Goal: Task Accomplishment & Management: Manage account settings

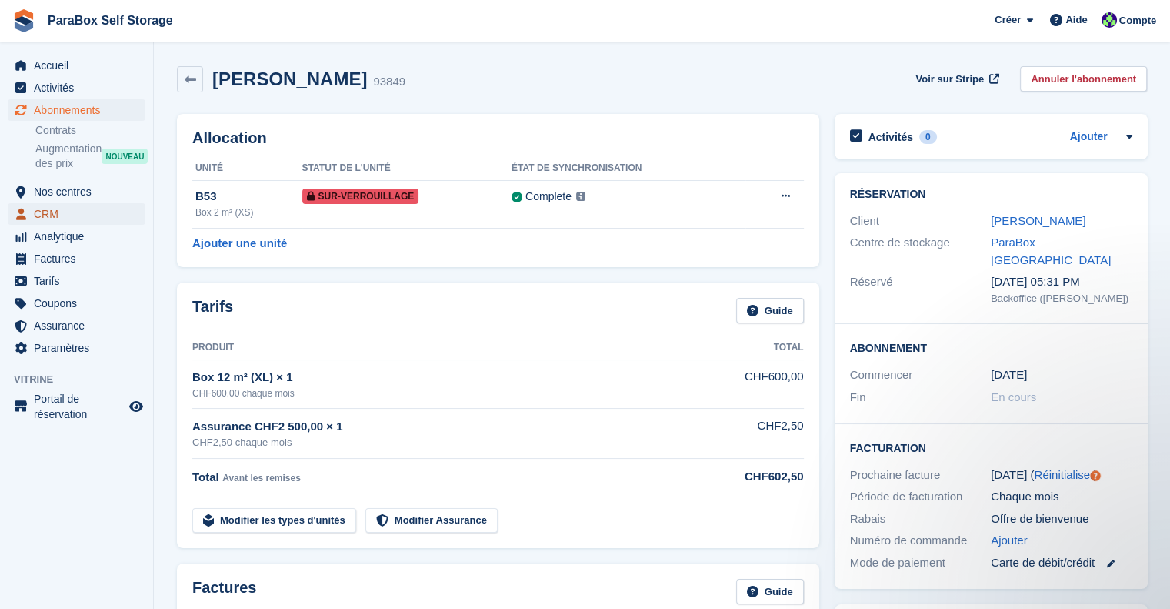
click at [75, 219] on span "CRM" at bounding box center [80, 214] width 92 height 22
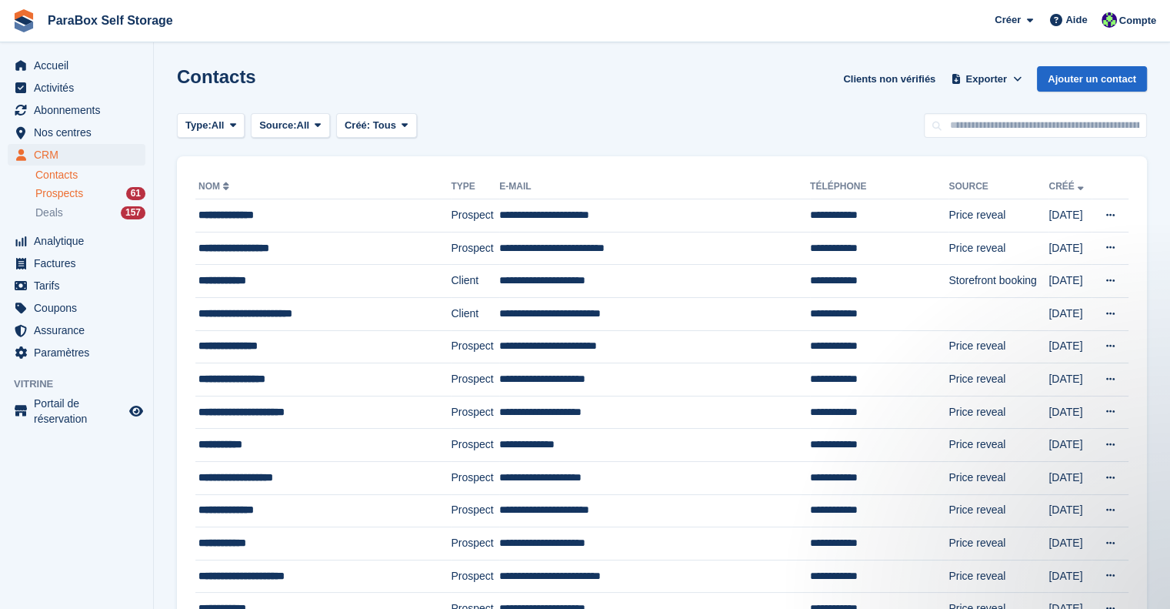
click at [48, 193] on span "Prospects" at bounding box center [59, 193] width 48 height 15
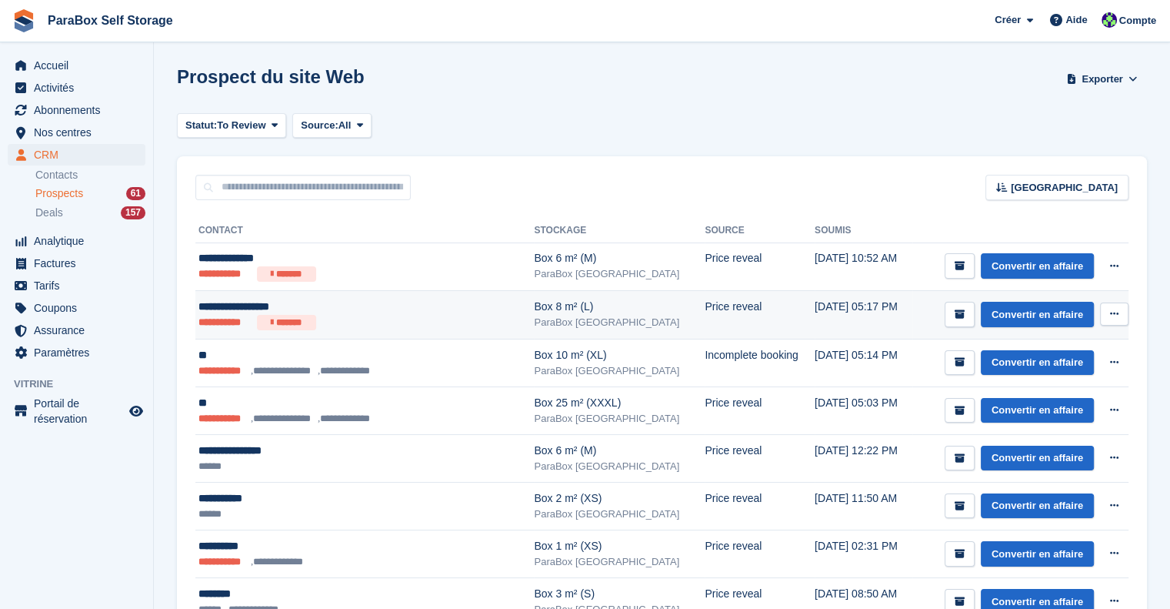
click at [394, 316] on ul "**********" at bounding box center [341, 322] width 285 height 15
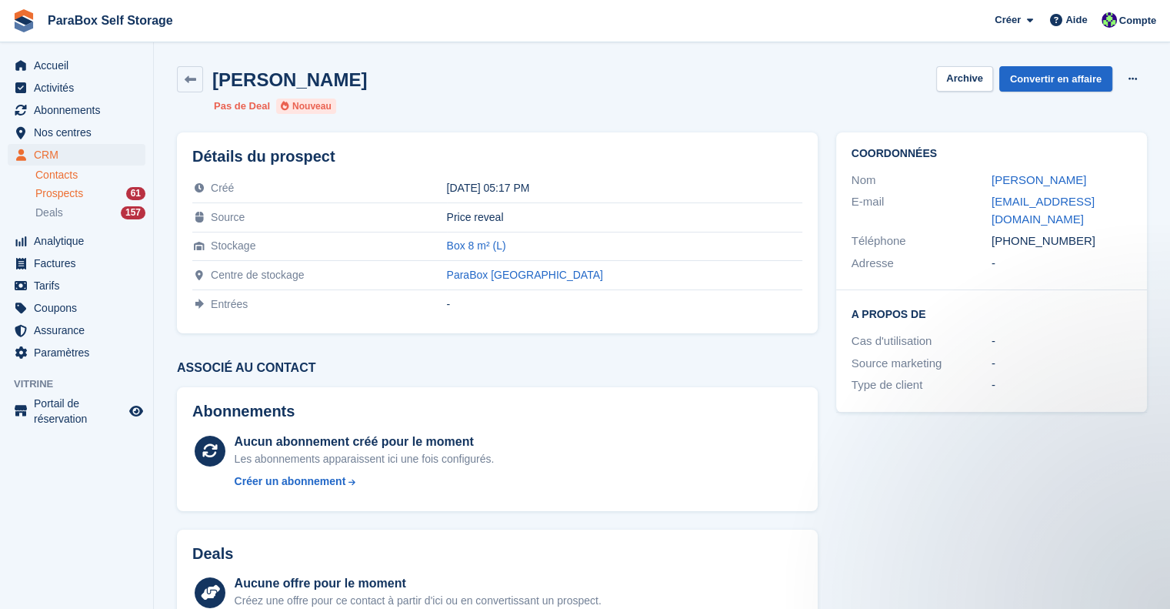
click at [52, 175] on link "Contacts" at bounding box center [90, 175] width 110 height 15
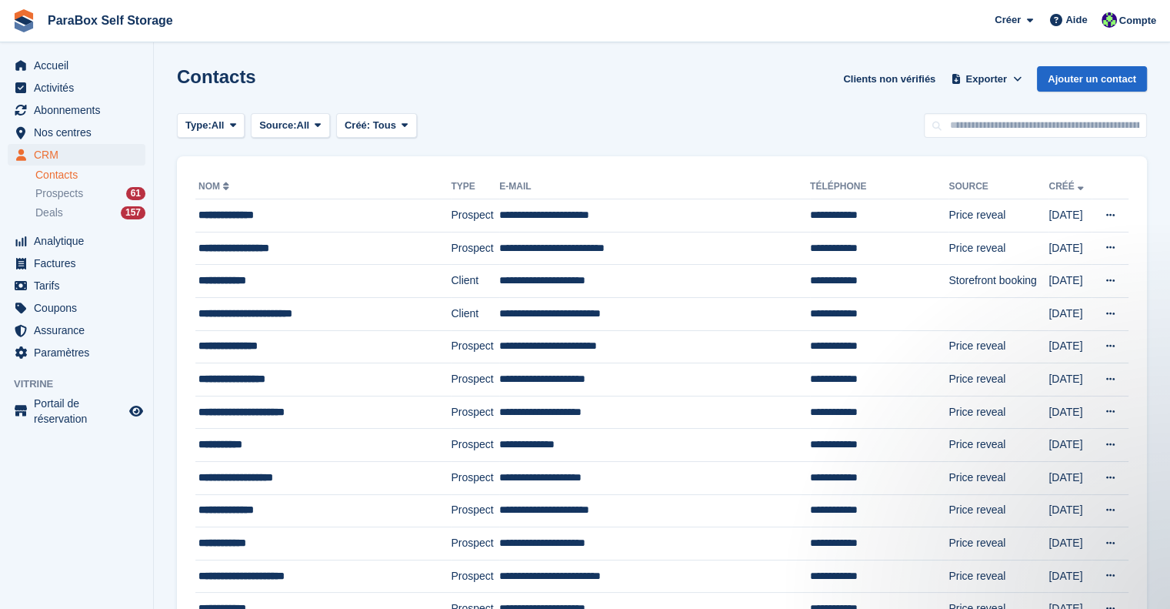
scroll to position [1298, 0]
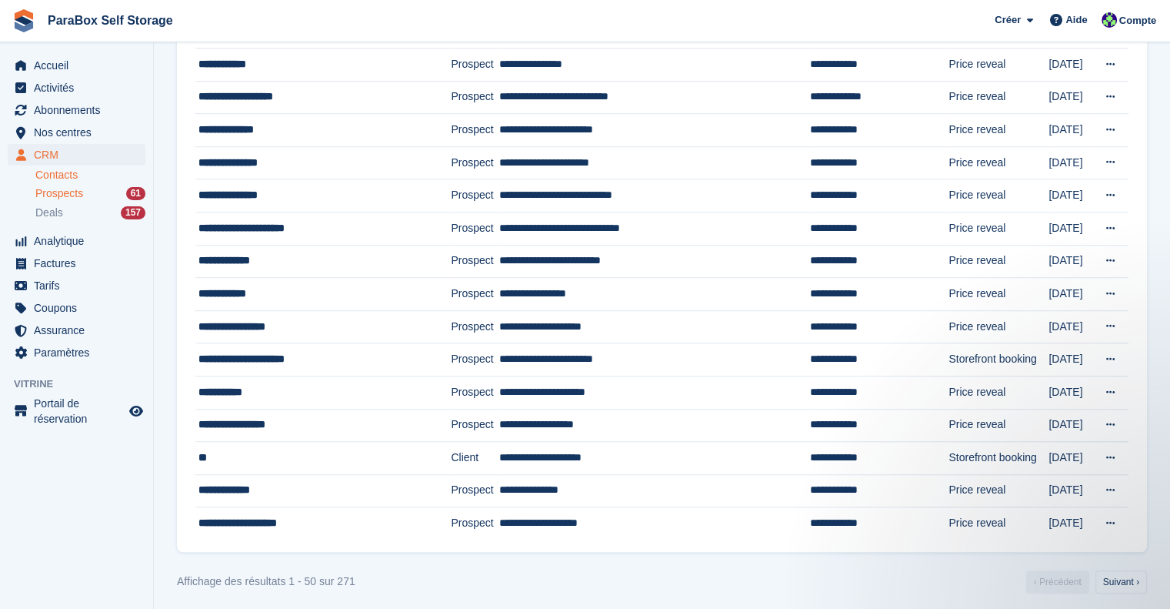
click at [61, 194] on span "Prospects" at bounding box center [59, 193] width 48 height 15
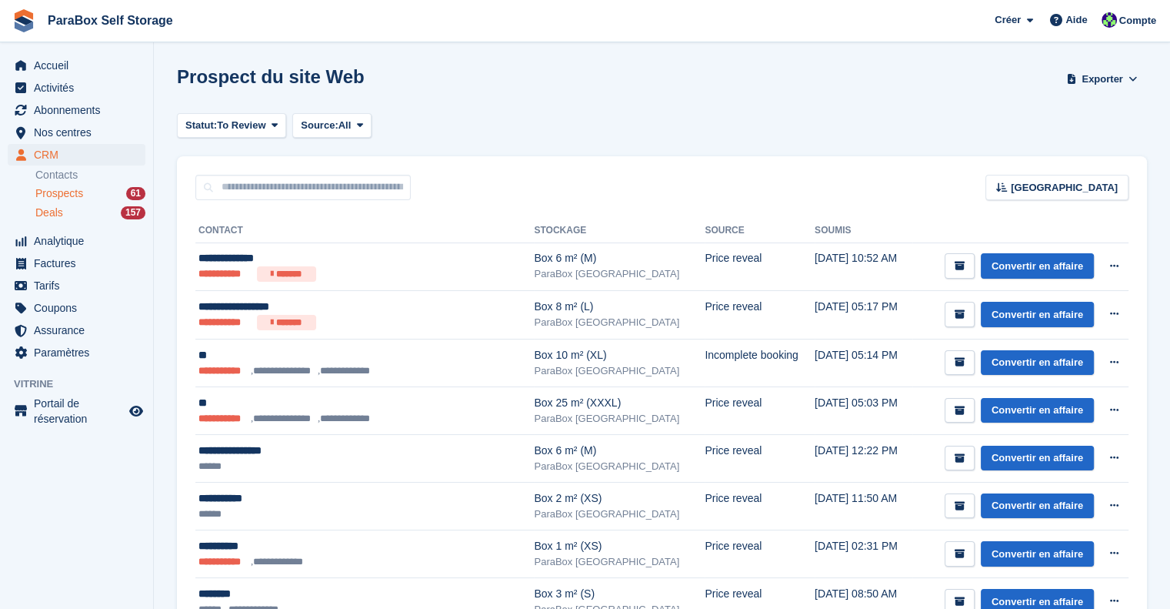
click at [55, 213] on span "Deals" at bounding box center [49, 212] width 28 height 15
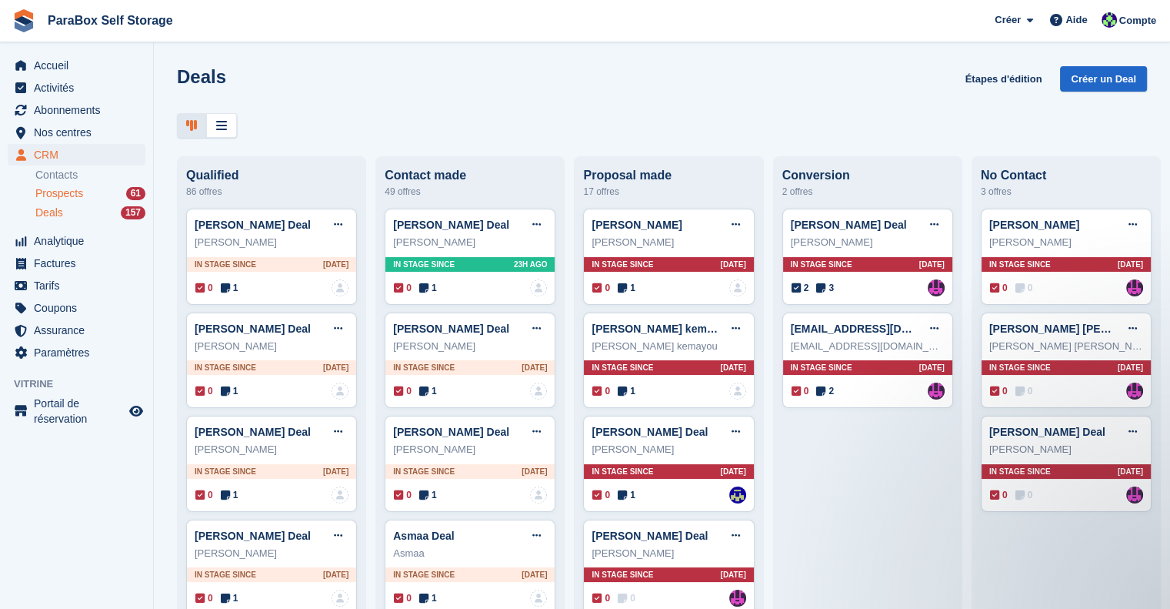
click at [60, 195] on span "Prospects" at bounding box center [59, 193] width 48 height 15
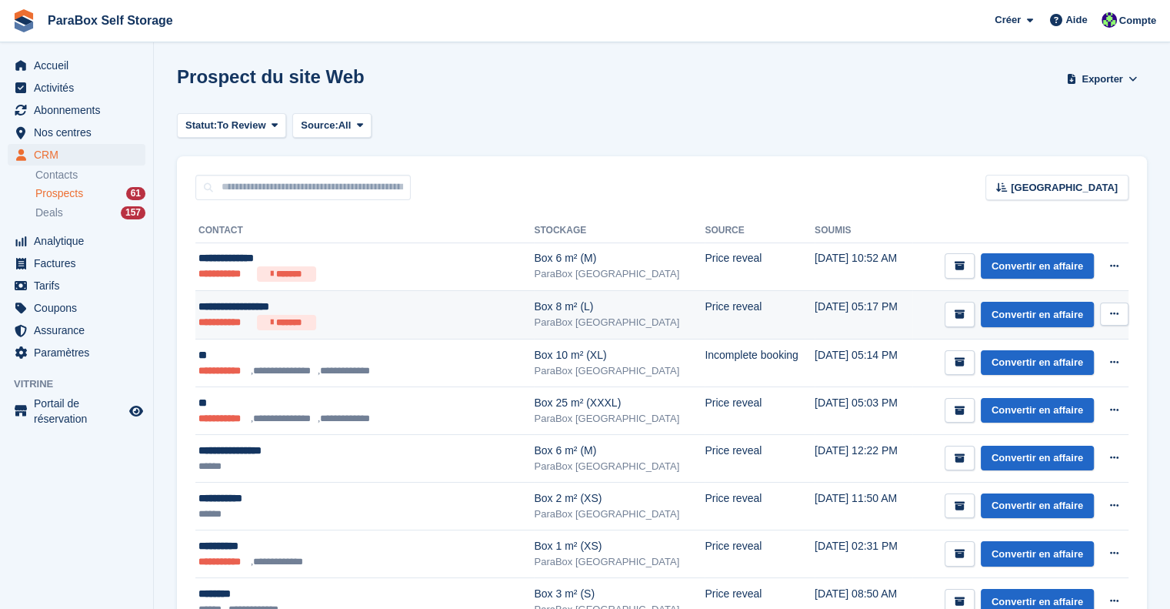
click at [351, 324] on ul "**********" at bounding box center [341, 322] width 285 height 15
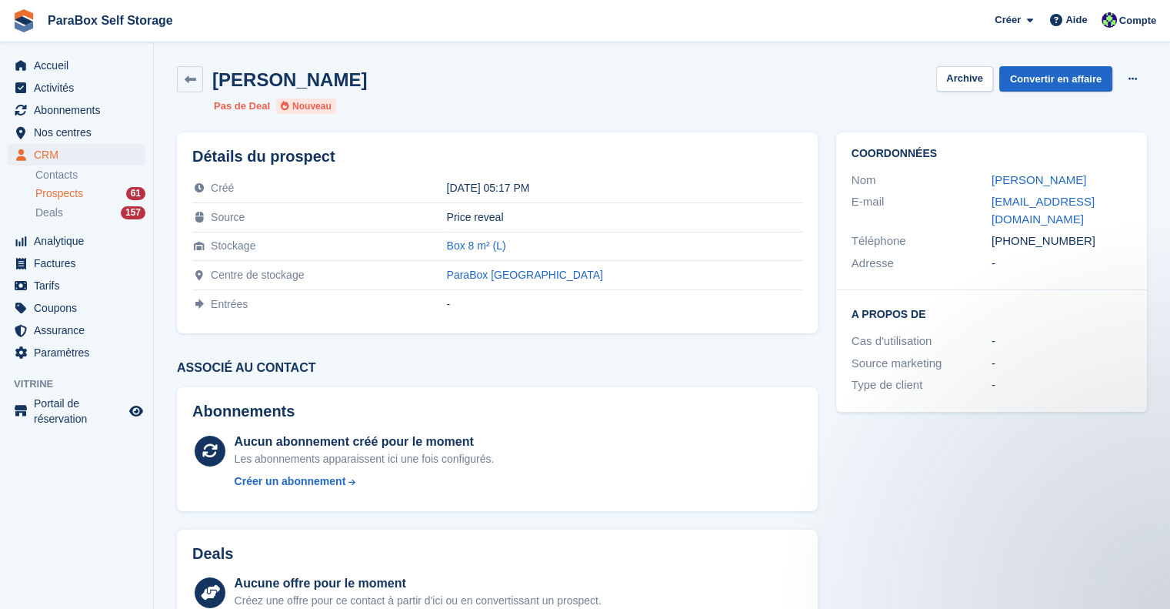
click at [77, 189] on span "Prospects" at bounding box center [59, 193] width 48 height 15
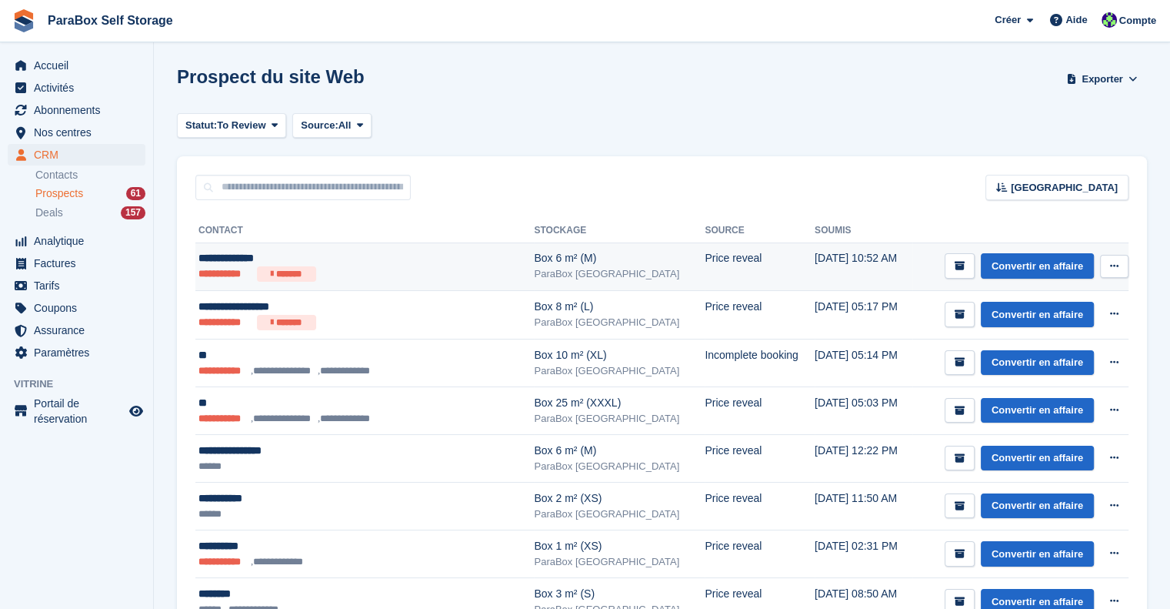
click at [392, 279] on ul "**********" at bounding box center [341, 273] width 285 height 15
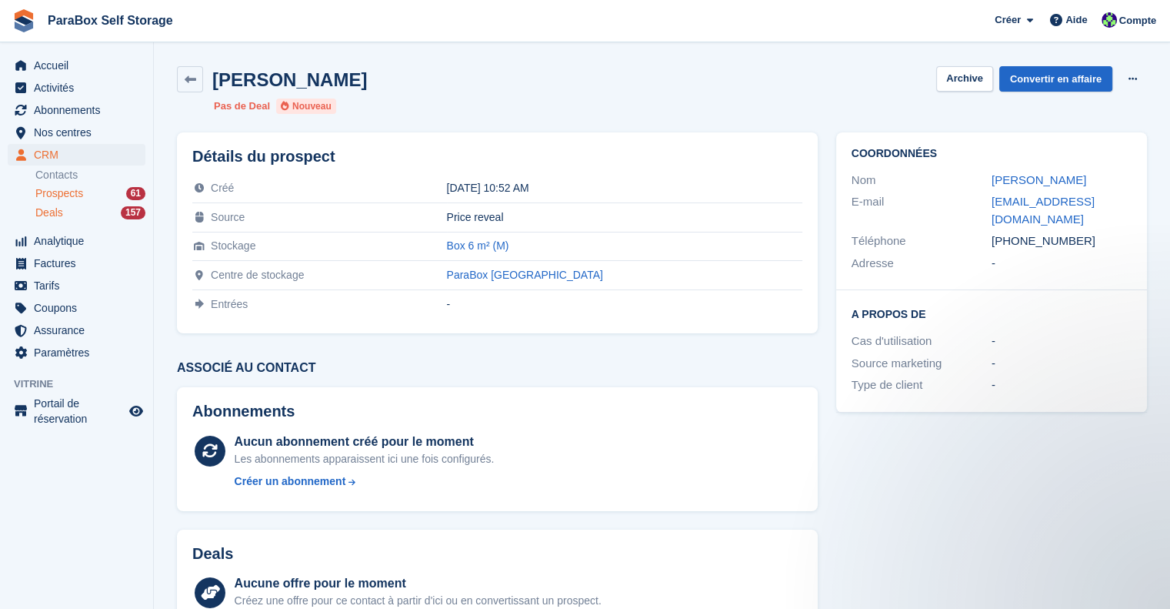
click at [69, 213] on div "Deals 157" at bounding box center [90, 212] width 110 height 15
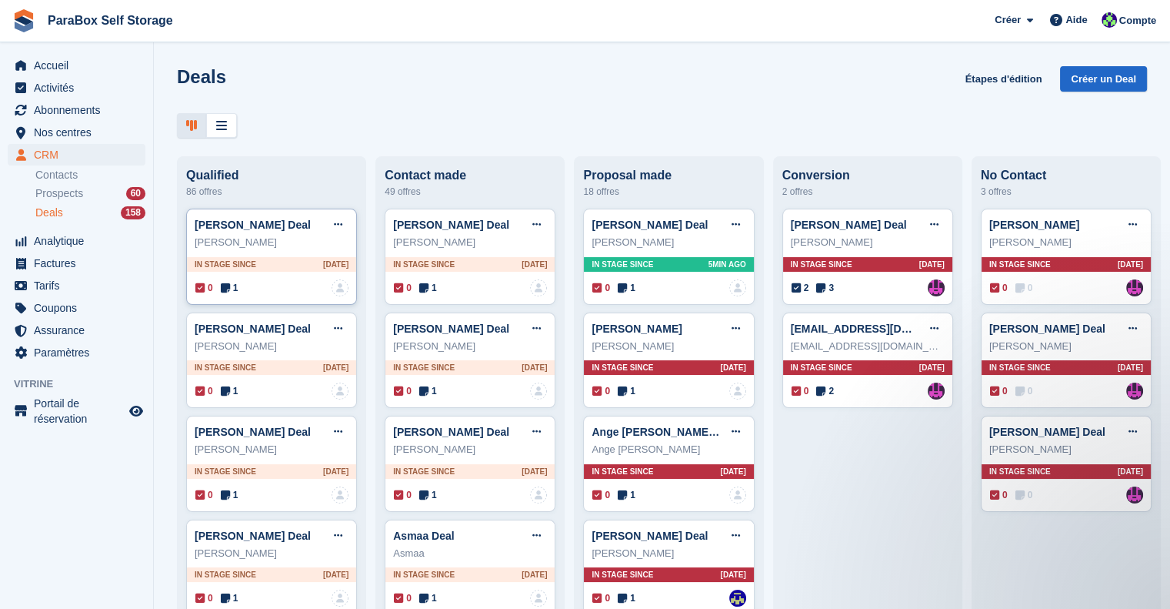
click at [229, 292] on icon at bounding box center [225, 287] width 9 height 11
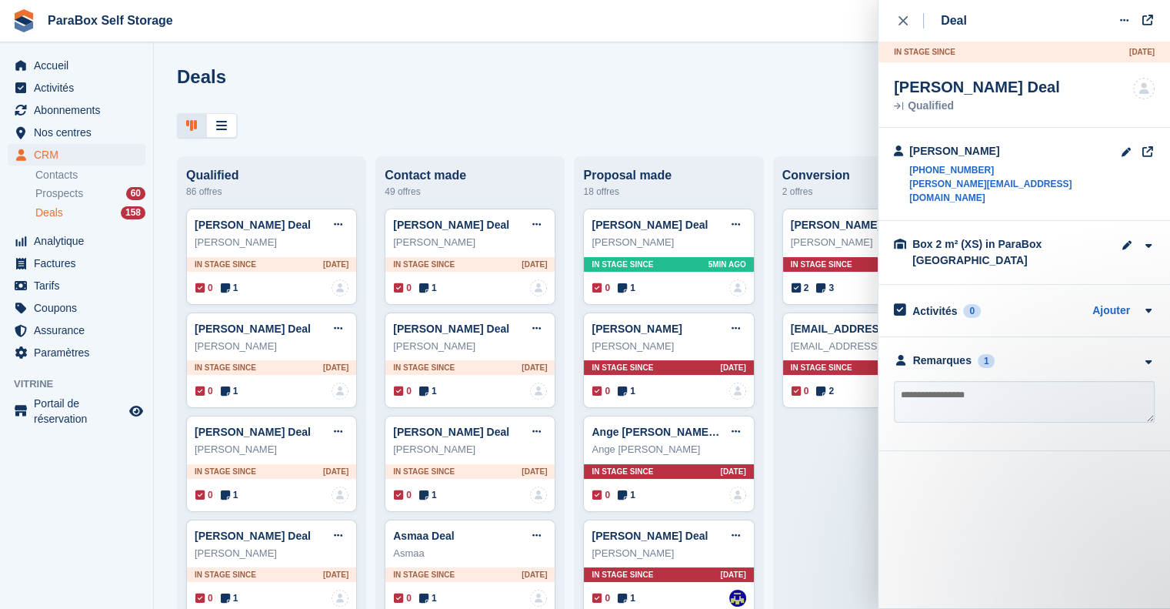
click at [957, 356] on div "**********" at bounding box center [1025, 394] width 292 height 114
click at [960, 352] on div "Remarques" at bounding box center [942, 360] width 58 height 16
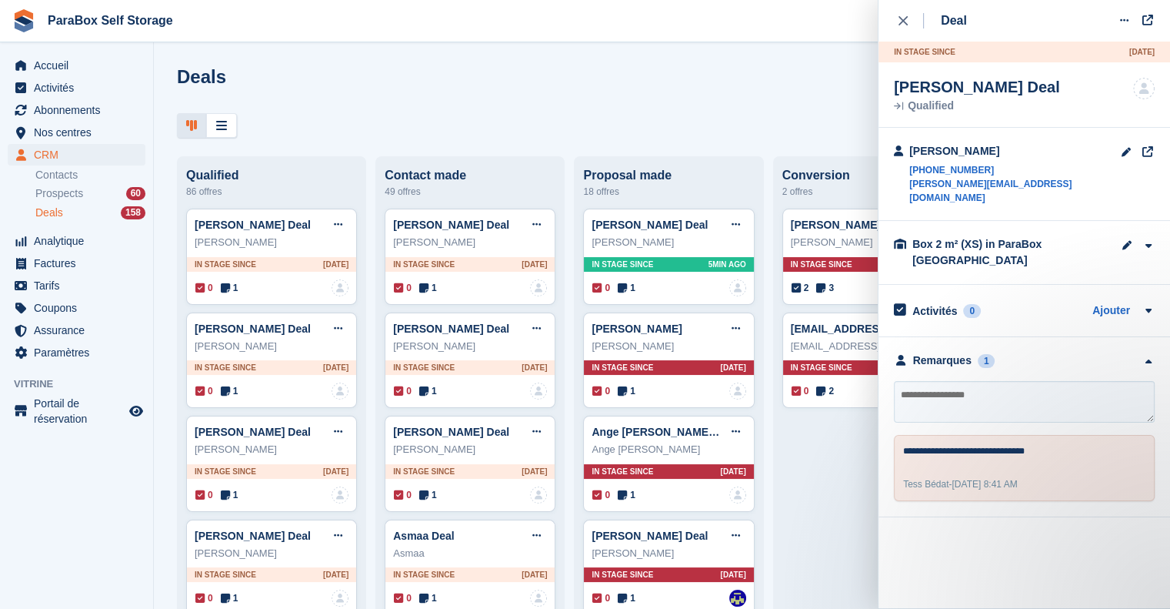
click at [1016, 395] on textarea at bounding box center [1024, 402] width 261 height 42
type textarea "**********"
click at [1075, 523] on div "Deal Modifier le Deal Marquer comme gagné Marquer comme perdu Supprimer le Deal…" at bounding box center [1024, 304] width 292 height 609
click at [1066, 390] on textarea "**********" at bounding box center [1024, 402] width 261 height 42
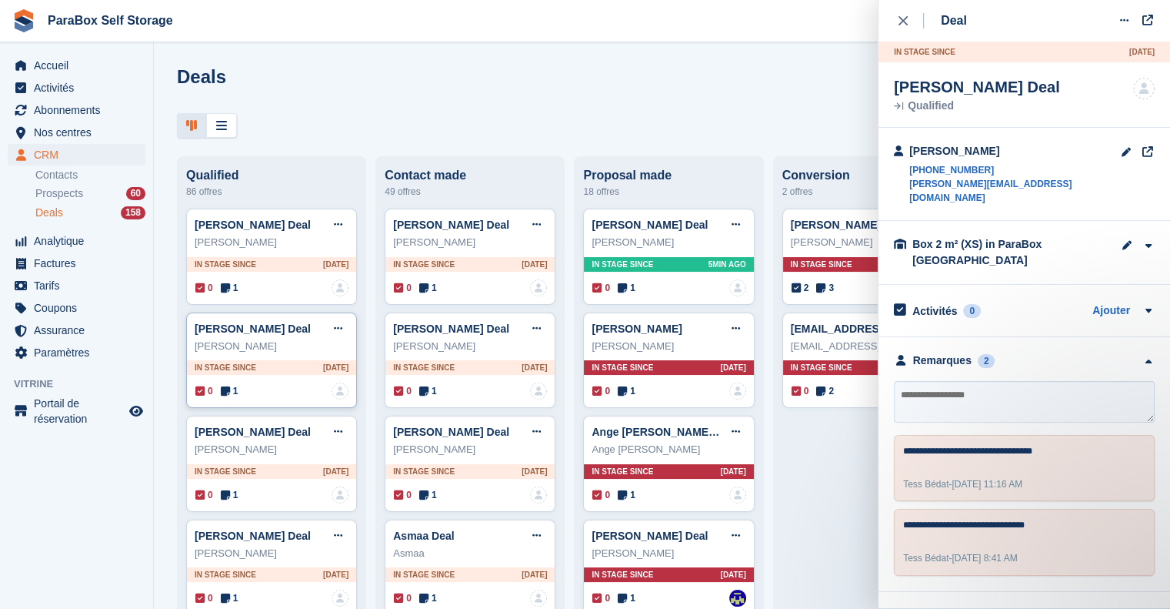
click at [231, 389] on span "1" at bounding box center [230, 391] width 18 height 14
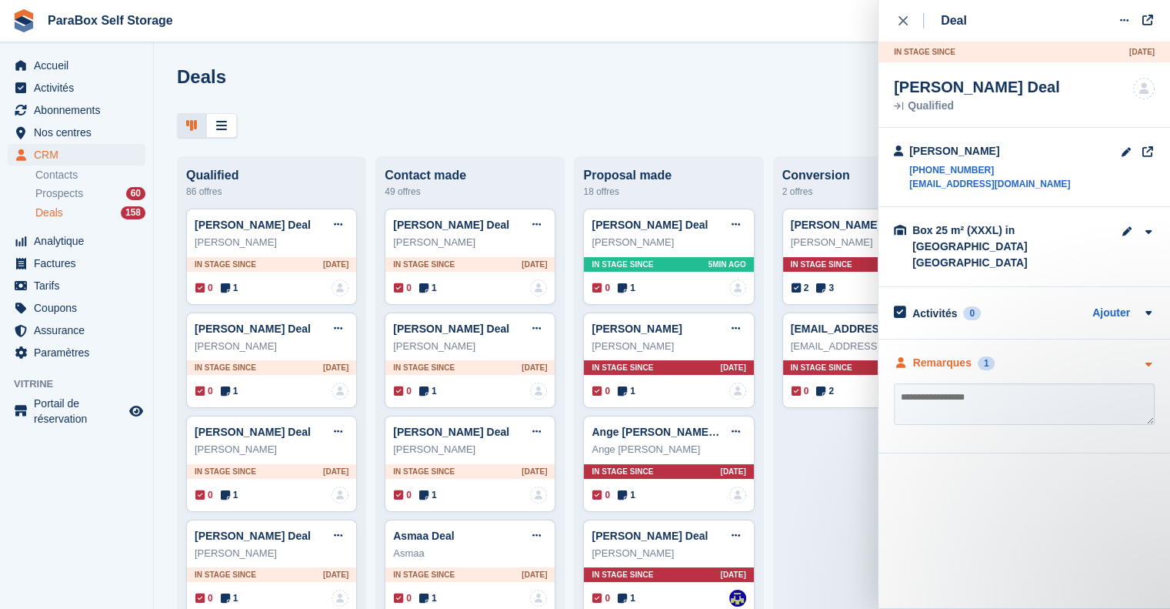
click at [937, 355] on div "Remarques" at bounding box center [942, 363] width 58 height 16
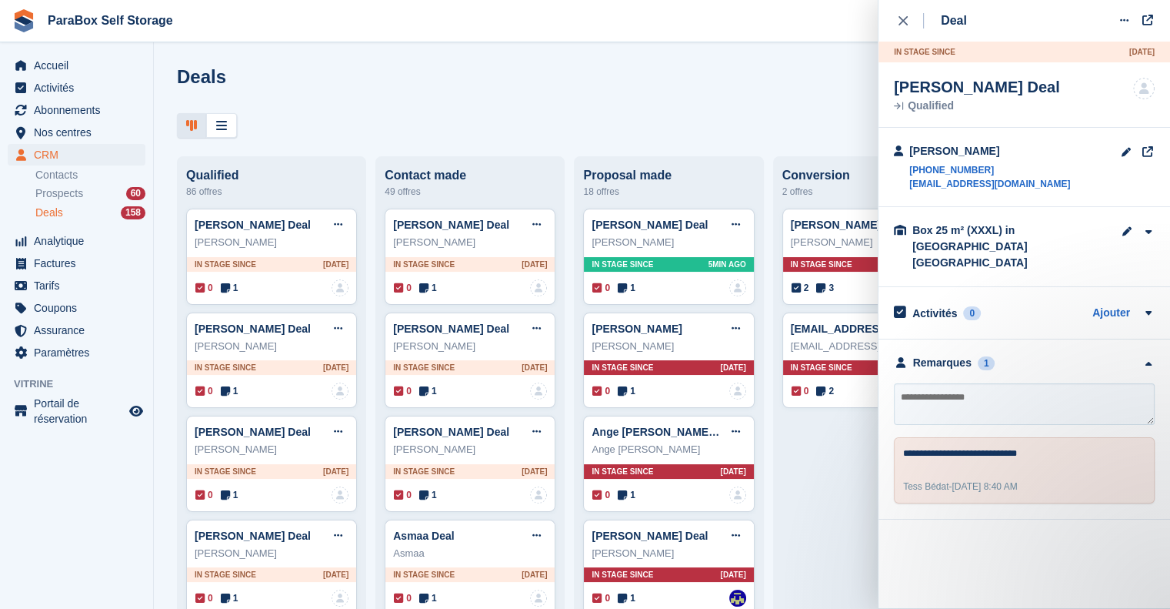
click at [981, 392] on textarea at bounding box center [1024, 404] width 261 height 42
type textarea "**********"
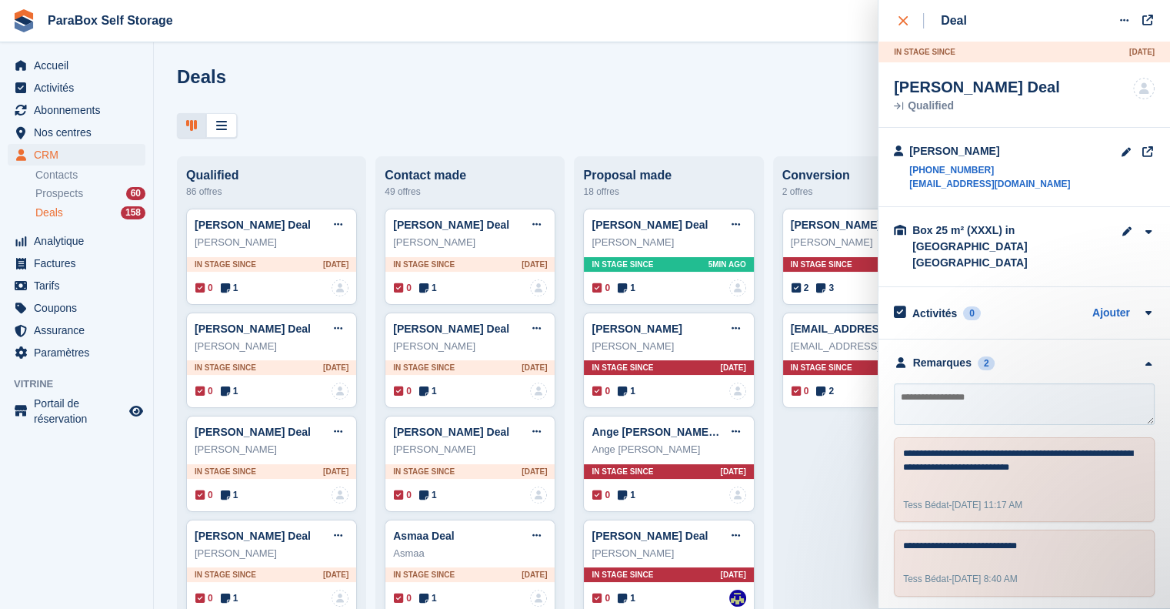
click at [910, 22] on div "close" at bounding box center [911, 20] width 25 height 15
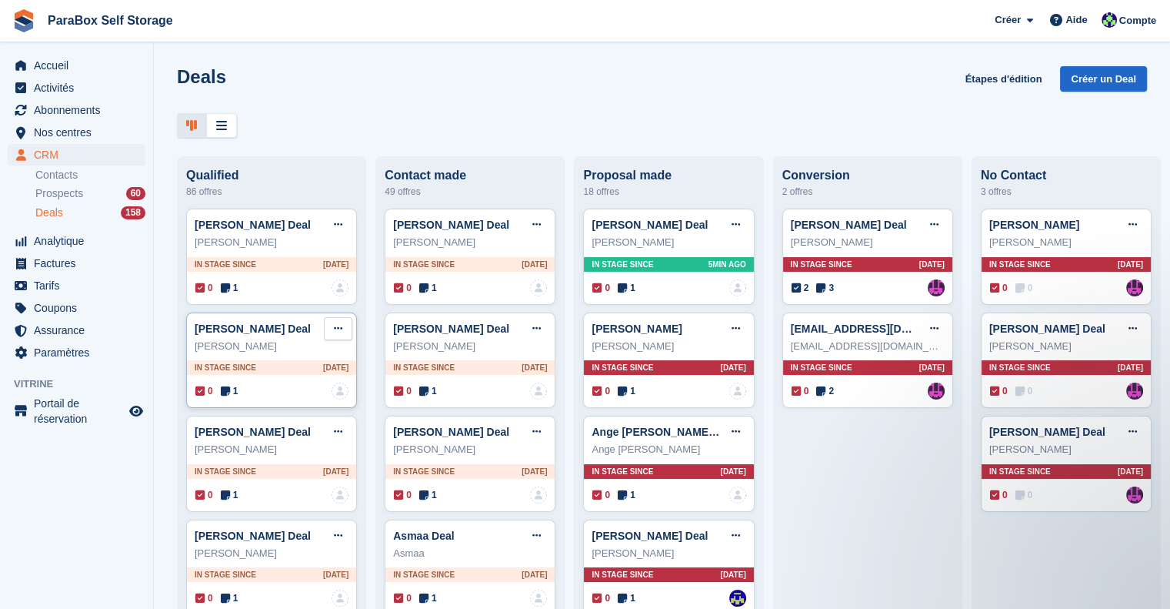
click at [332, 325] on button at bounding box center [338, 328] width 28 height 23
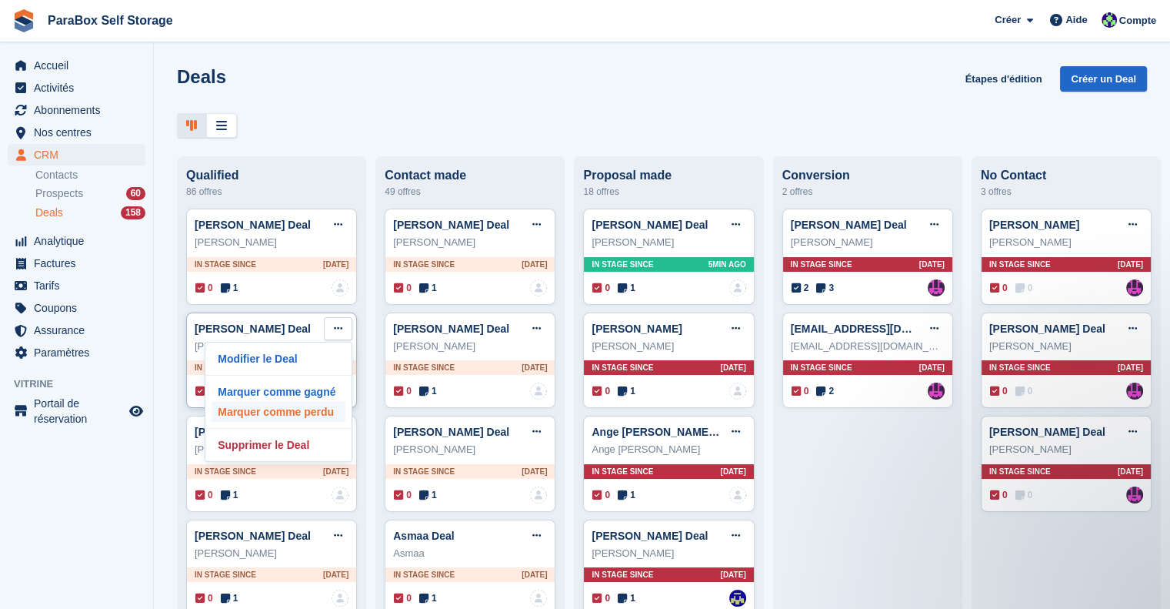
click at [295, 415] on p "Marquer comme perdu" at bounding box center [279, 412] width 134 height 20
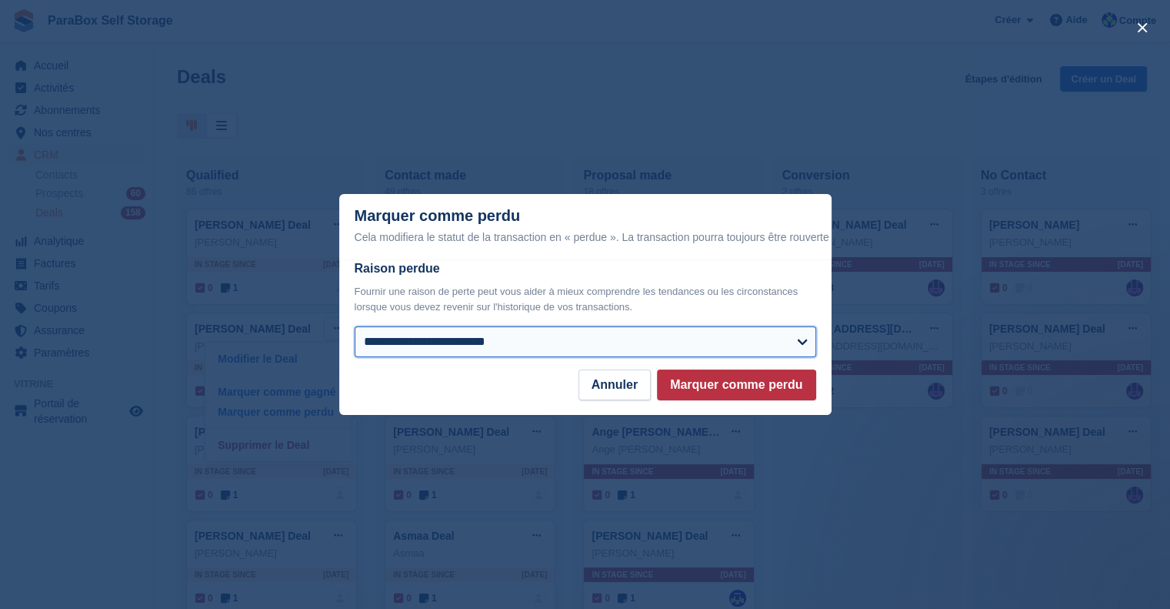
click at [471, 337] on select "**********" at bounding box center [586, 341] width 462 height 31
select select "**********"
click at [355, 327] on select "**********" at bounding box center [586, 341] width 462 height 31
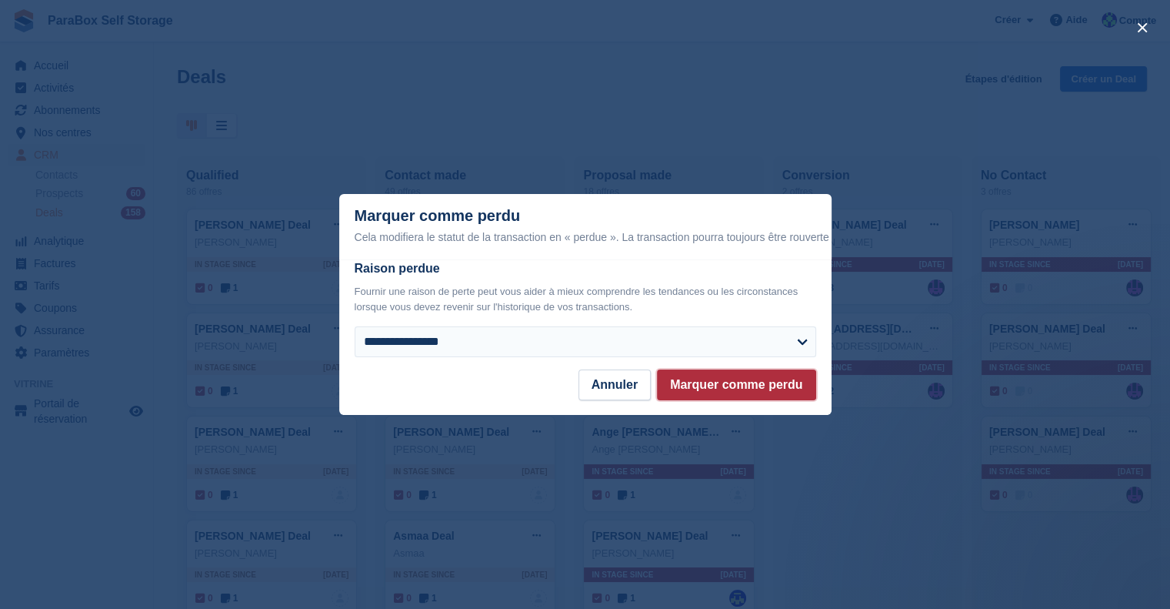
click at [719, 390] on button "Marquer comme perdu" at bounding box center [736, 384] width 159 height 31
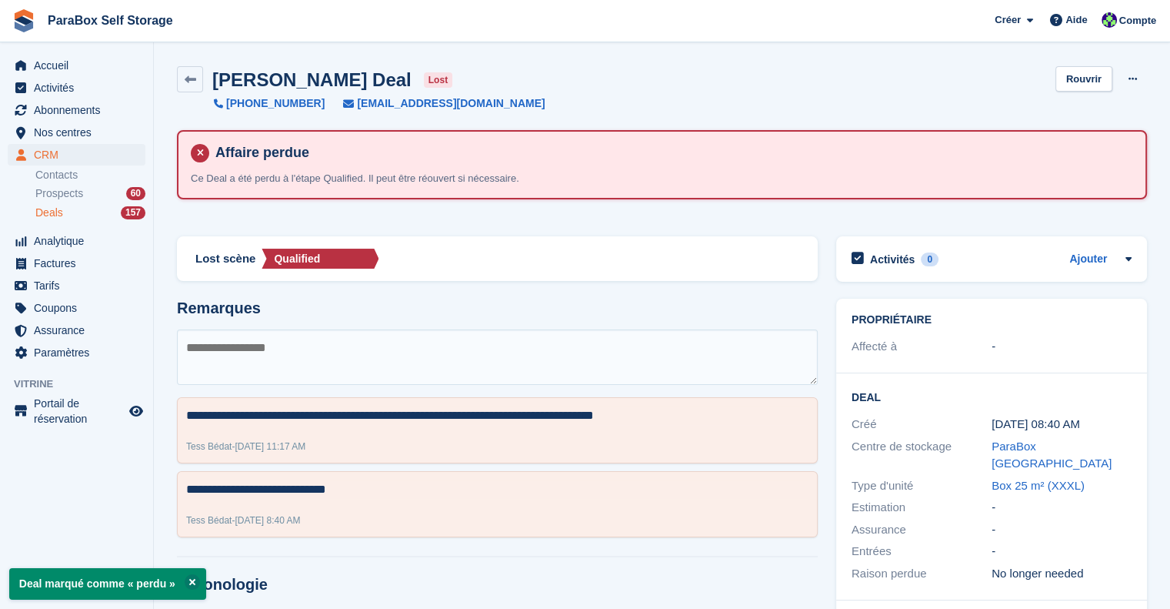
click at [65, 219] on div "Deals 157" at bounding box center [90, 212] width 110 height 15
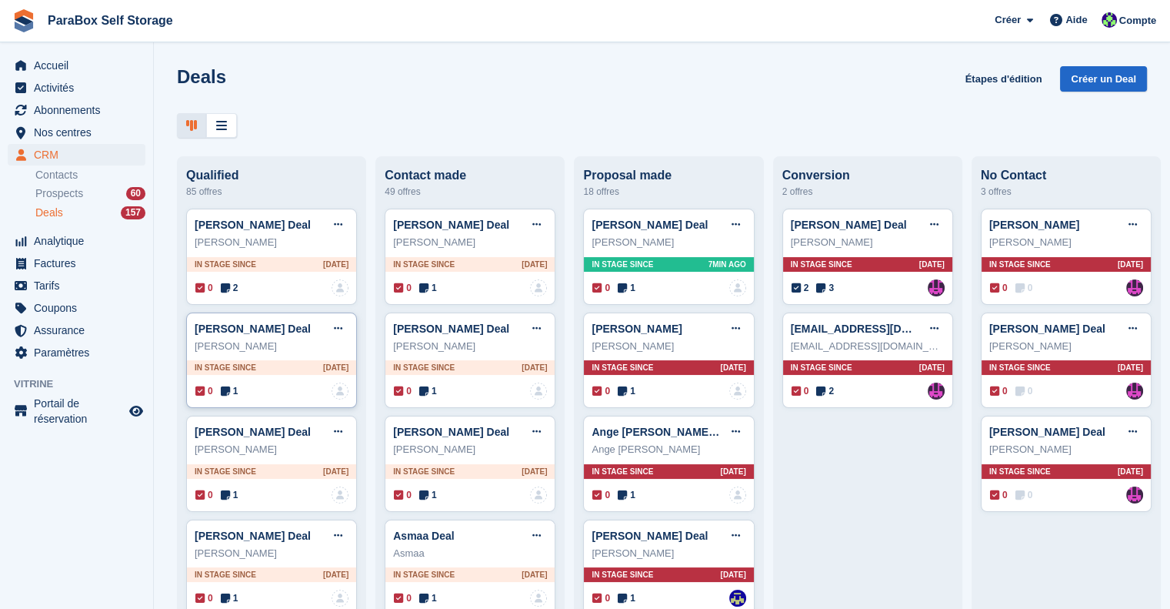
click at [226, 392] on icon at bounding box center [225, 390] width 9 height 11
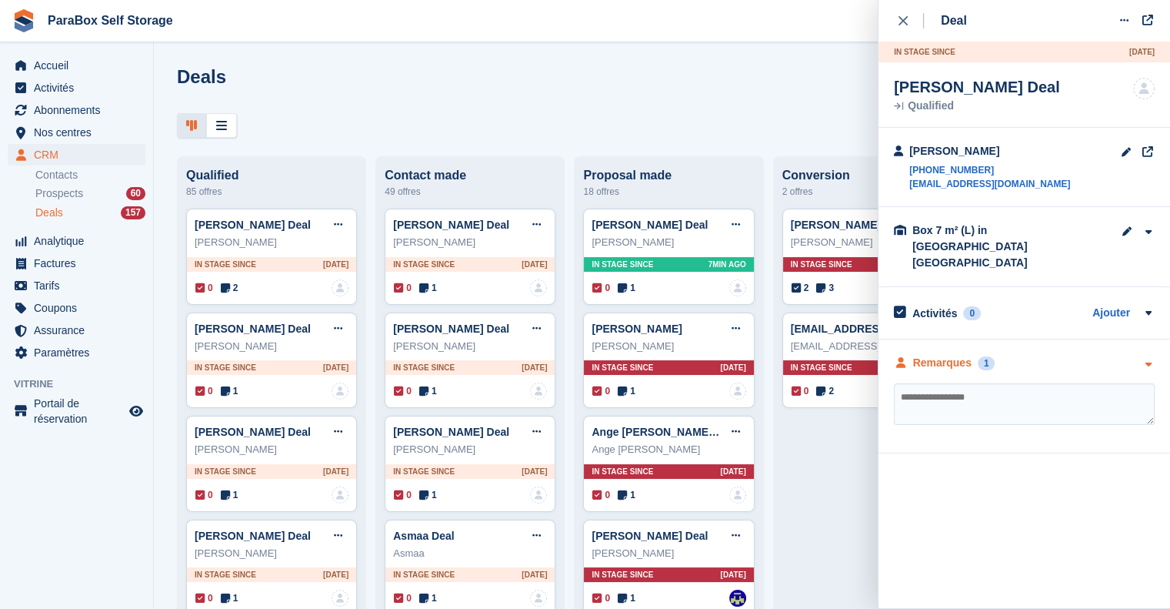
click at [920, 355] on div "Remarques" at bounding box center [942, 363] width 58 height 16
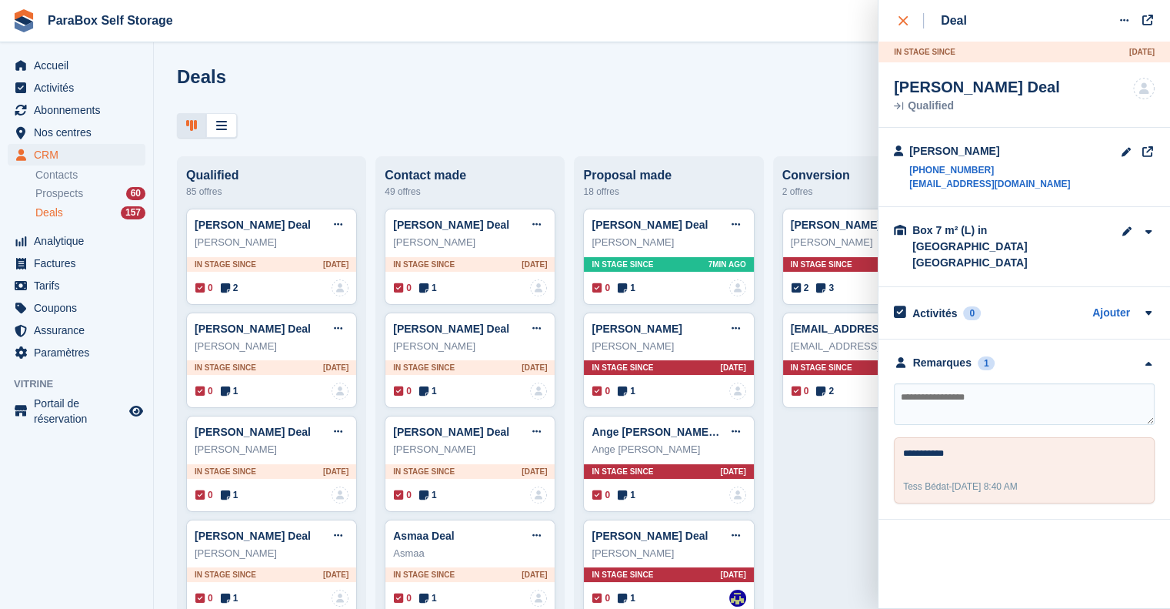
click at [903, 25] on div "close" at bounding box center [911, 20] width 25 height 15
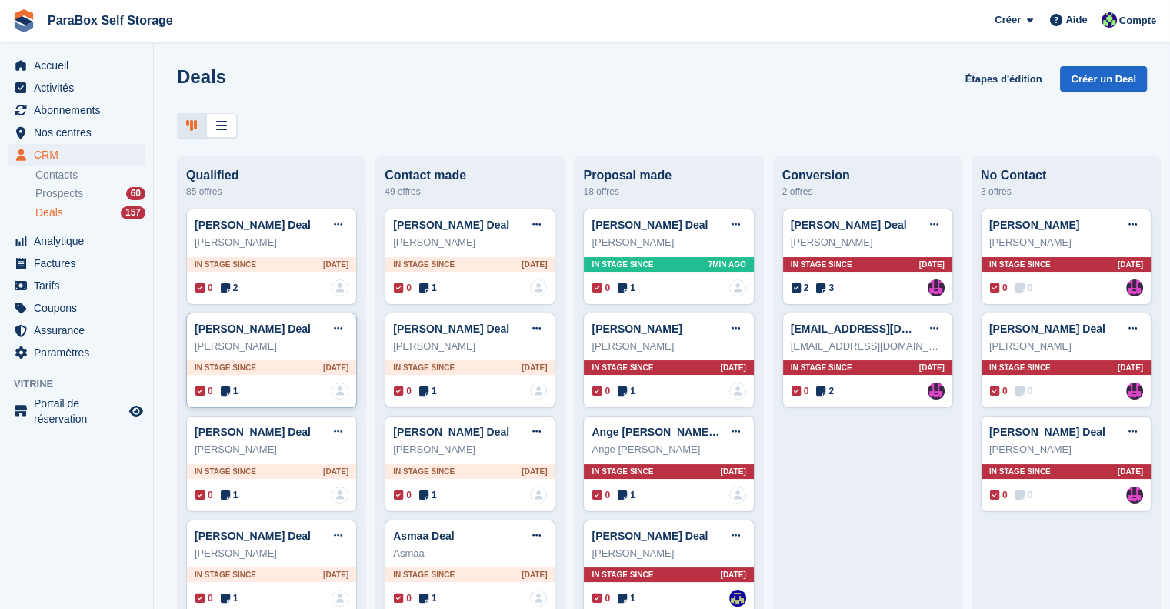
click at [318, 329] on div "Stephane Croisier Deal Modifier le Deal Marquer comme gagné Marquer comme perdu…" at bounding box center [272, 328] width 154 height 23
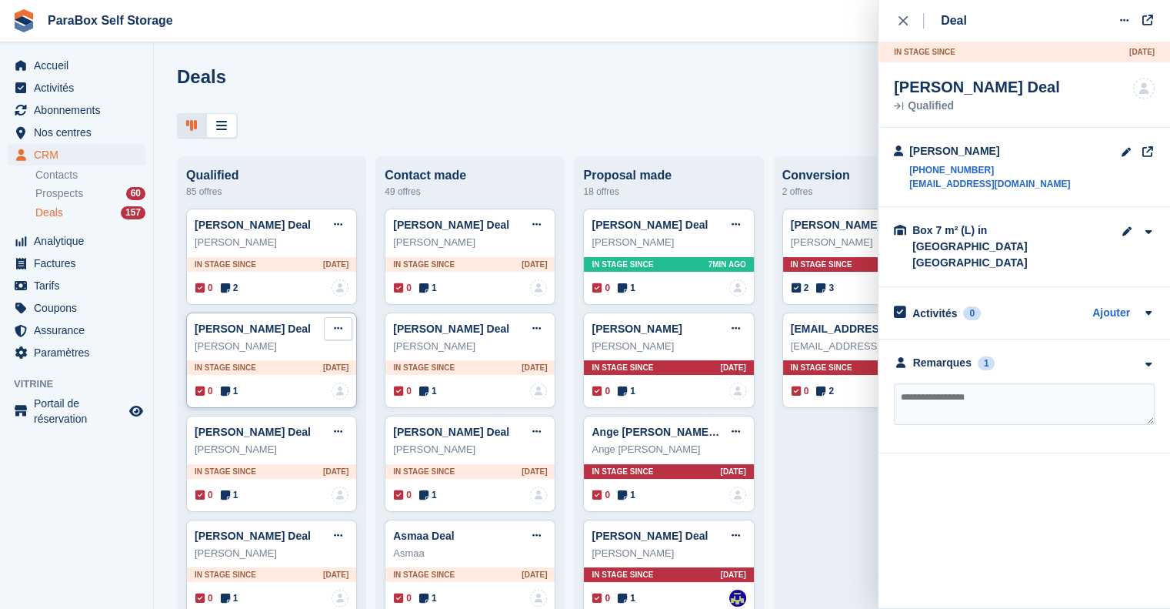
click at [341, 329] on button at bounding box center [338, 328] width 28 height 23
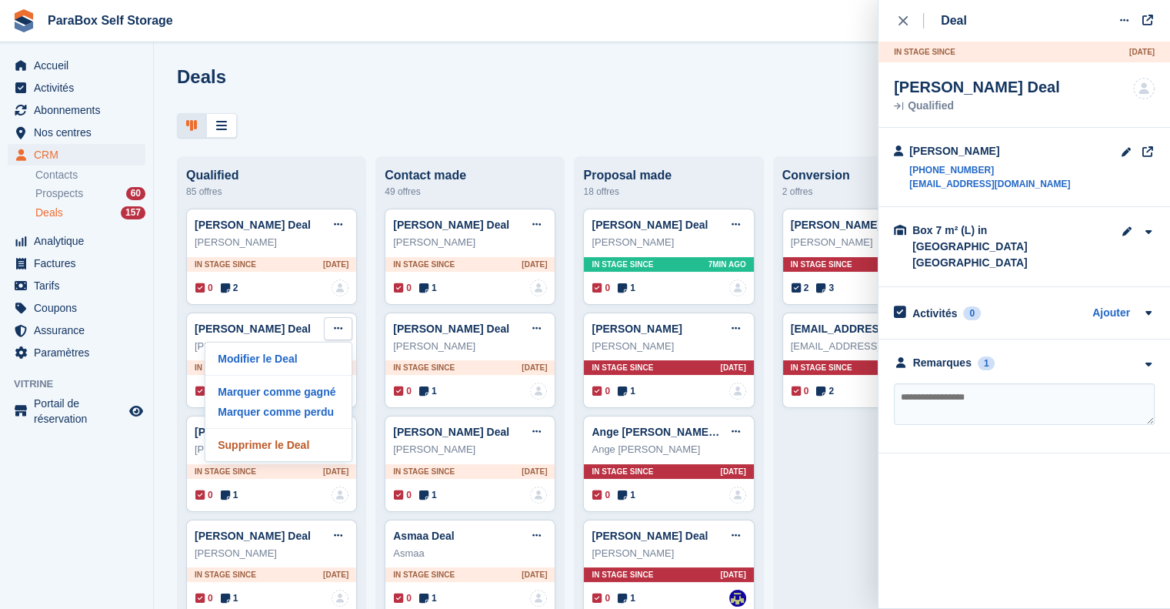
drag, startPoint x: 268, startPoint y: 444, endPoint x: 733, endPoint y: 52, distance: 608.4
click at [268, 445] on p "Supprimer le Deal" at bounding box center [279, 445] width 134 height 20
click at [305, 416] on p "Marquer comme perdu" at bounding box center [279, 412] width 134 height 20
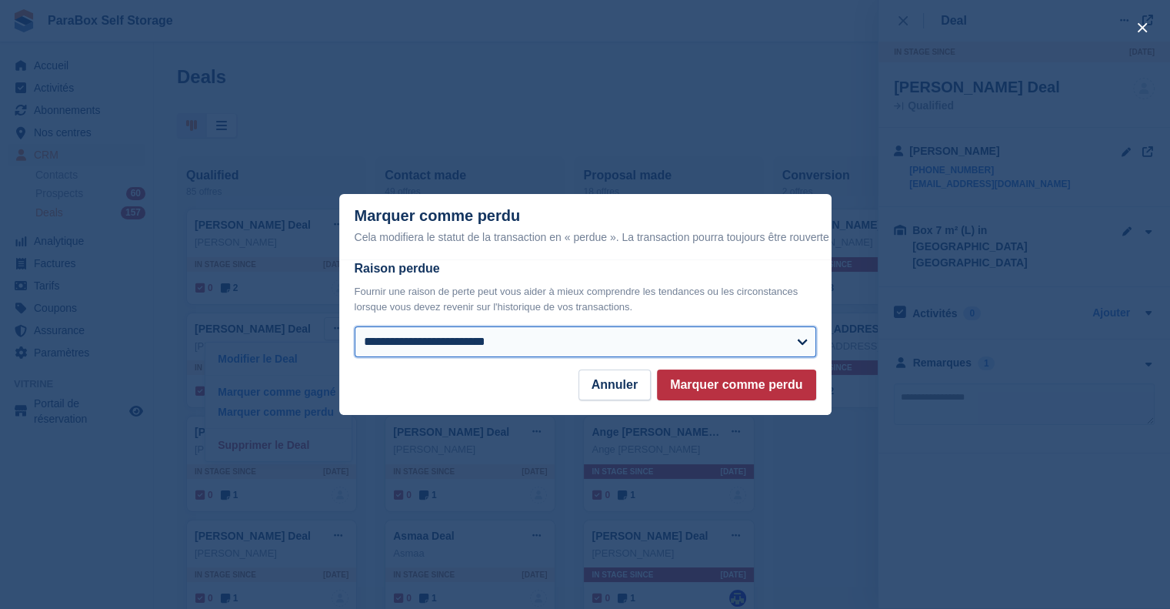
click at [585, 334] on select "**********" at bounding box center [586, 341] width 462 height 31
select select "**********"
click at [355, 327] on select "**********" at bounding box center [586, 341] width 462 height 31
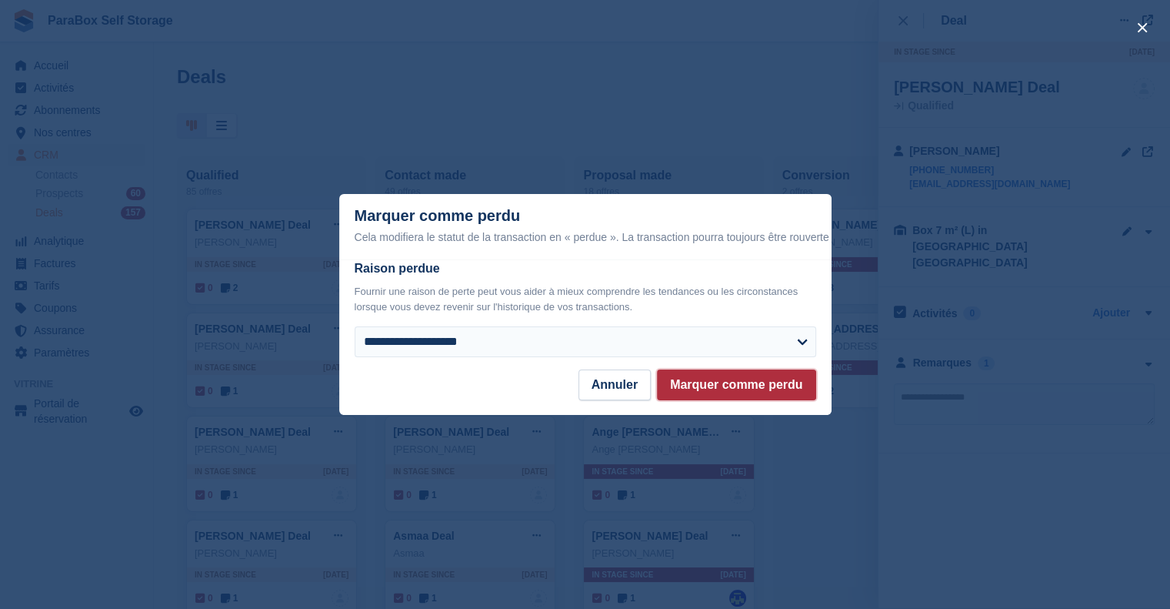
click at [737, 385] on button "Marquer comme perdu" at bounding box center [736, 384] width 159 height 31
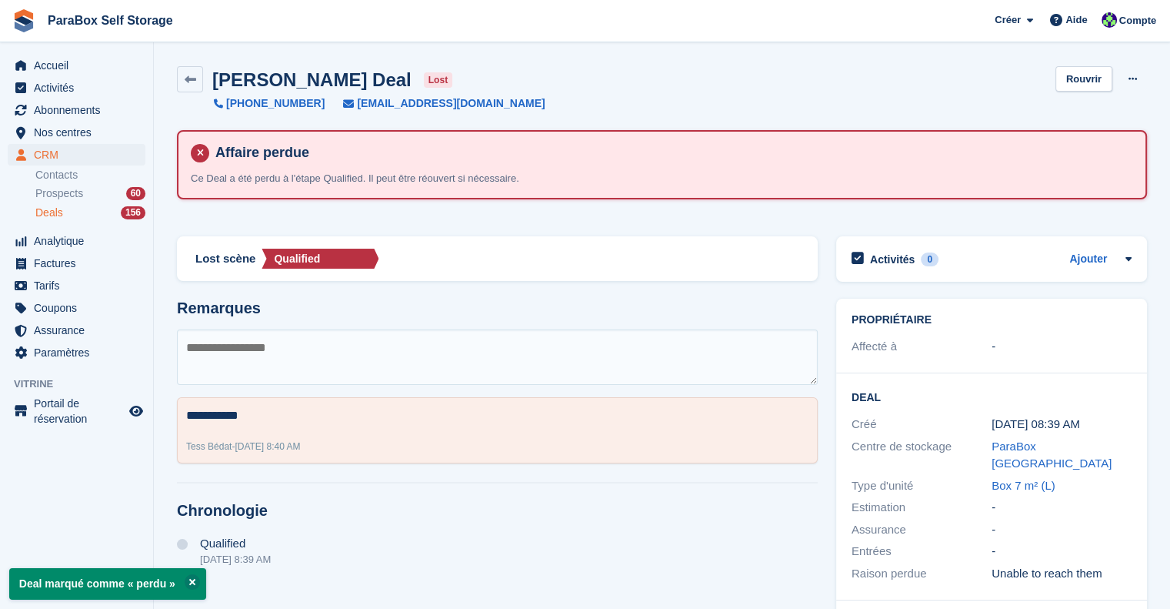
click at [74, 211] on div "Deals 156" at bounding box center [90, 212] width 110 height 15
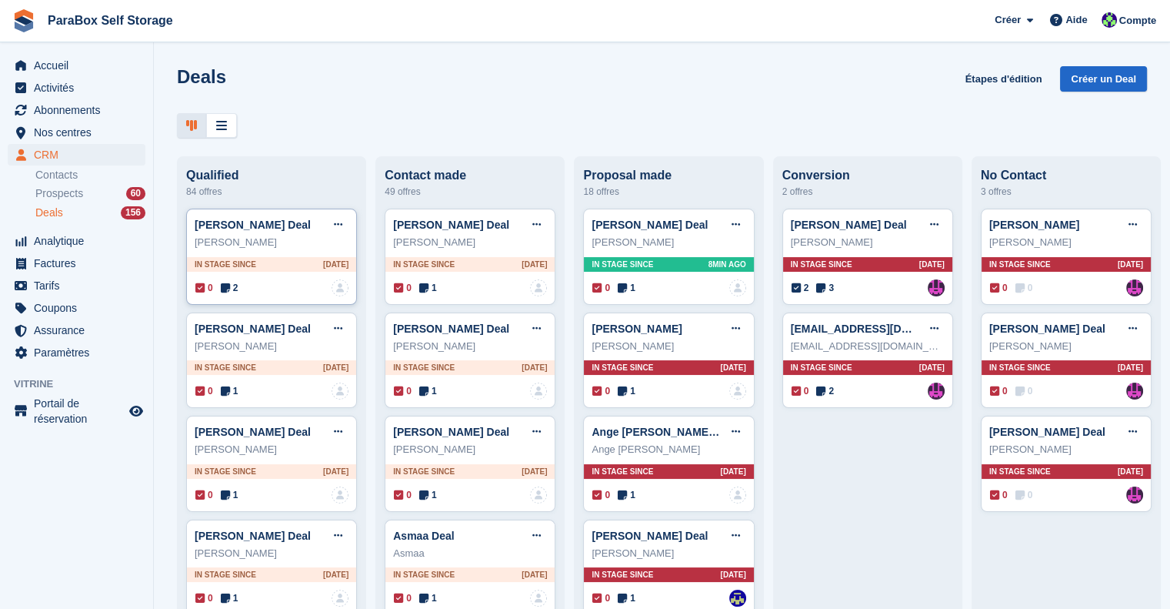
click at [232, 285] on span "2" at bounding box center [230, 288] width 18 height 14
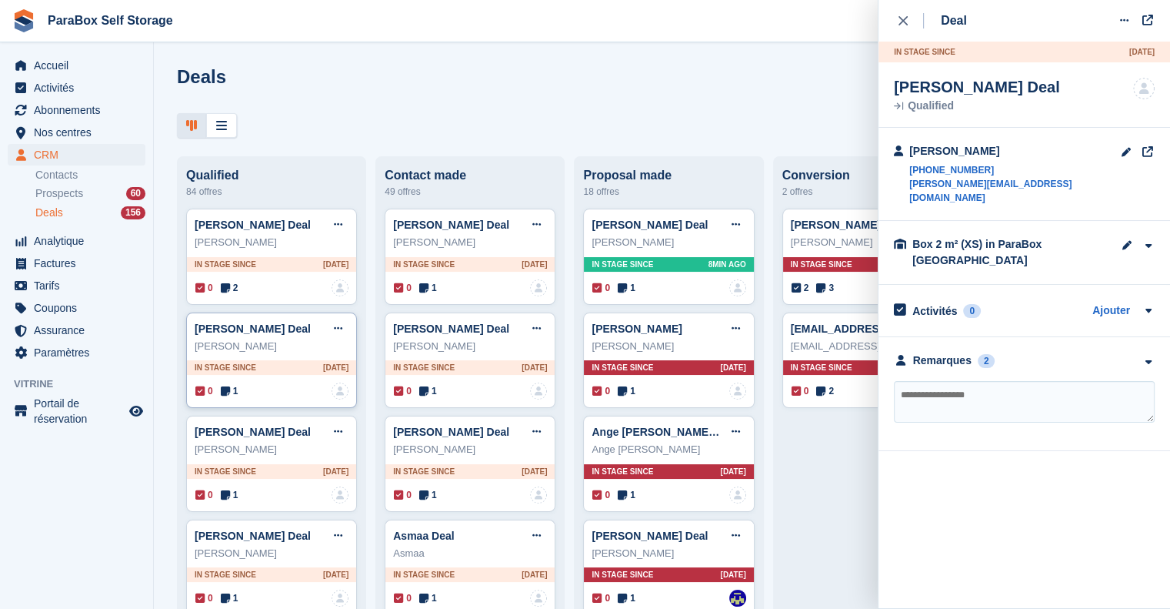
click at [225, 394] on icon at bounding box center [225, 390] width 9 height 11
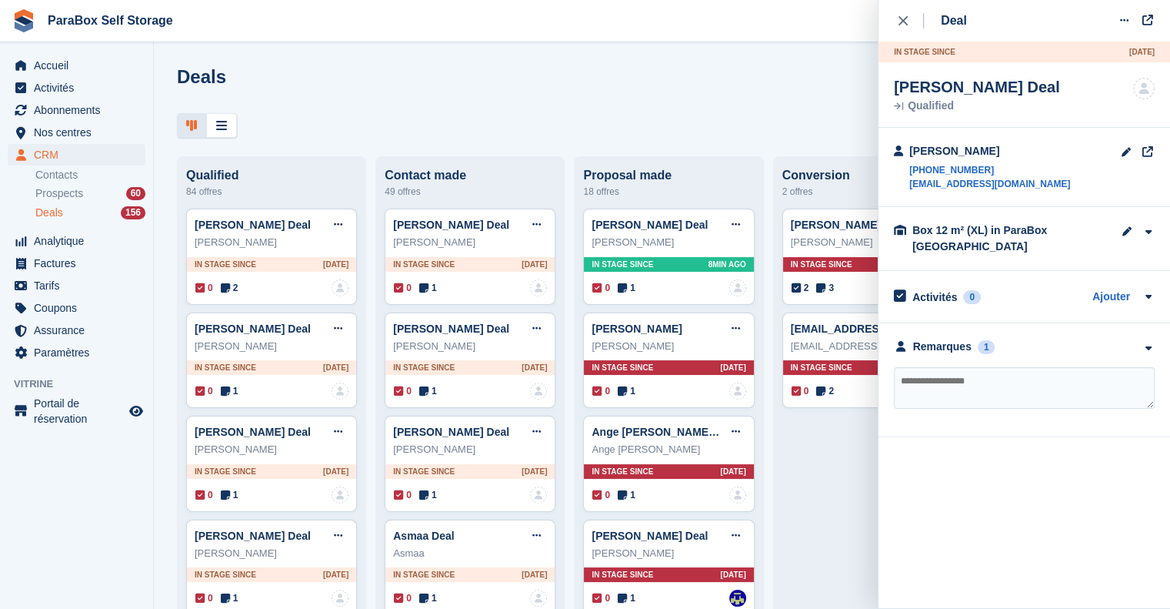
click at [939, 354] on div "**********" at bounding box center [1025, 380] width 292 height 114
click at [947, 345] on div "Remarques" at bounding box center [942, 347] width 58 height 16
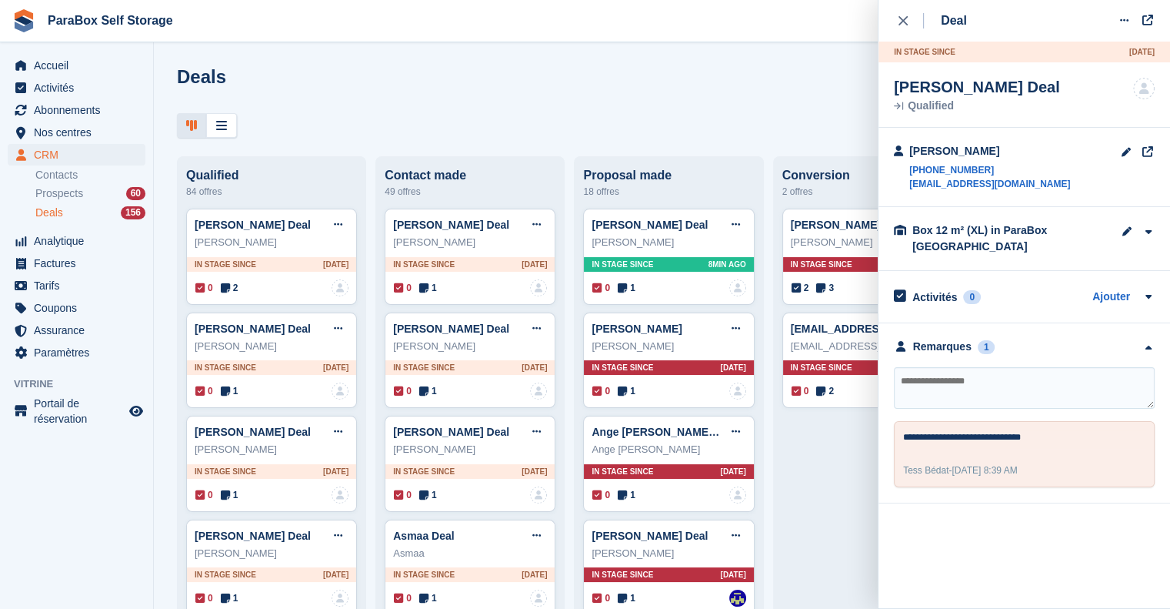
click at [937, 379] on textarea at bounding box center [1024, 388] width 261 height 42
click at [1034, 399] on textarea at bounding box center [1024, 388] width 261 height 42
type textarea "**********"
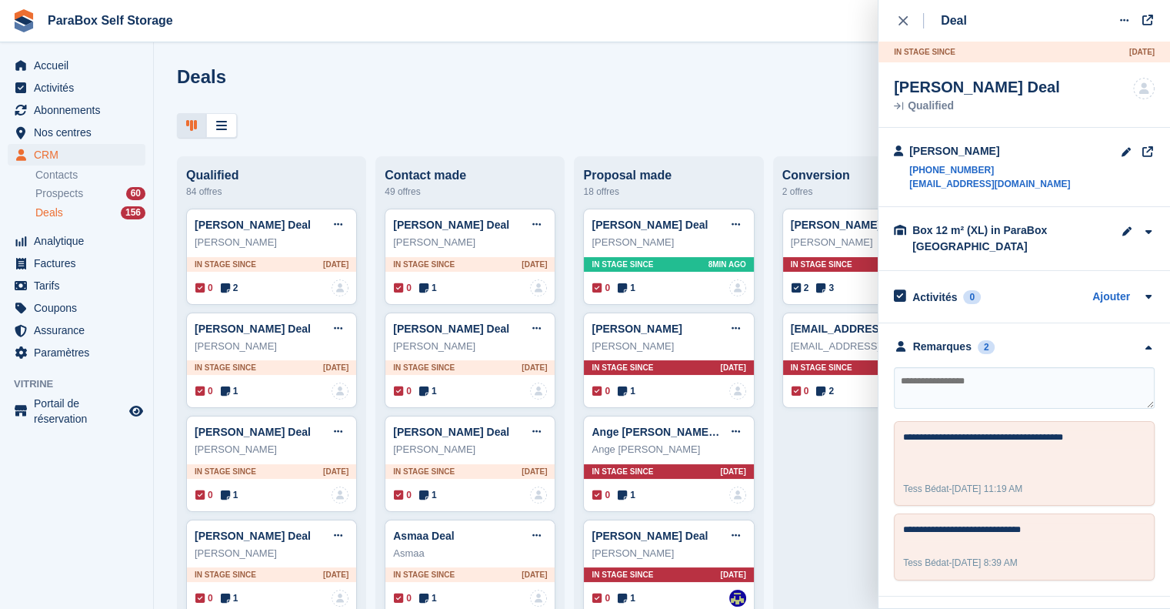
click at [554, 123] on div at bounding box center [662, 125] width 970 height 25
click at [225, 500] on icon at bounding box center [225, 494] width 9 height 11
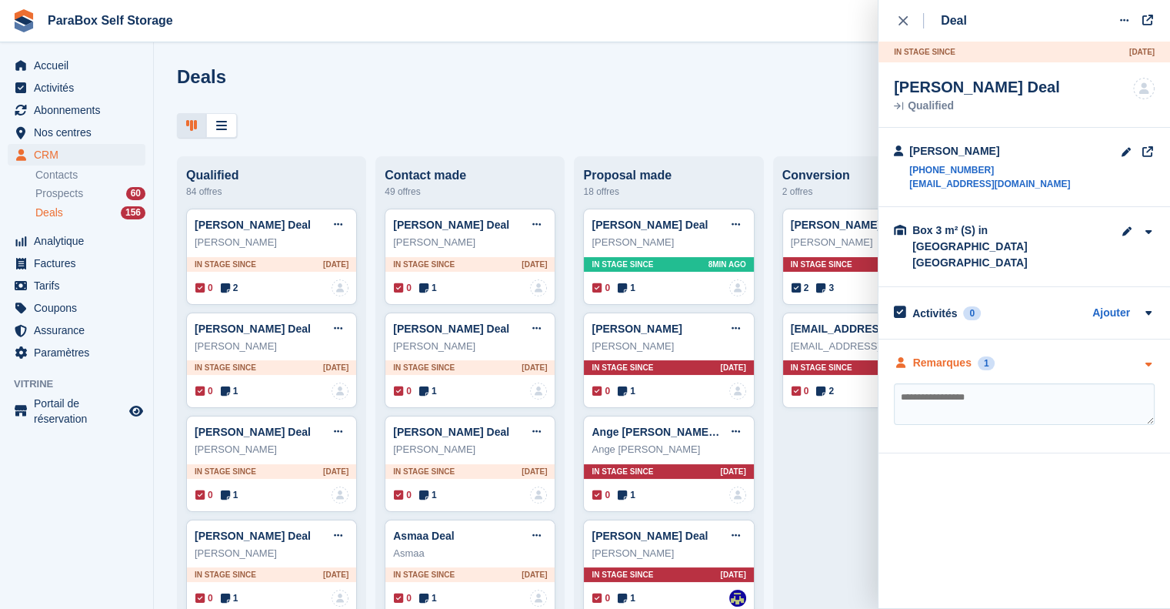
click at [944, 355] on div "Remarques" at bounding box center [942, 363] width 58 height 16
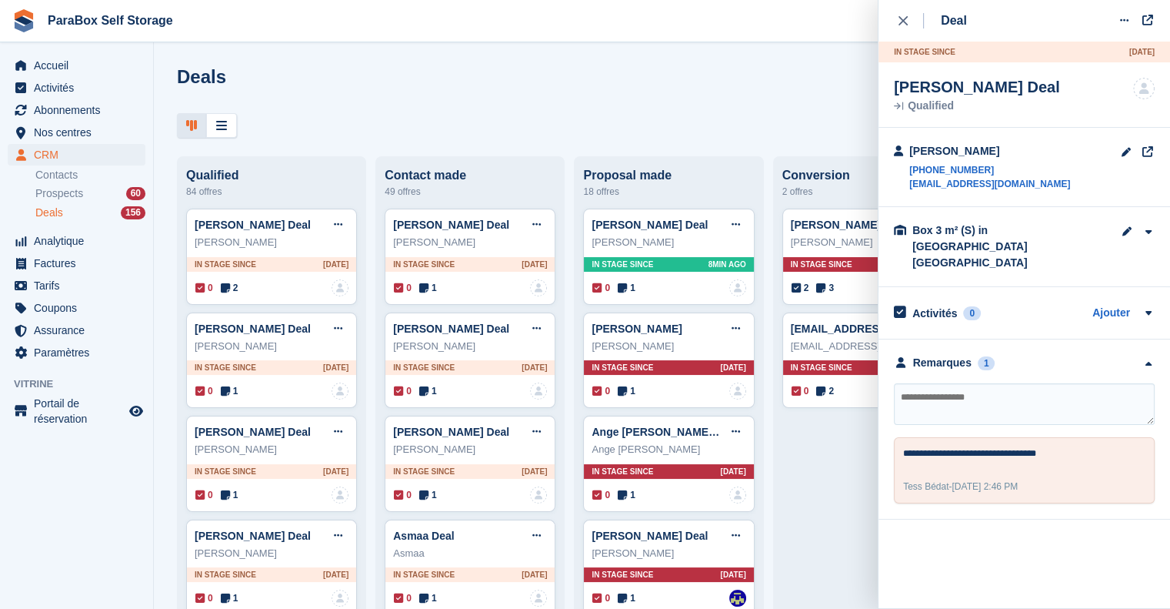
click at [955, 383] on textarea at bounding box center [1024, 404] width 261 height 42
type textarea "**********"
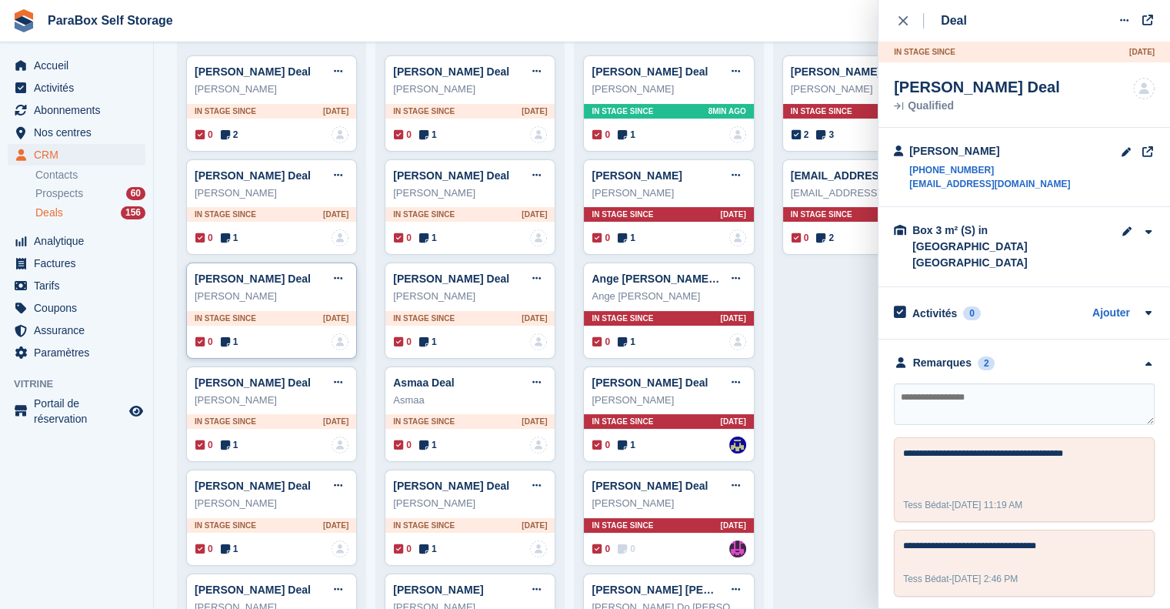
scroll to position [154, 0]
click at [224, 442] on icon at bounding box center [225, 444] width 9 height 11
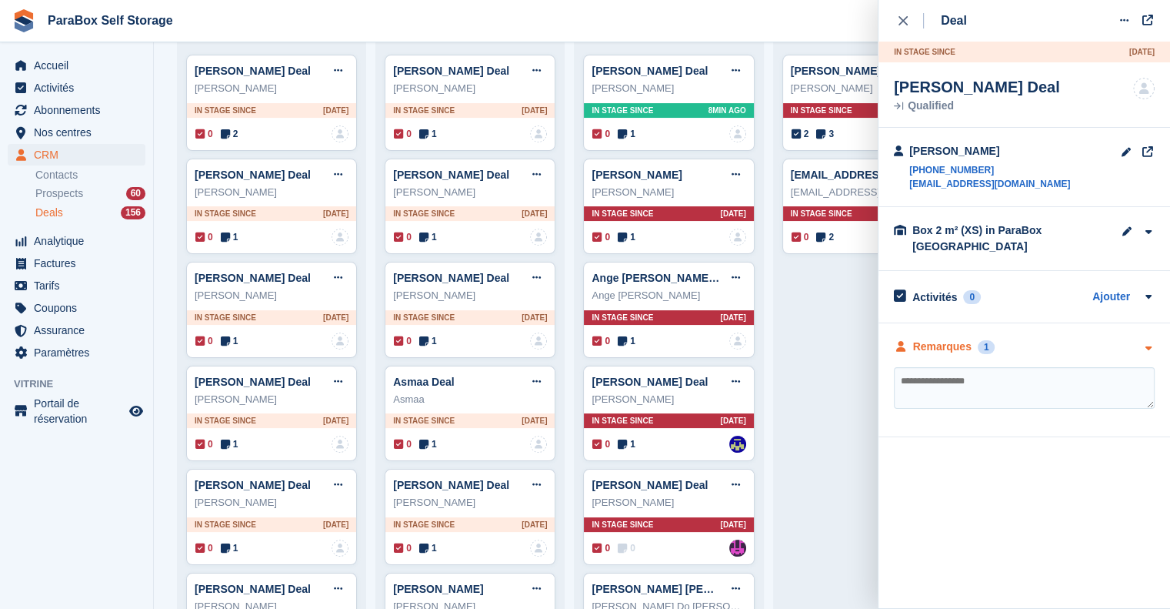
click at [939, 349] on div "Remarques" at bounding box center [942, 347] width 58 height 16
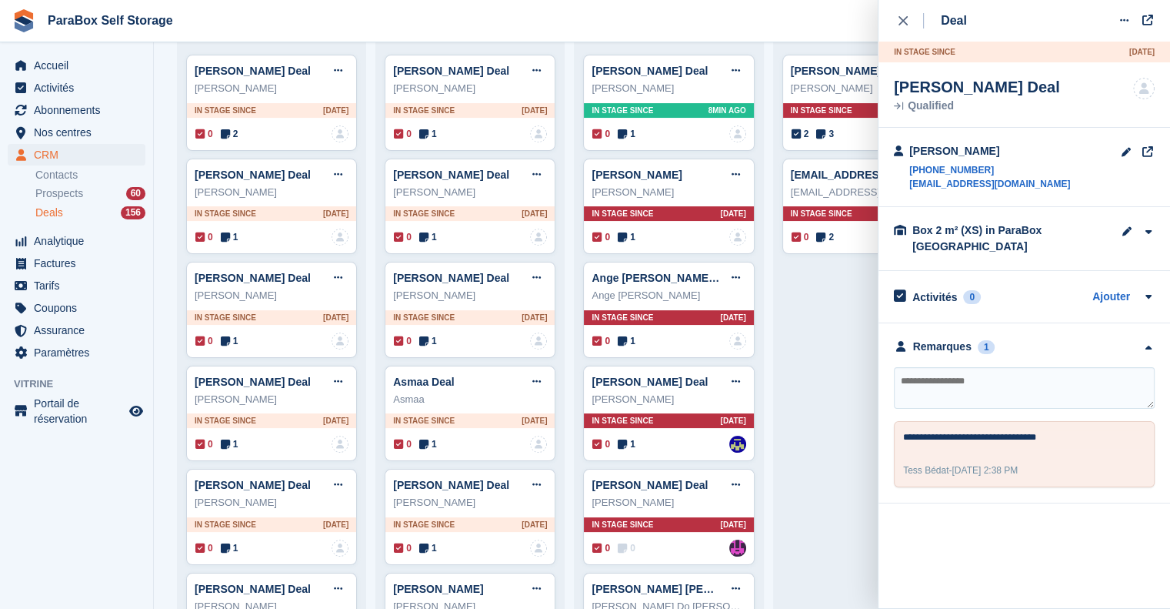
click at [1086, 387] on textarea at bounding box center [1024, 388] width 261 height 42
click at [1031, 384] on textarea at bounding box center [1024, 388] width 261 height 42
type textarea "**********"
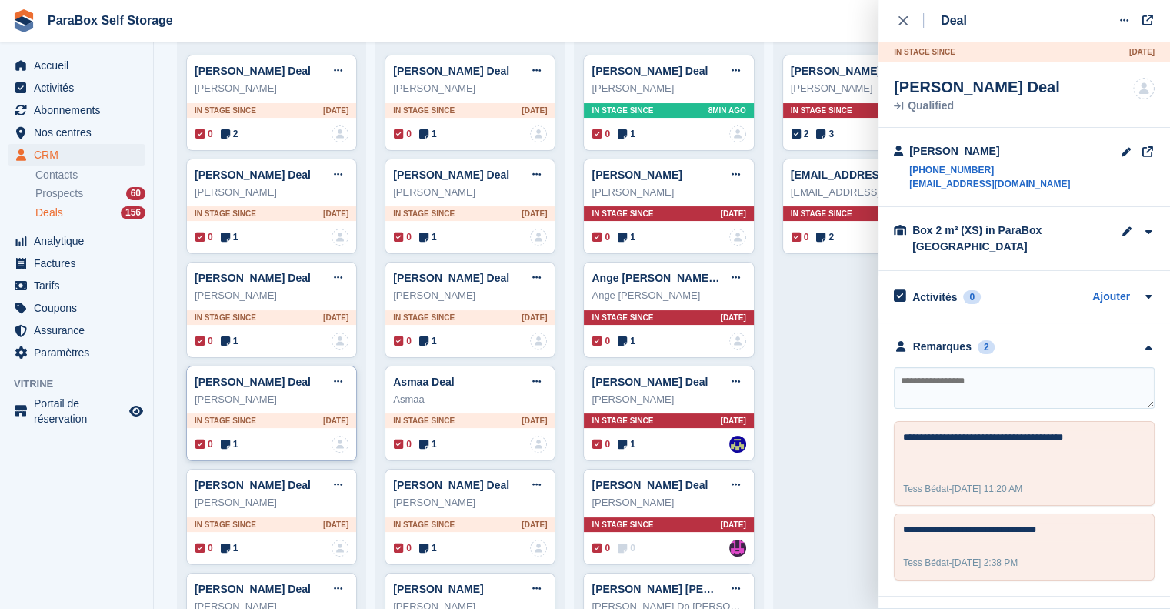
scroll to position [231, 0]
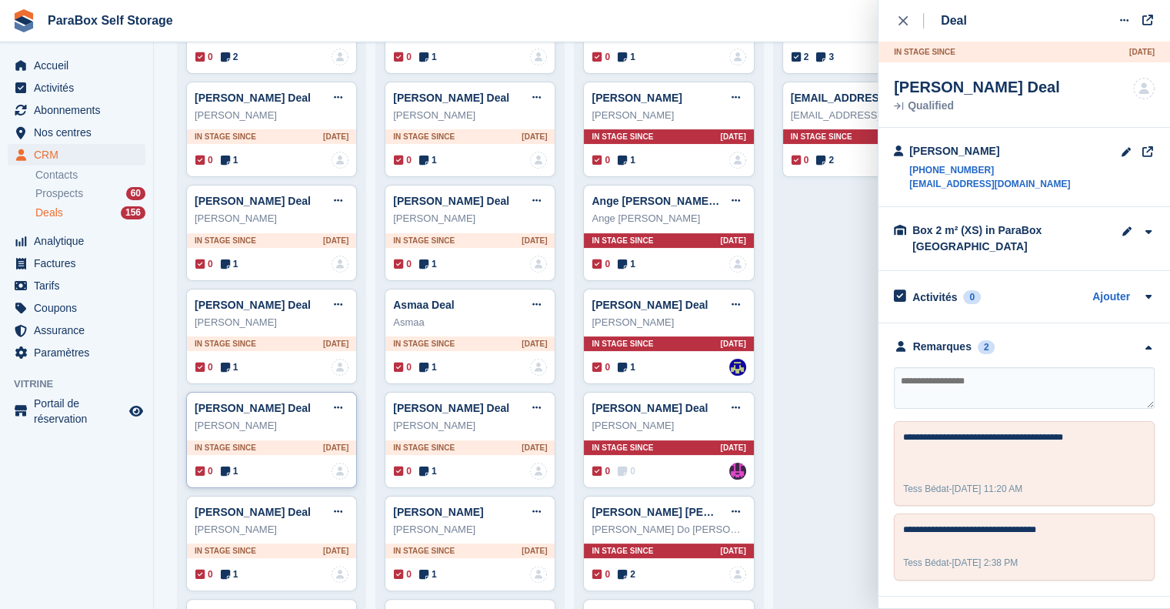
click at [231, 472] on span "1" at bounding box center [230, 471] width 18 height 14
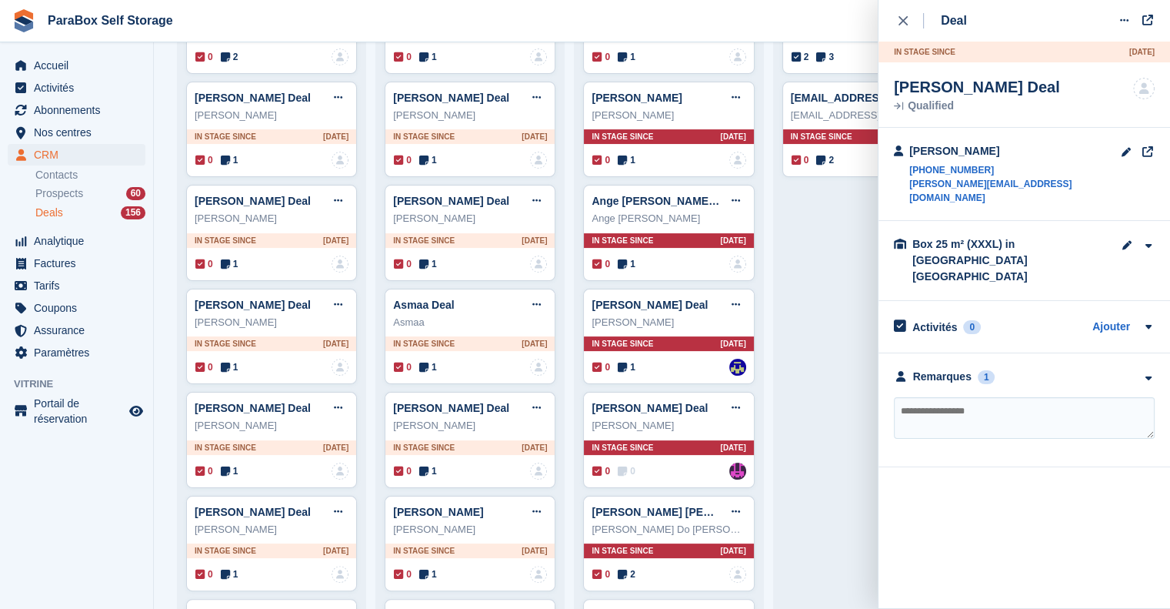
click at [1036, 397] on textarea at bounding box center [1024, 418] width 261 height 42
type textarea "**********"
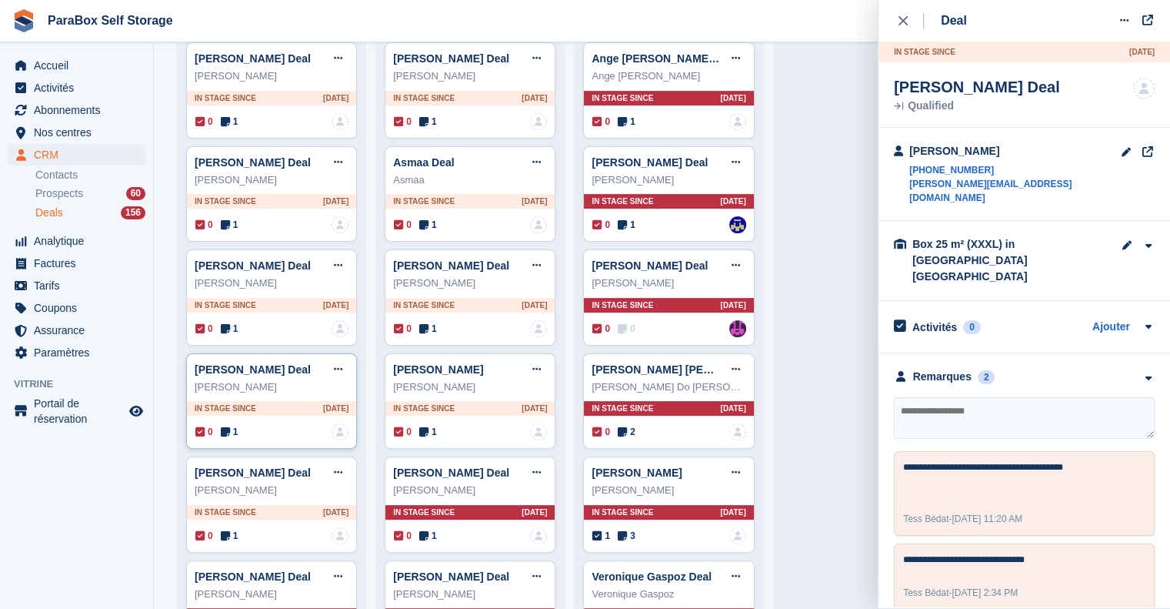
scroll to position [385, 0]
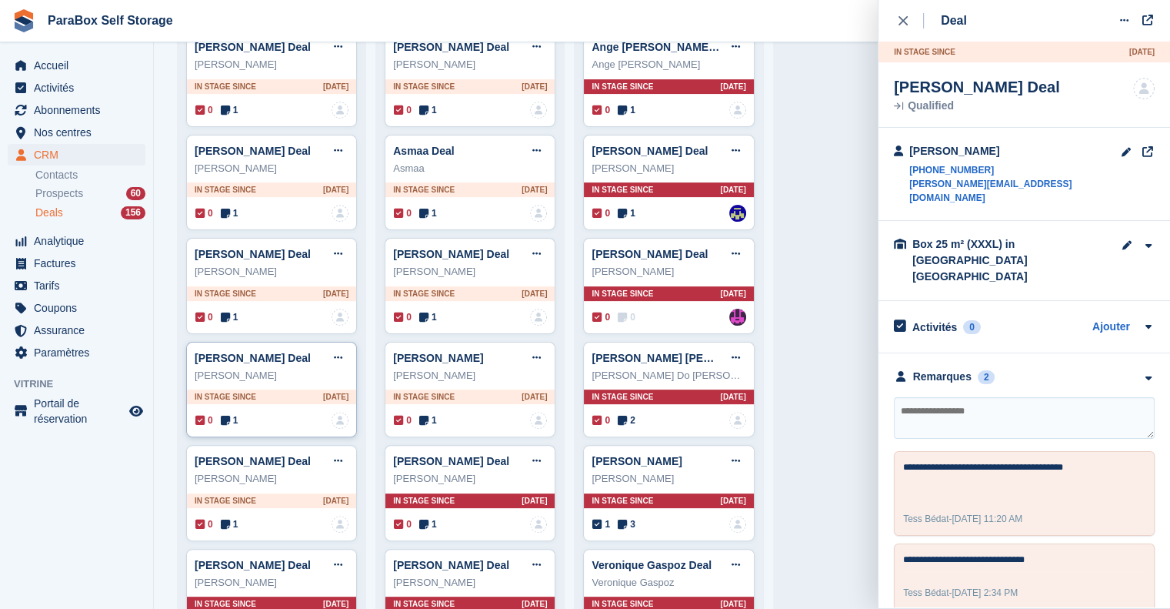
click at [222, 414] on span "1" at bounding box center [230, 420] width 18 height 14
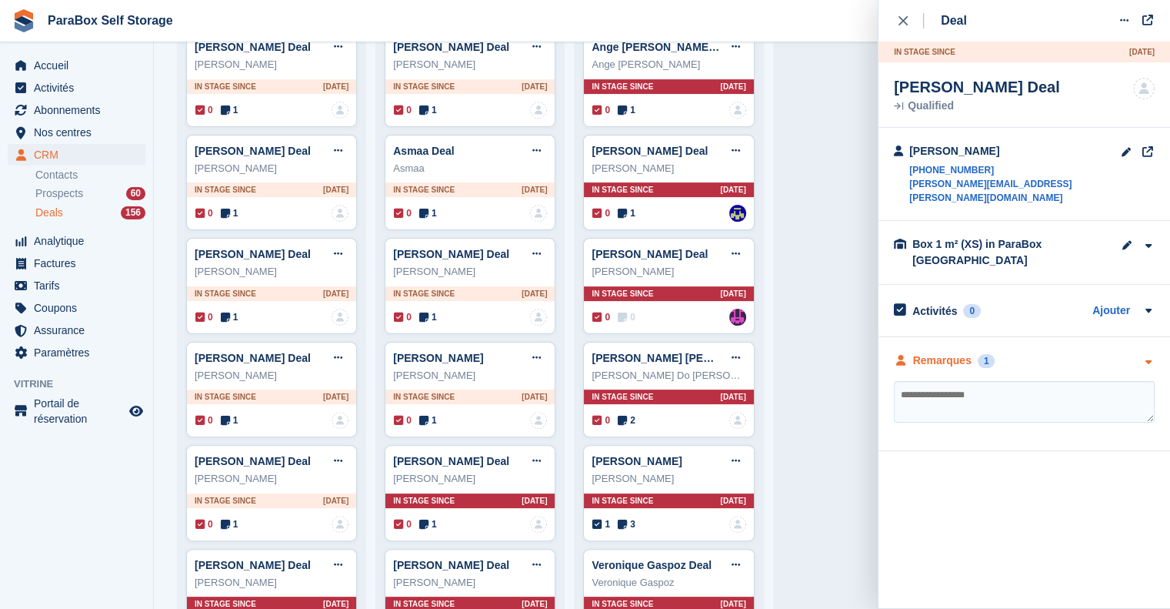
click at [938, 353] on div "Remarques" at bounding box center [942, 360] width 58 height 16
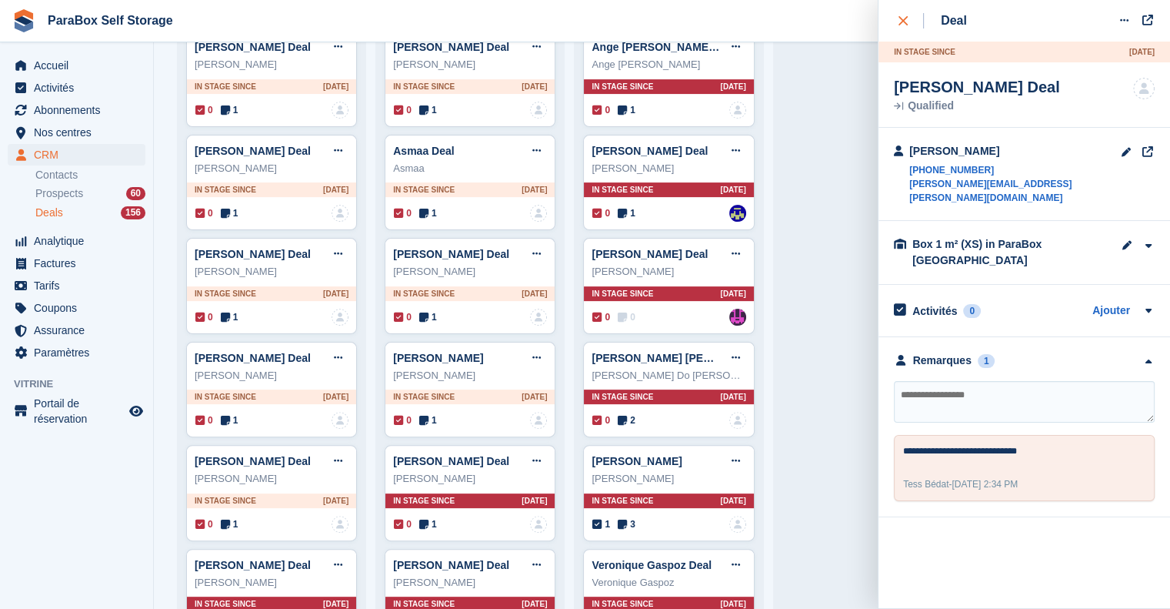
click at [904, 13] on div "close" at bounding box center [911, 20] width 25 height 15
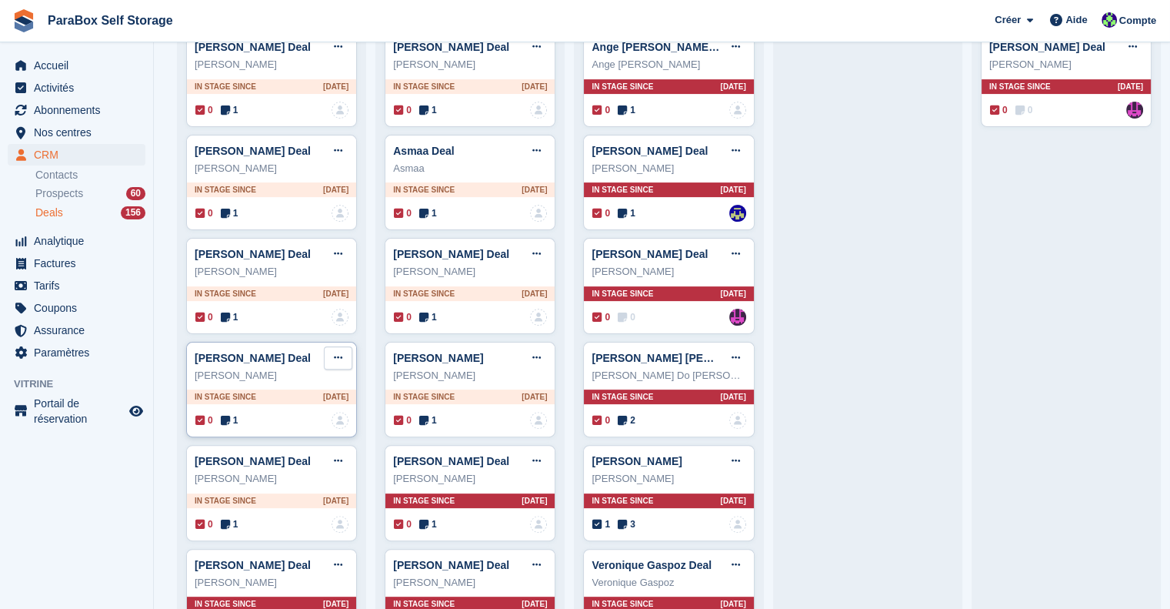
click at [339, 362] on icon at bounding box center [338, 357] width 8 height 10
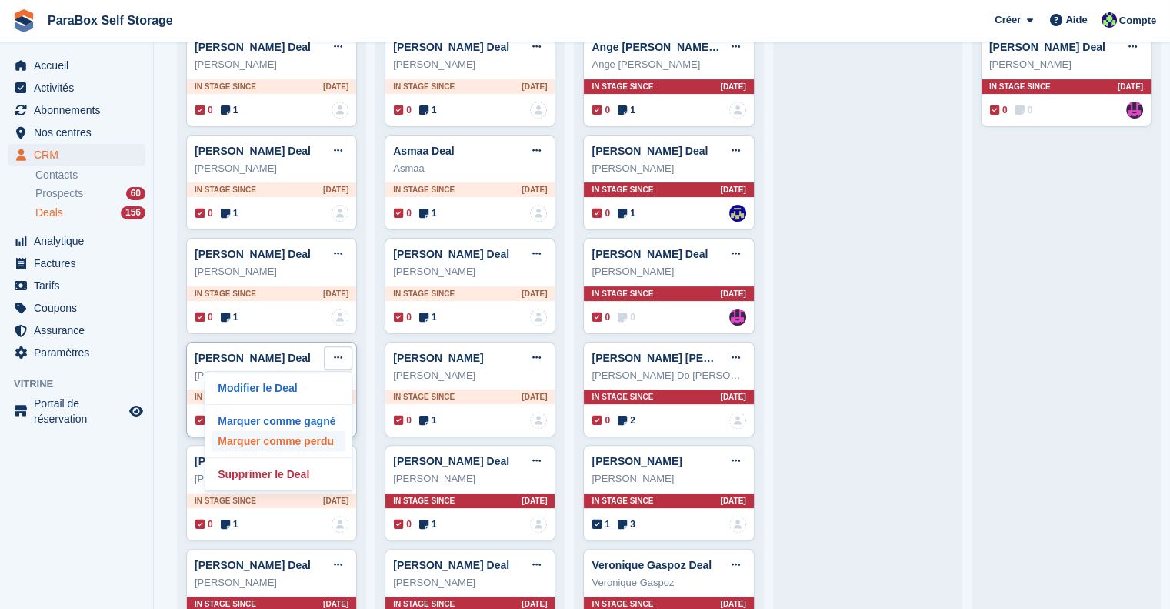
click at [305, 444] on p "Marquer comme perdu" at bounding box center [279, 441] width 134 height 20
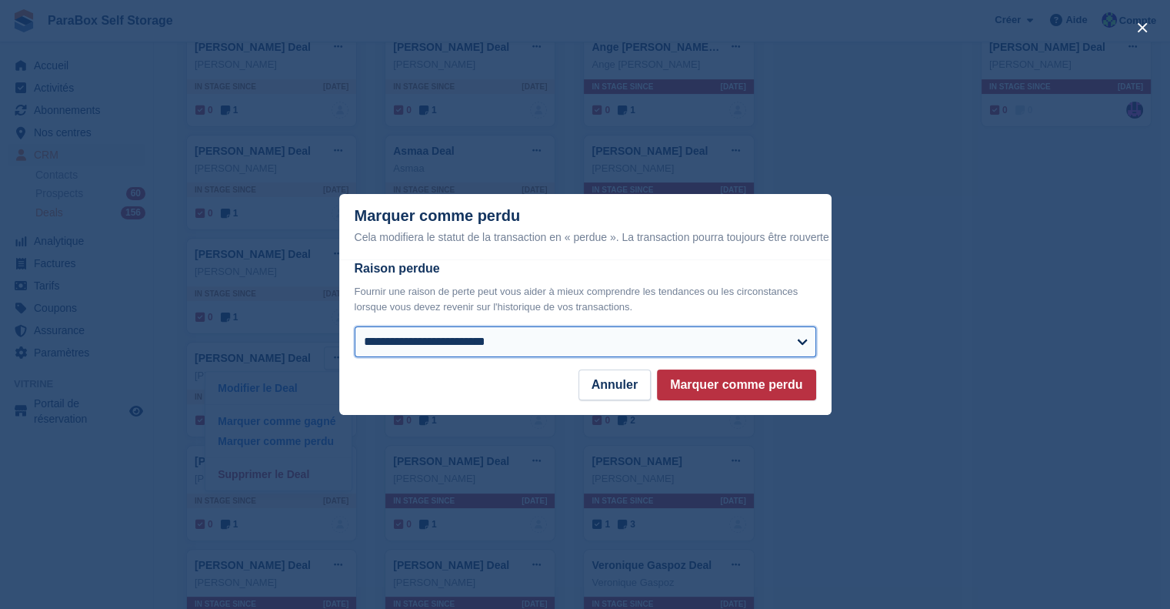
click at [597, 344] on select "**********" at bounding box center [586, 341] width 462 height 31
select select "**********"
click at [355, 327] on select "**********" at bounding box center [586, 341] width 462 height 31
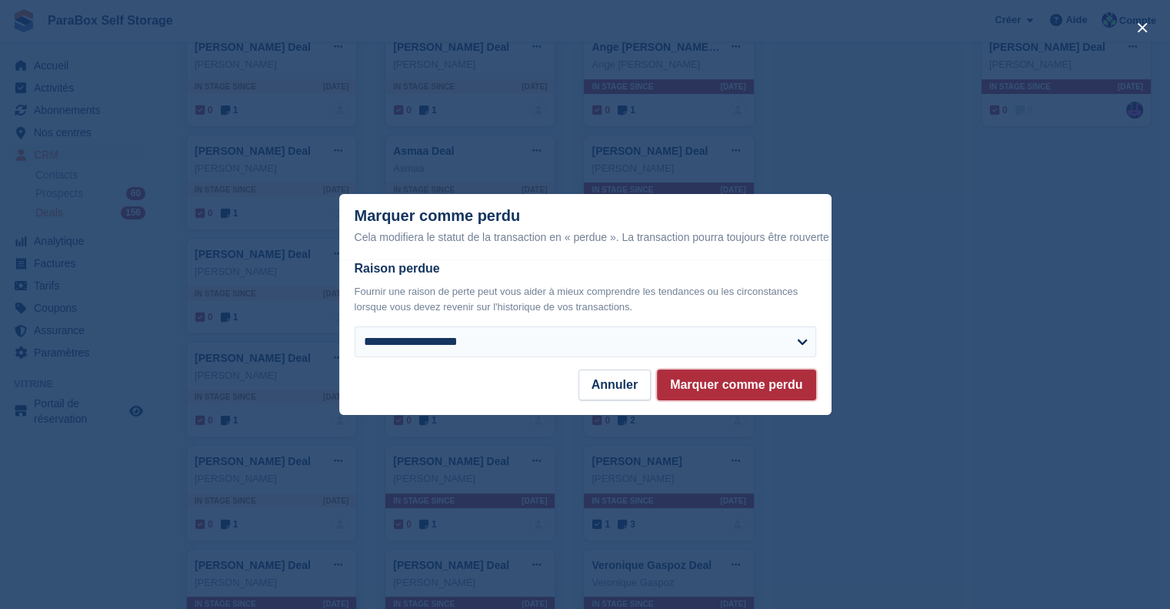
click at [739, 383] on button "Marquer comme perdu" at bounding box center [736, 384] width 159 height 31
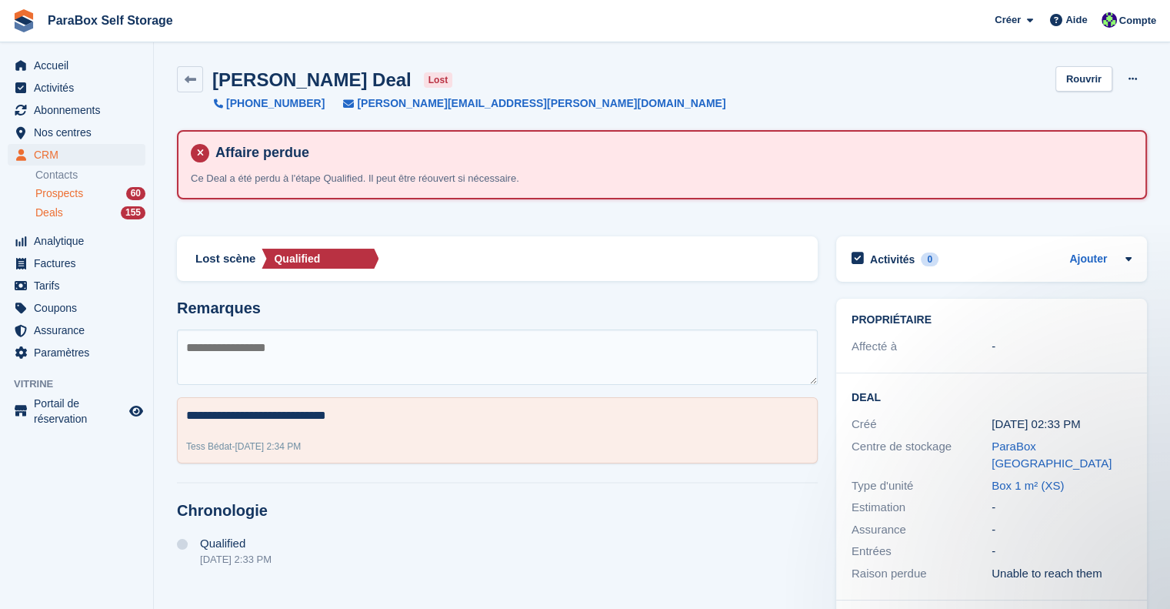
click at [59, 195] on span "Prospects" at bounding box center [59, 193] width 48 height 15
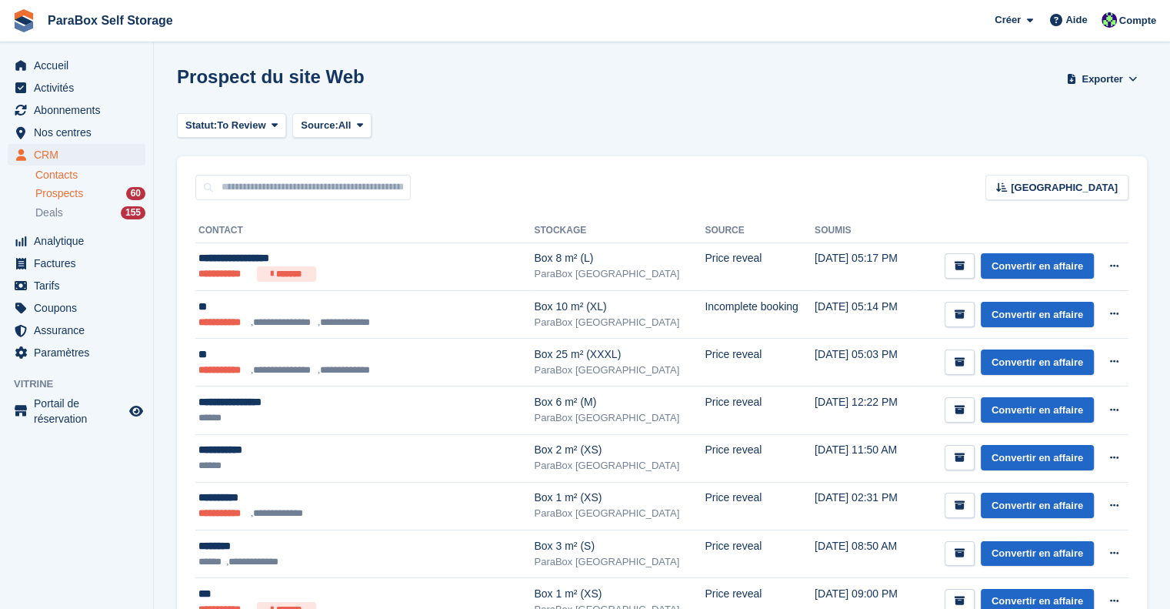
click at [72, 178] on link "Contacts" at bounding box center [90, 175] width 110 height 15
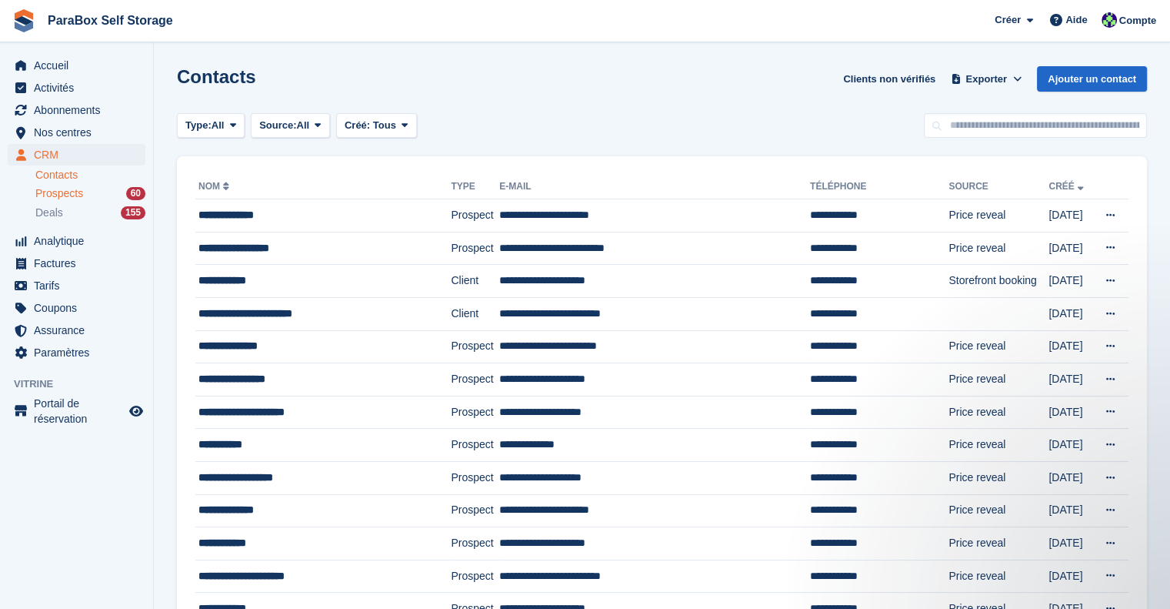
click at [80, 196] on span "Prospects" at bounding box center [59, 193] width 48 height 15
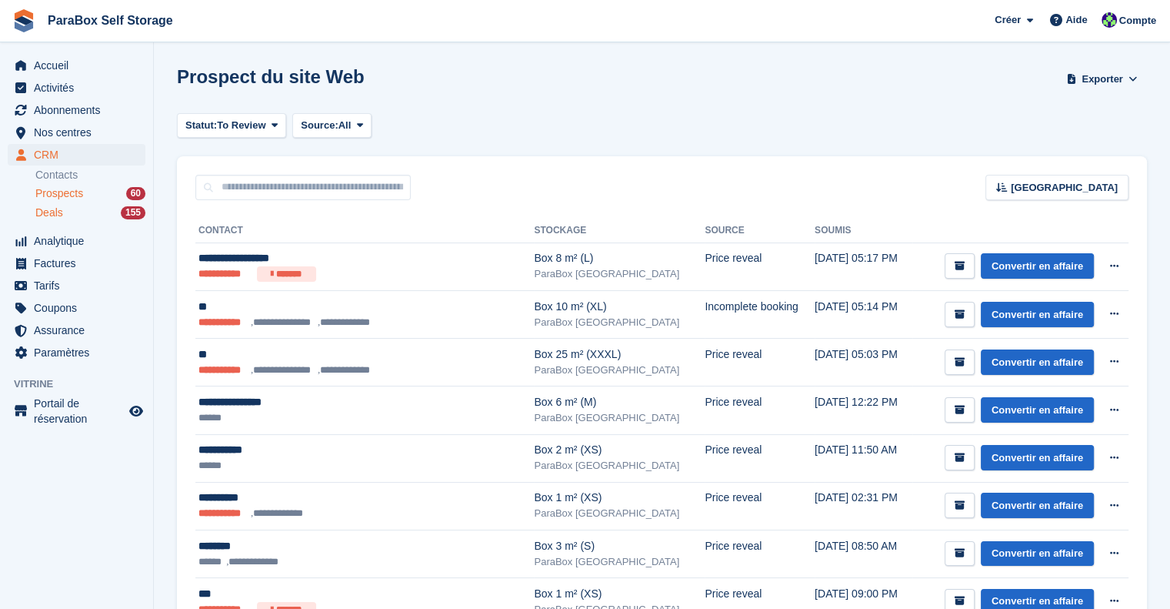
click at [74, 208] on div "Deals 155" at bounding box center [90, 212] width 110 height 15
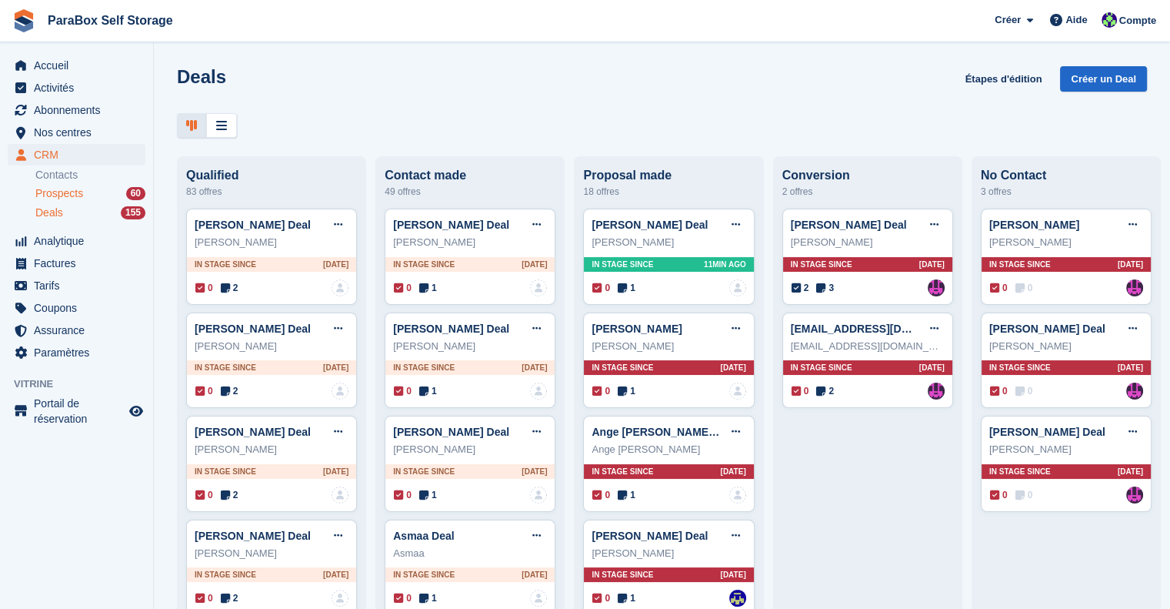
click at [72, 199] on span "Prospects" at bounding box center [59, 193] width 48 height 15
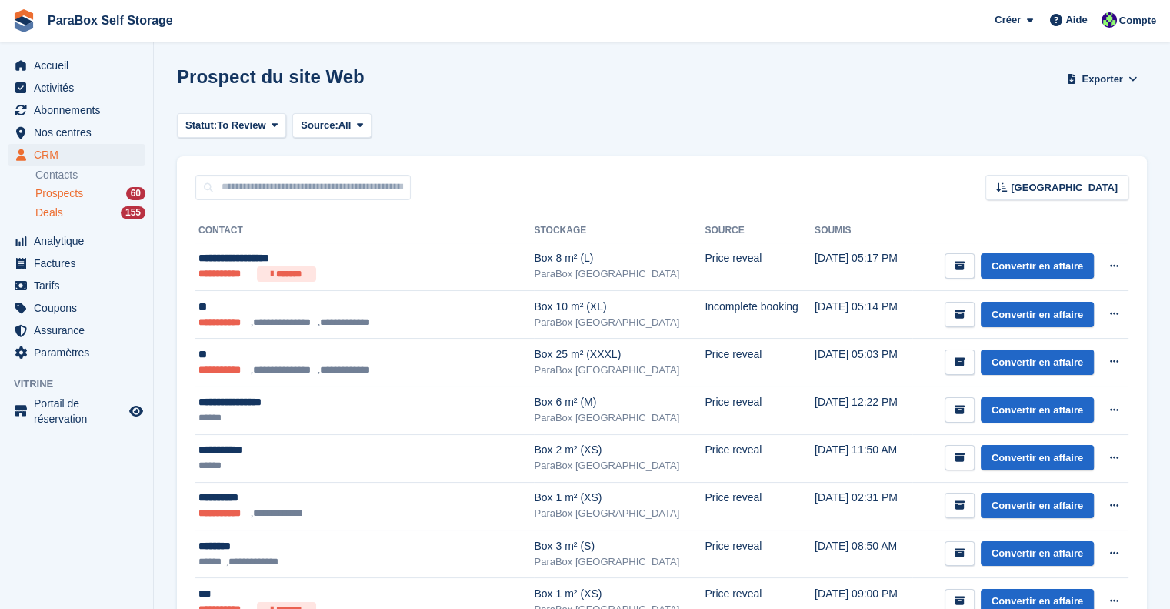
click at [51, 215] on span "Deals" at bounding box center [49, 212] width 28 height 15
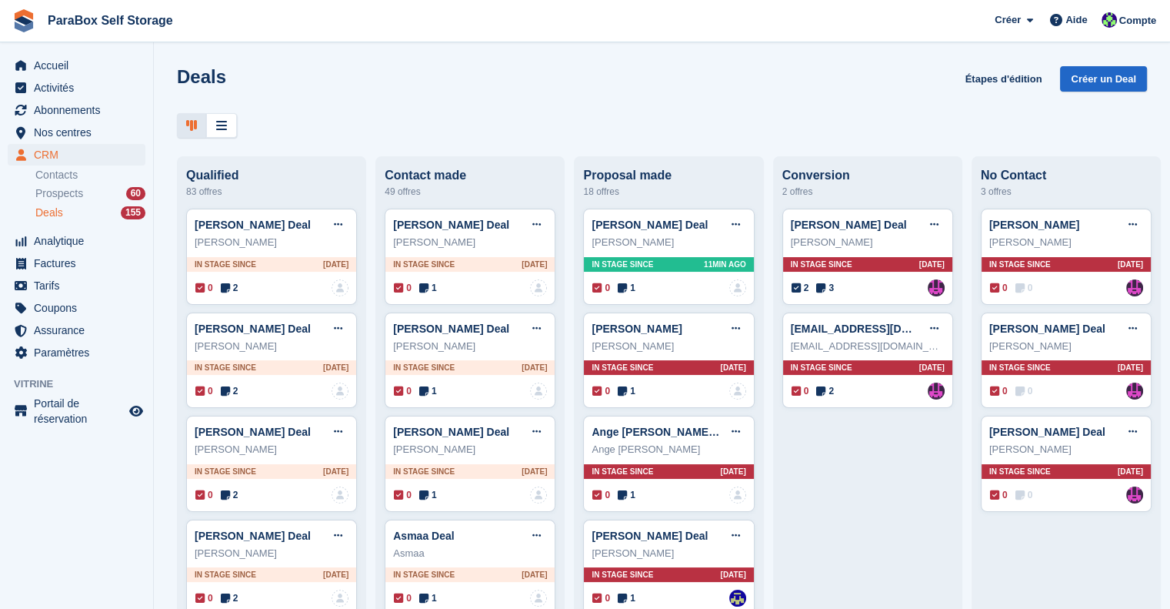
click at [78, 184] on ul "Contacts Prospects 60 Deals 155" at bounding box center [94, 194] width 118 height 56
click at [72, 193] on span "Prospects" at bounding box center [59, 193] width 48 height 15
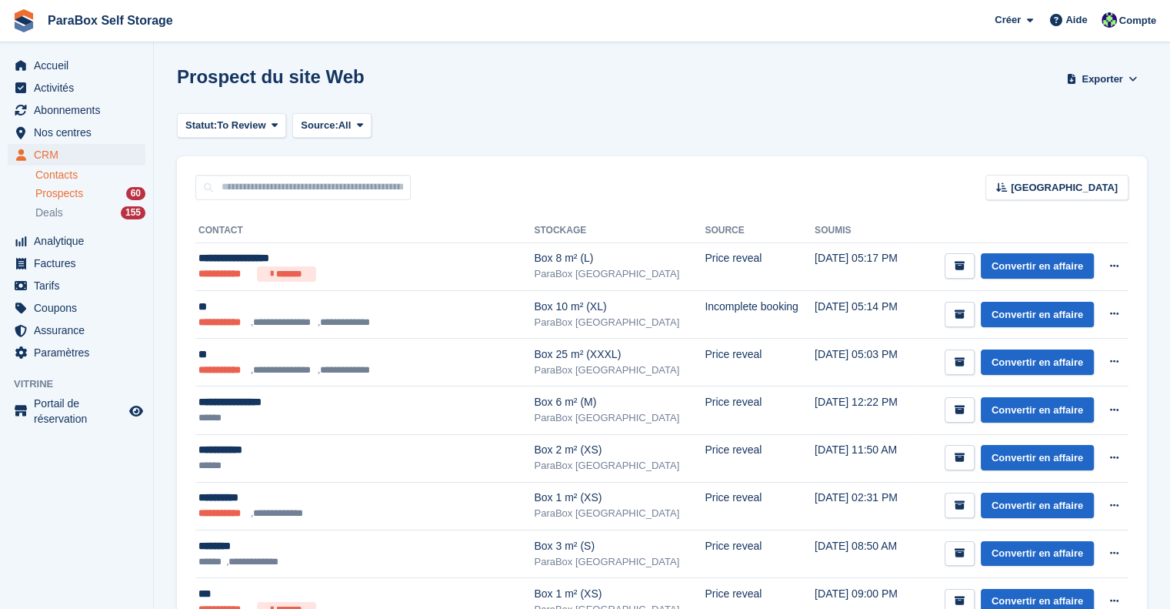
click at [71, 180] on link "Contacts" at bounding box center [90, 175] width 110 height 15
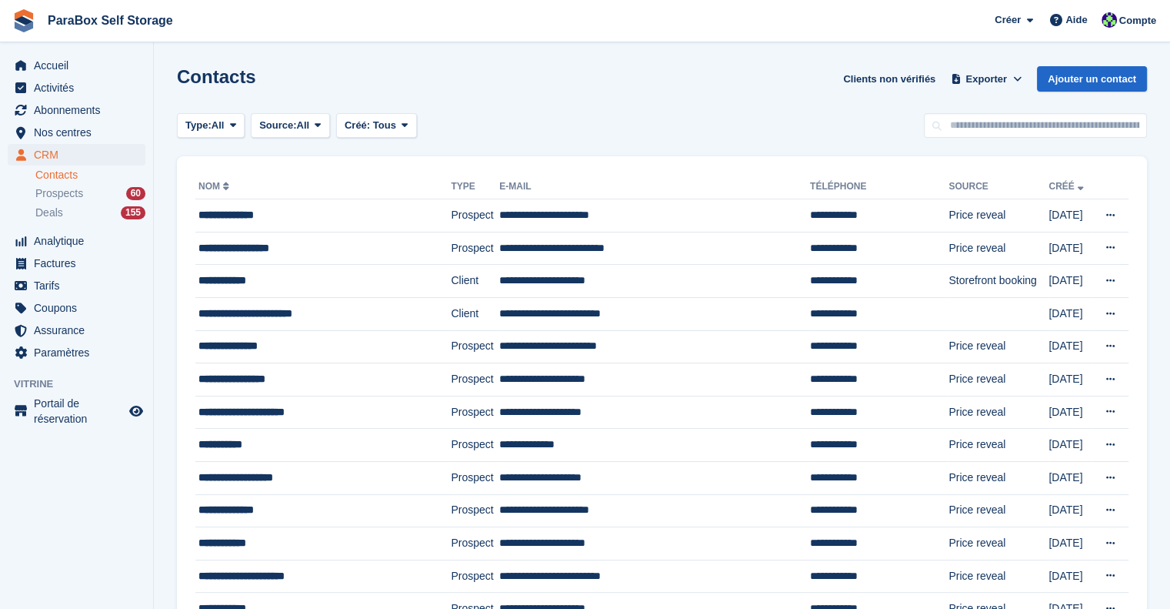
scroll to position [443, 0]
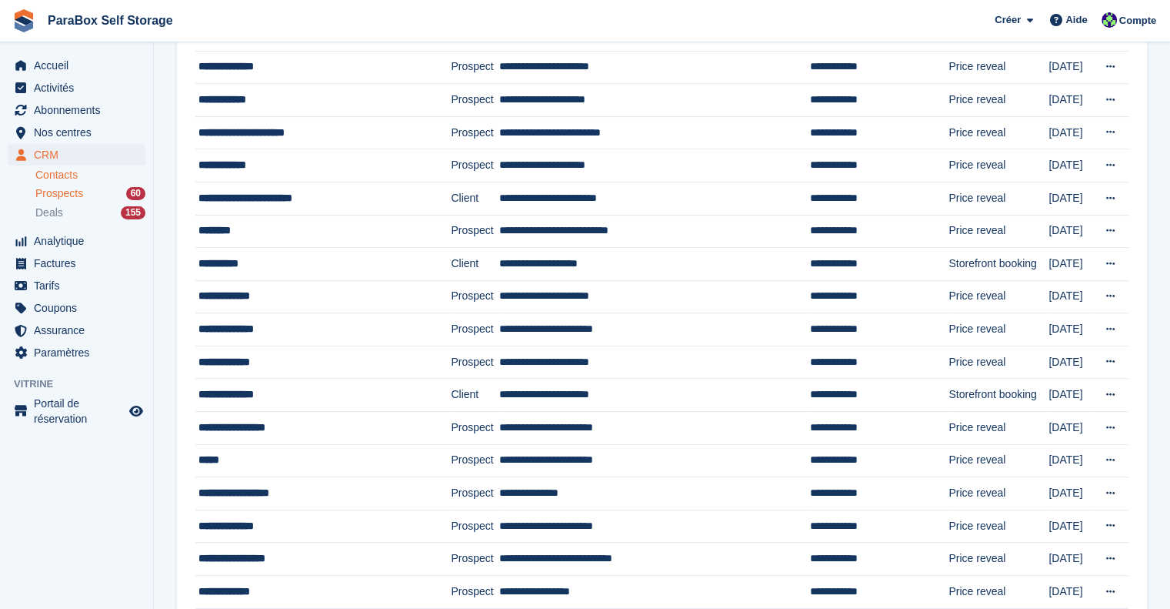
click at [81, 195] on span "Prospects" at bounding box center [59, 193] width 48 height 15
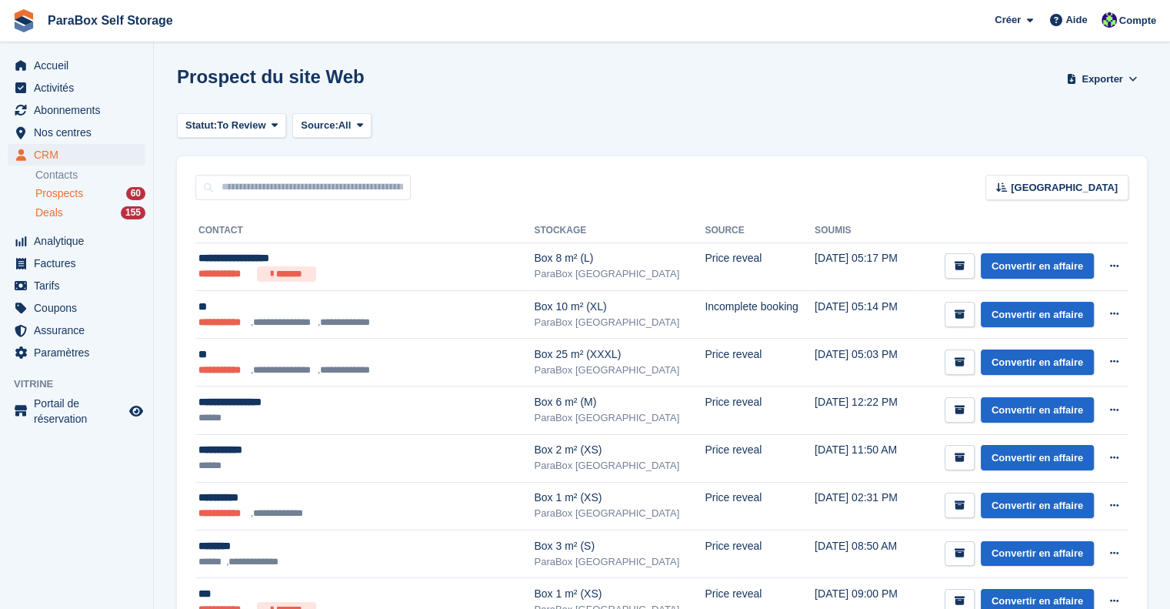
click at [102, 219] on div "Deals 155" at bounding box center [90, 212] width 110 height 15
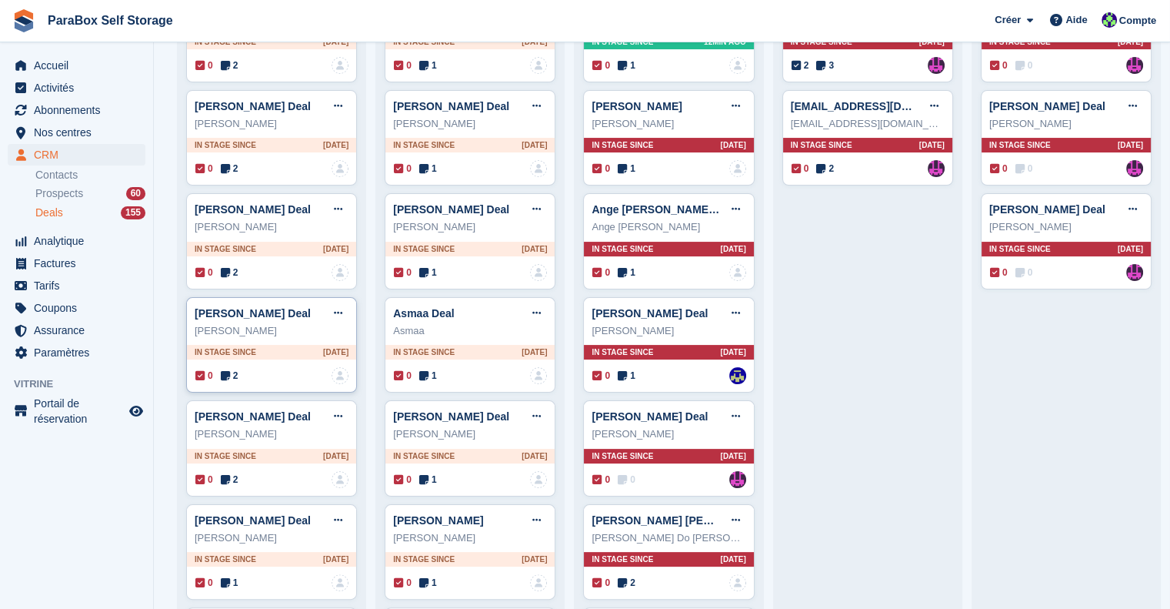
scroll to position [231, 0]
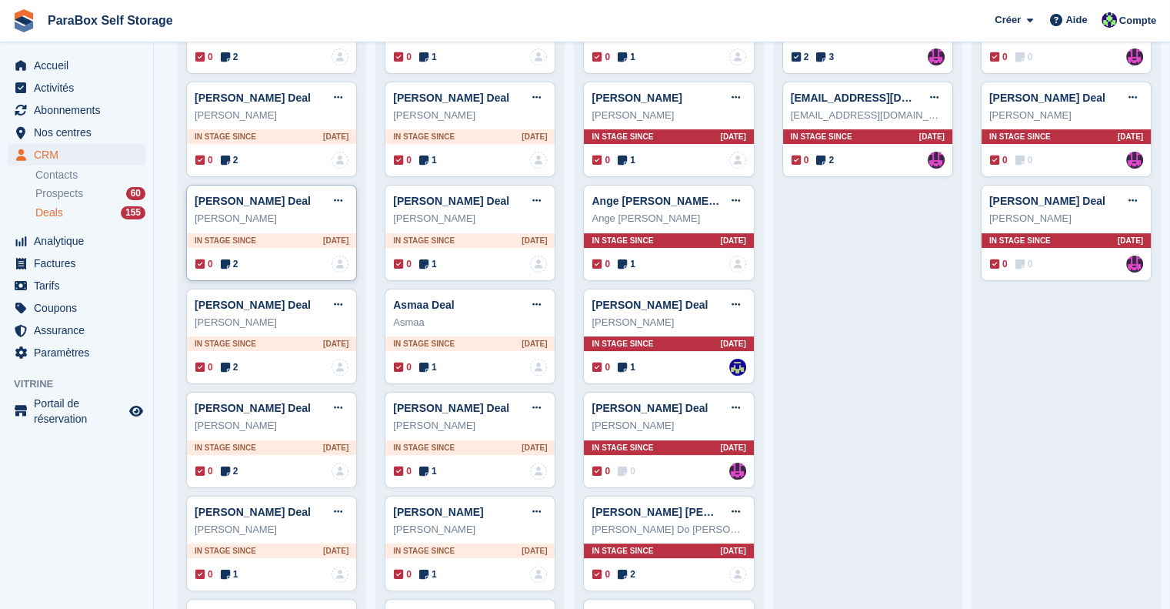
click at [233, 269] on span "2" at bounding box center [230, 264] width 18 height 14
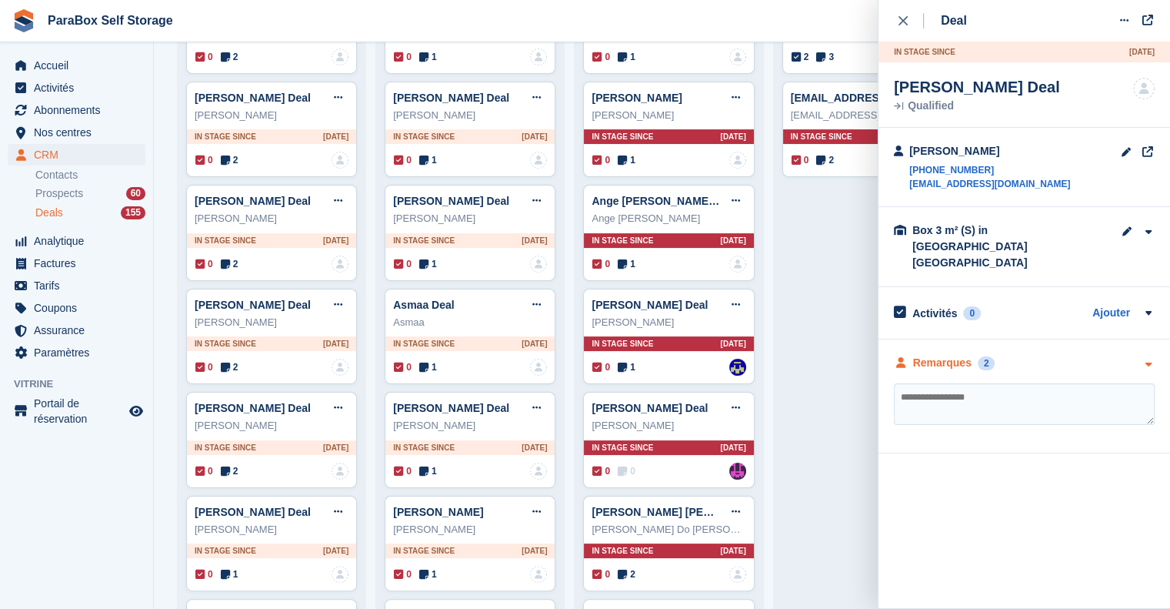
click at [946, 355] on div "Remarques" at bounding box center [942, 363] width 58 height 16
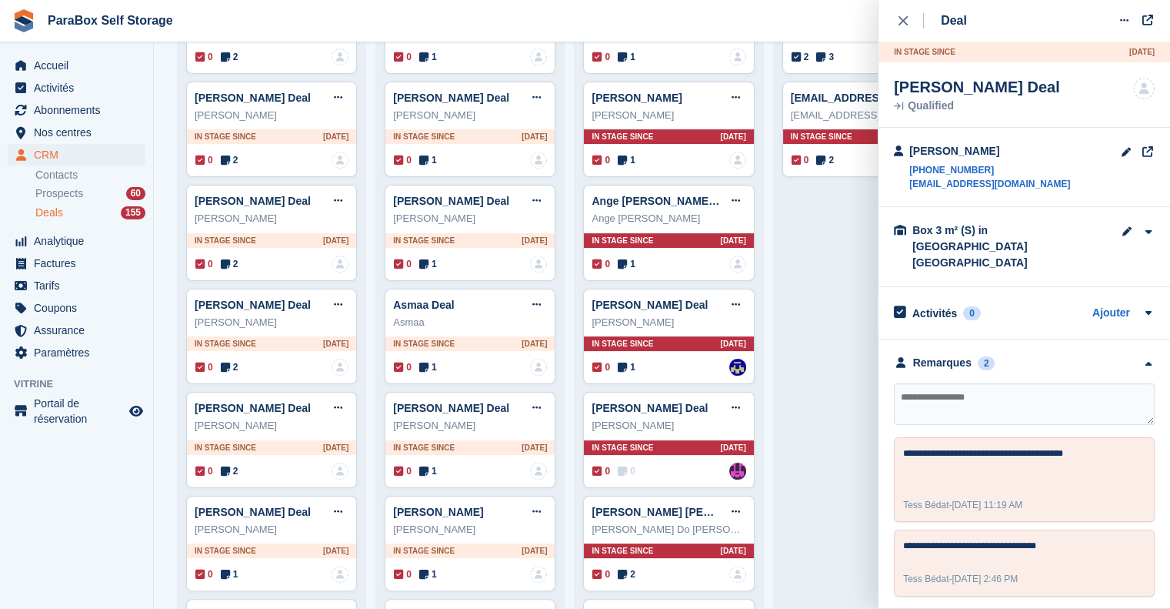
click at [974, 383] on textarea at bounding box center [1024, 404] width 261 height 42
type textarea "**********"
click at [78, 192] on span "Prospects" at bounding box center [59, 193] width 48 height 15
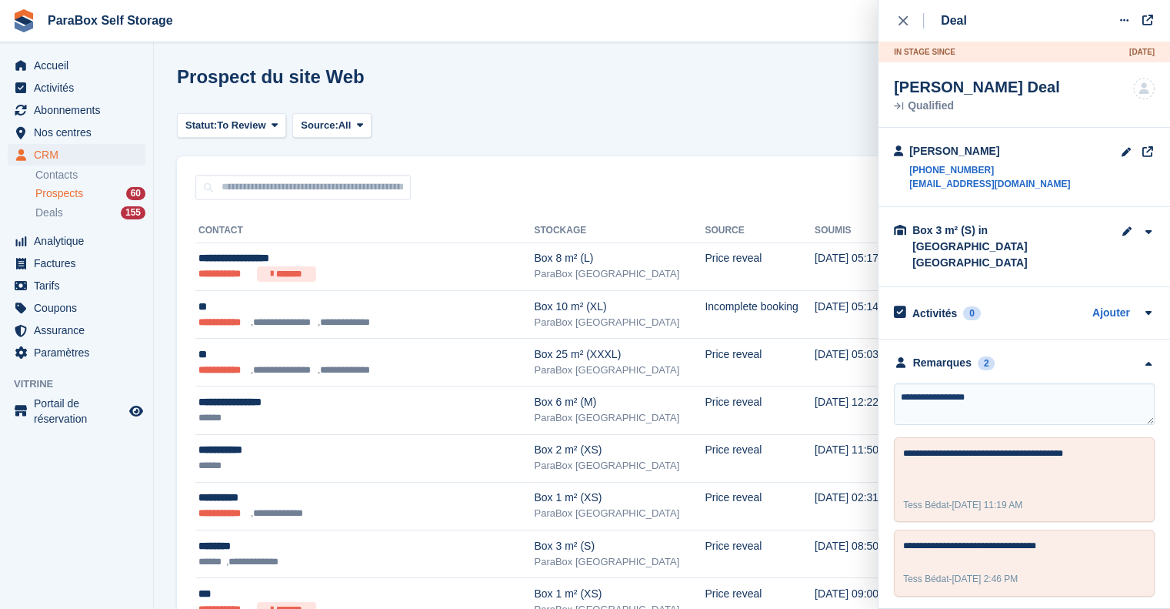
click at [73, 181] on link "Contacts" at bounding box center [90, 175] width 110 height 15
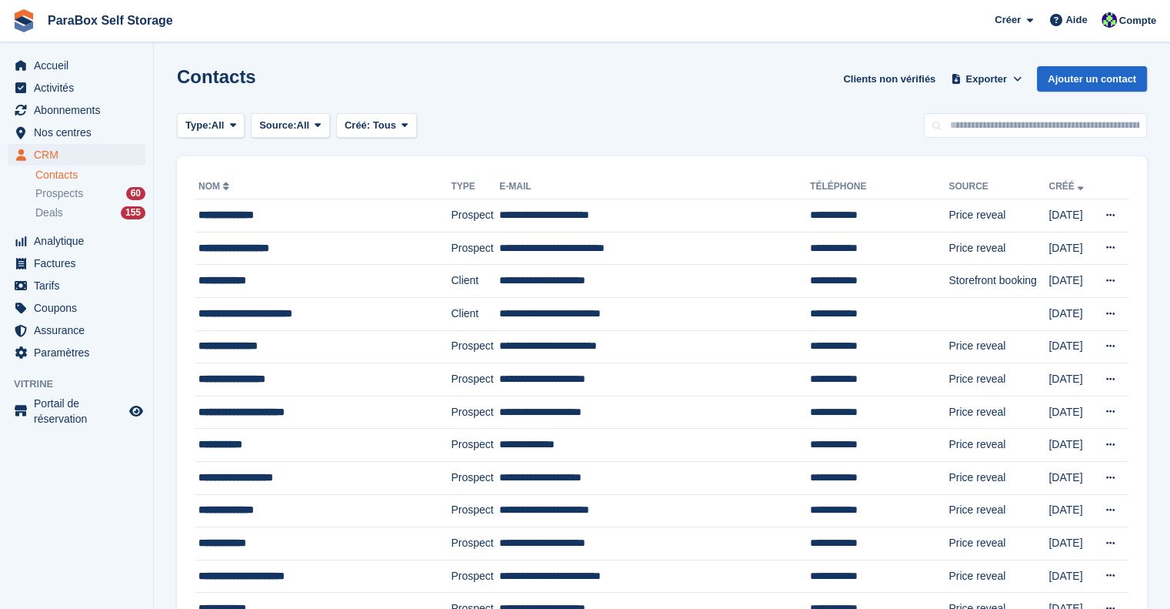
click at [539, 88] on div "Contacts Clients non vérifiés Exporter Exporter Contacts Exporter un CSV de tou…" at bounding box center [662, 88] width 970 height 44
click at [86, 189] on div "Prospects 60" at bounding box center [90, 193] width 110 height 15
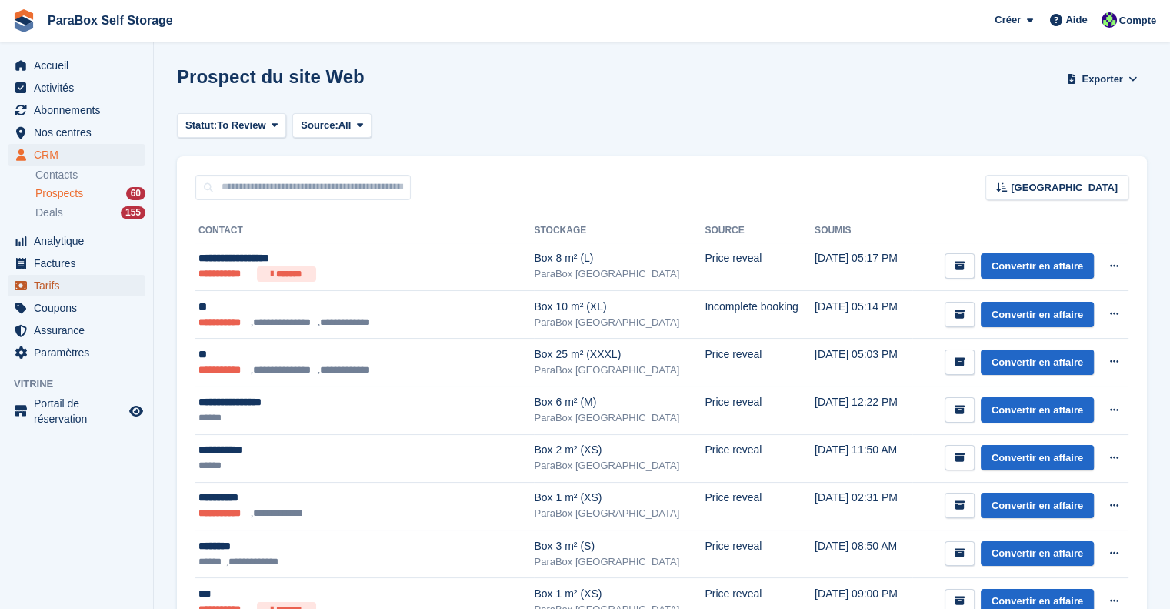
click at [71, 292] on span "Tarifs" at bounding box center [80, 286] width 92 height 22
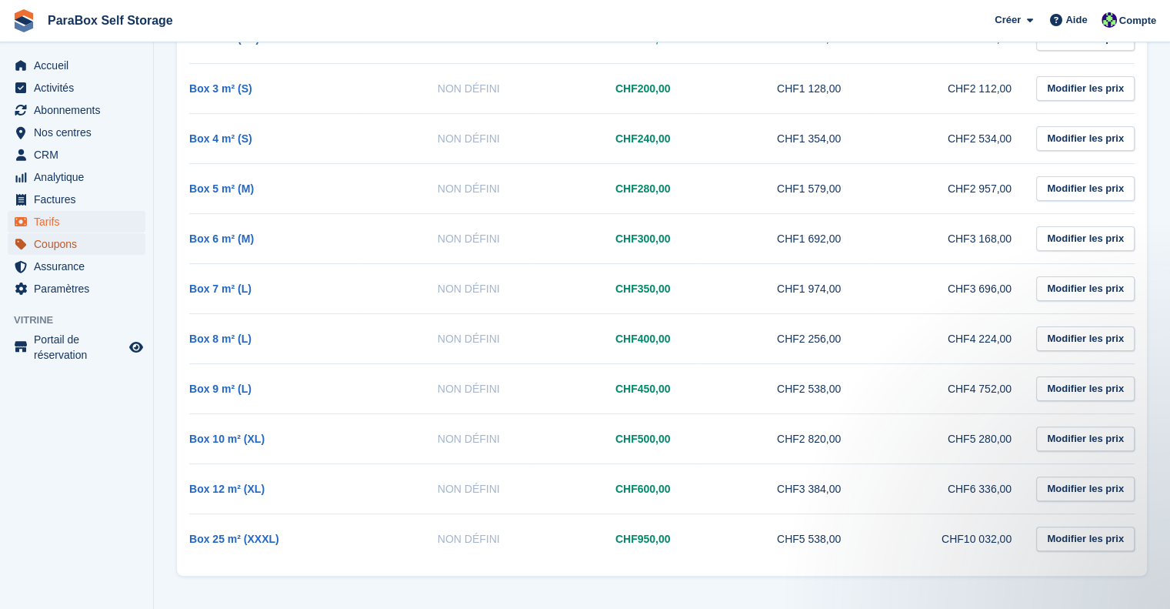
click at [55, 239] on span "Coupons" at bounding box center [80, 244] width 92 height 22
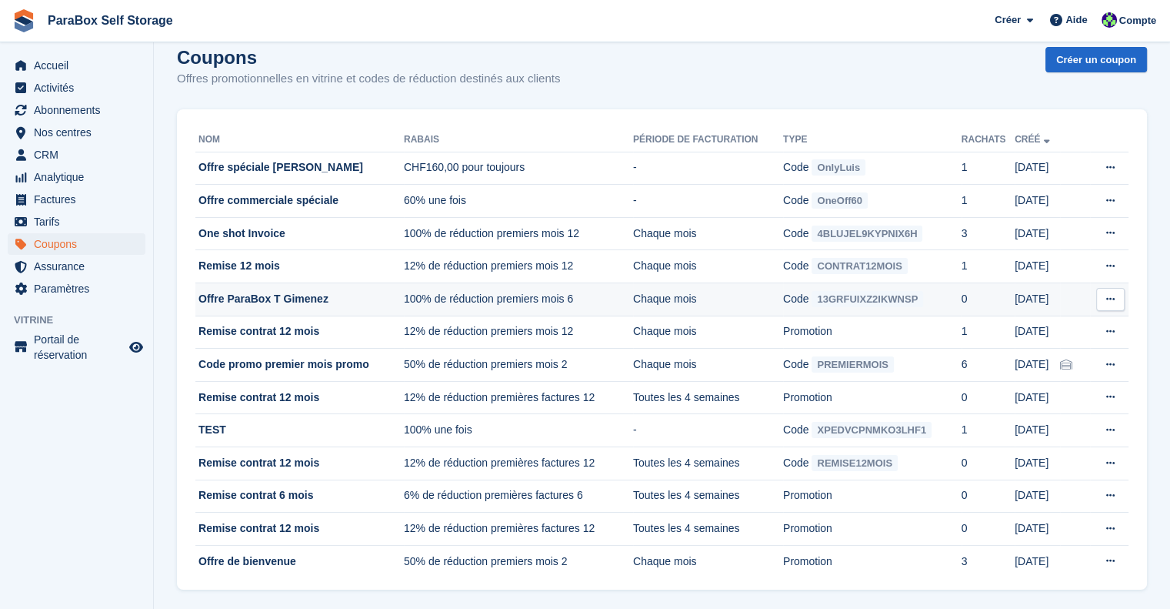
scroll to position [31, 0]
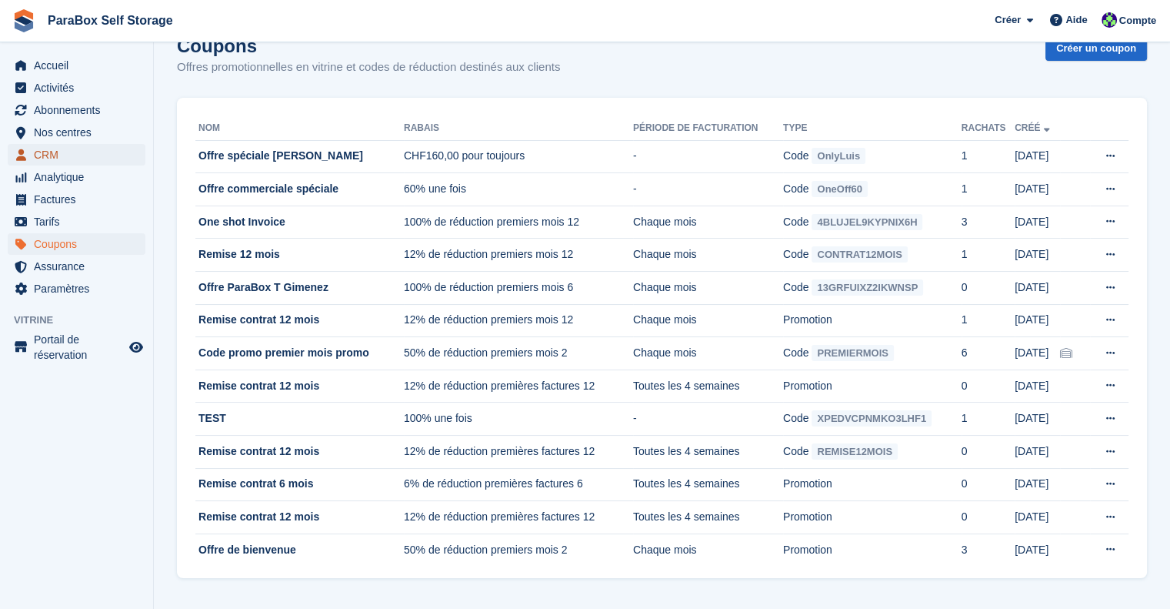
click at [83, 156] on span "CRM" at bounding box center [80, 155] width 92 height 22
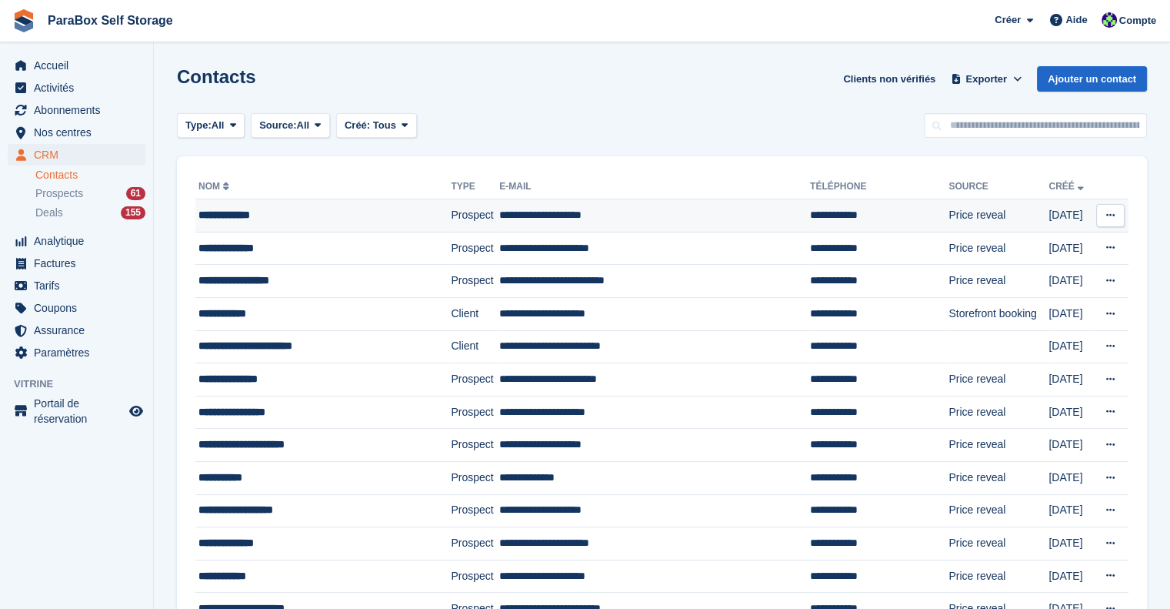
click at [291, 217] on div "**********" at bounding box center [310, 215] width 222 height 16
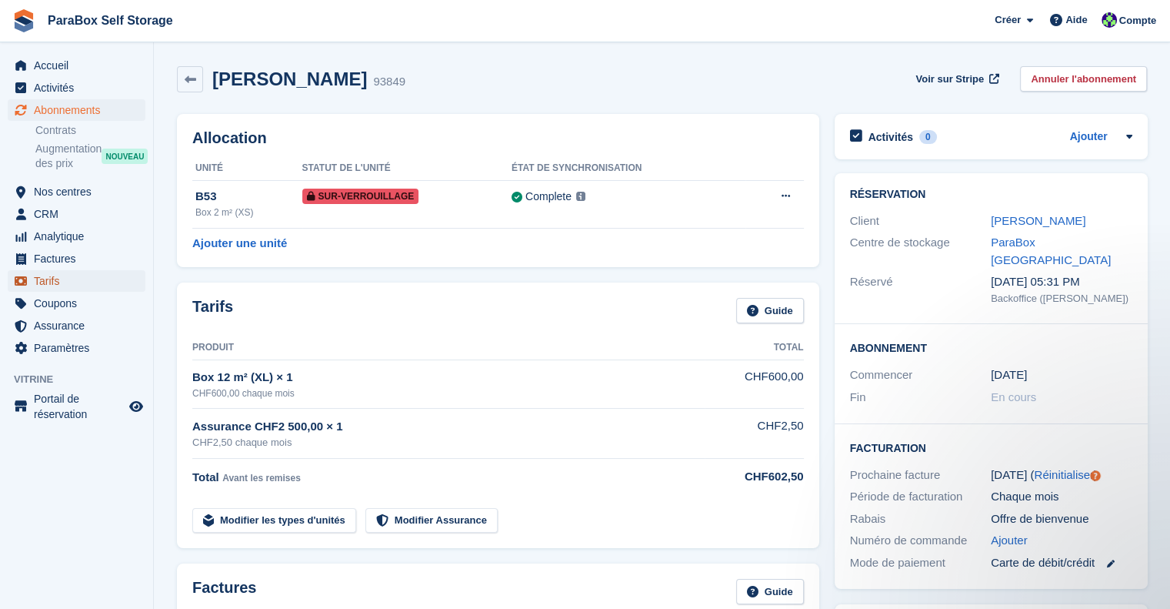
click at [58, 282] on span "Tarifs" at bounding box center [80, 281] width 92 height 22
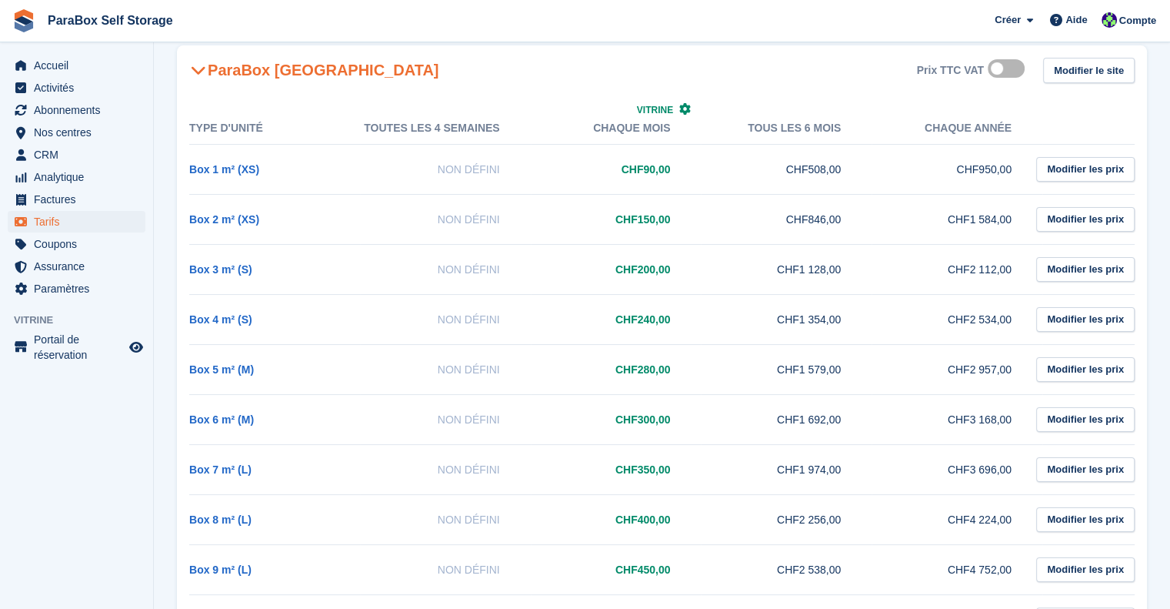
scroll to position [154, 0]
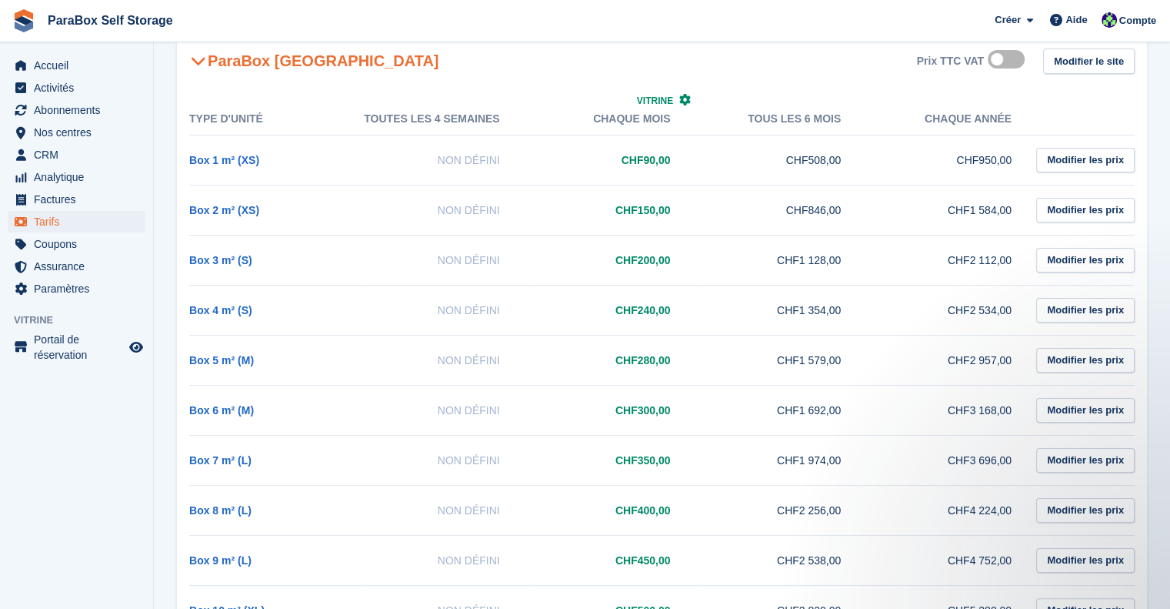
drag, startPoint x: 626, startPoint y: 414, endPoint x: 688, endPoint y: 415, distance: 62.3
click at [688, 415] on td "CHF300,00" at bounding box center [616, 410] width 171 height 50
drag, startPoint x: 611, startPoint y: 409, endPoint x: 687, endPoint y: 412, distance: 76.2
click at [687, 412] on td "CHF300,00" at bounding box center [616, 410] width 171 height 50
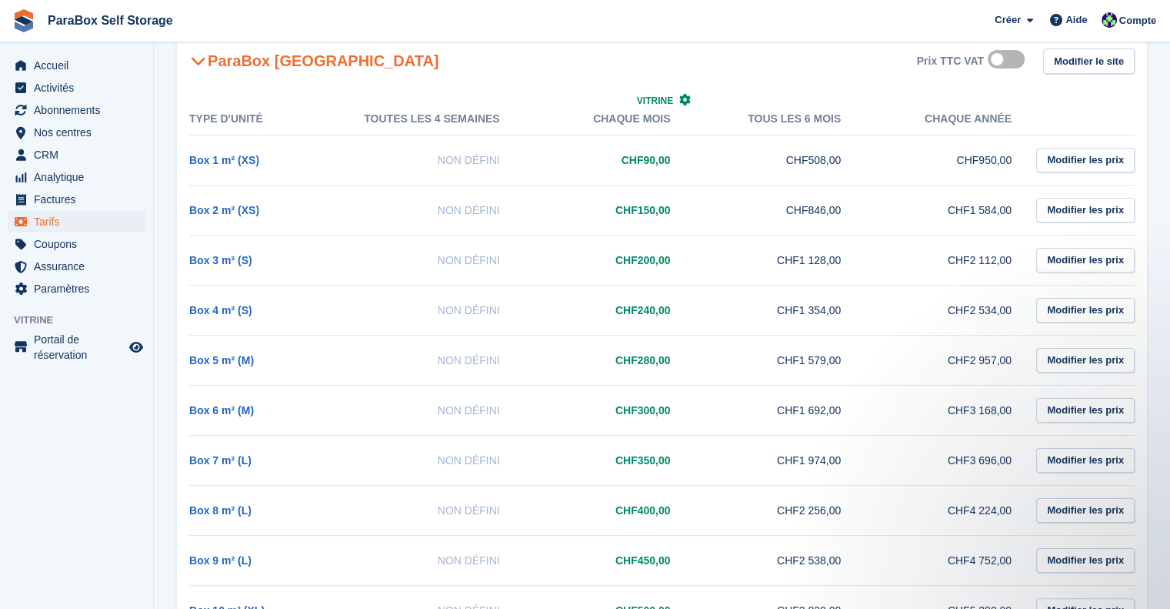
click at [624, 405] on td "CHF300,00" at bounding box center [616, 410] width 171 height 50
click at [612, 409] on td "CHF300,00" at bounding box center [616, 410] width 171 height 50
drag, startPoint x: 612, startPoint y: 411, endPoint x: 689, endPoint y: 419, distance: 77.3
click at [689, 419] on td "CHF300,00" at bounding box center [616, 410] width 171 height 50
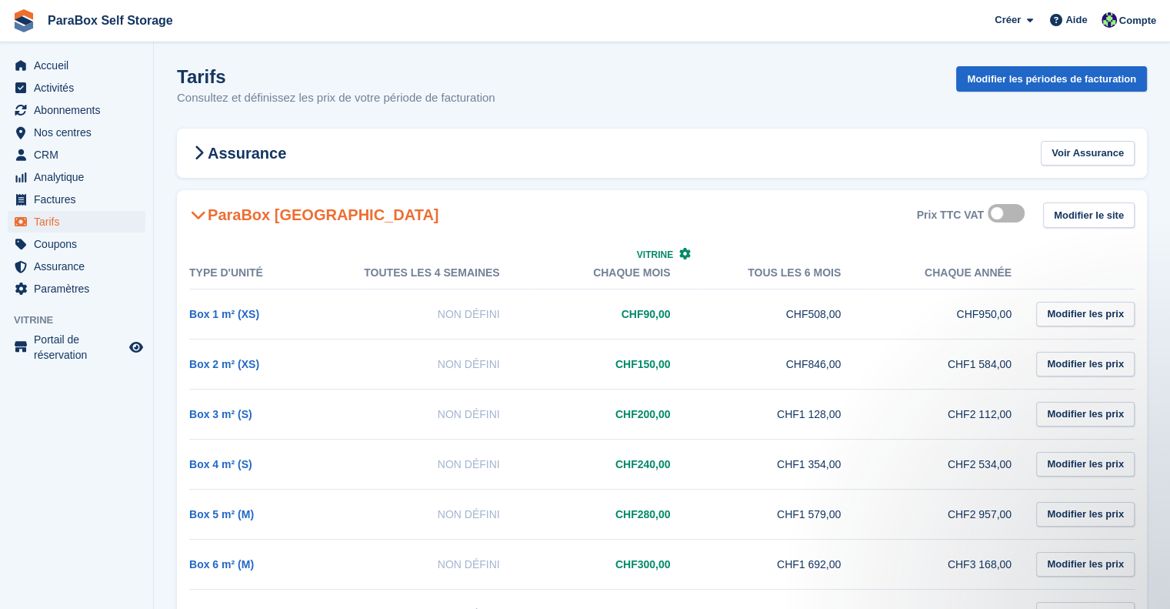
drag, startPoint x: 622, startPoint y: 313, endPoint x: 670, endPoint y: 317, distance: 48.6
click at [670, 317] on td "CHF90,00" at bounding box center [616, 314] width 171 height 50
click at [717, 237] on Genève-1975 "ParaBox Genève Prix TTC VAT Modifier le site" at bounding box center [662, 215] width 970 height 50
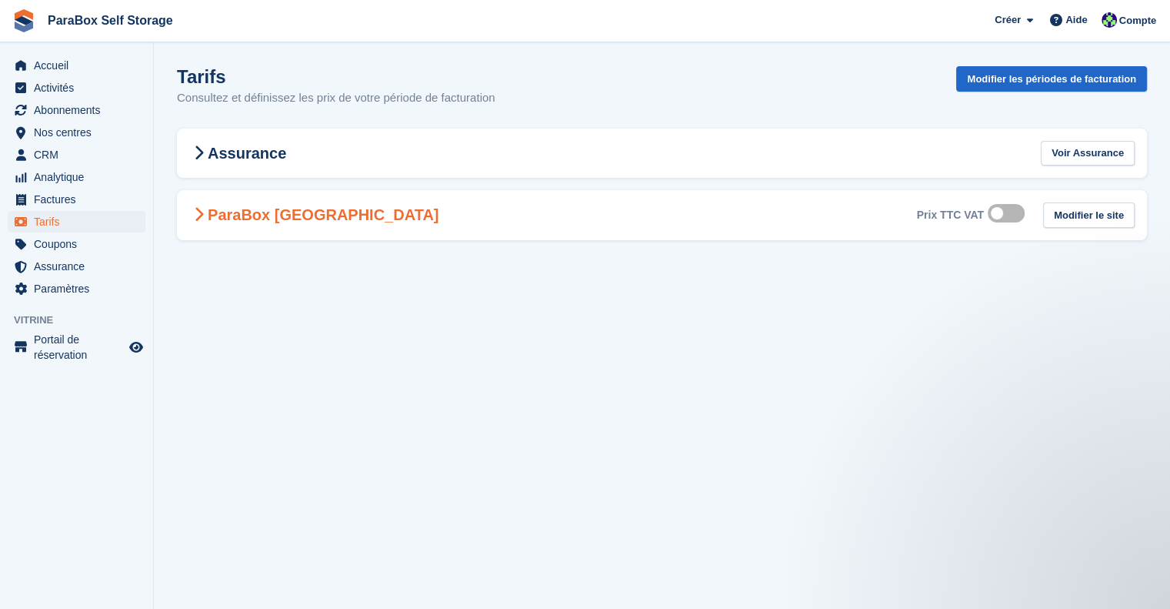
click at [479, 224] on Genève-1975 "ParaBox Genève Prix TTC VAT Modifier le site" at bounding box center [662, 215] width 970 height 50
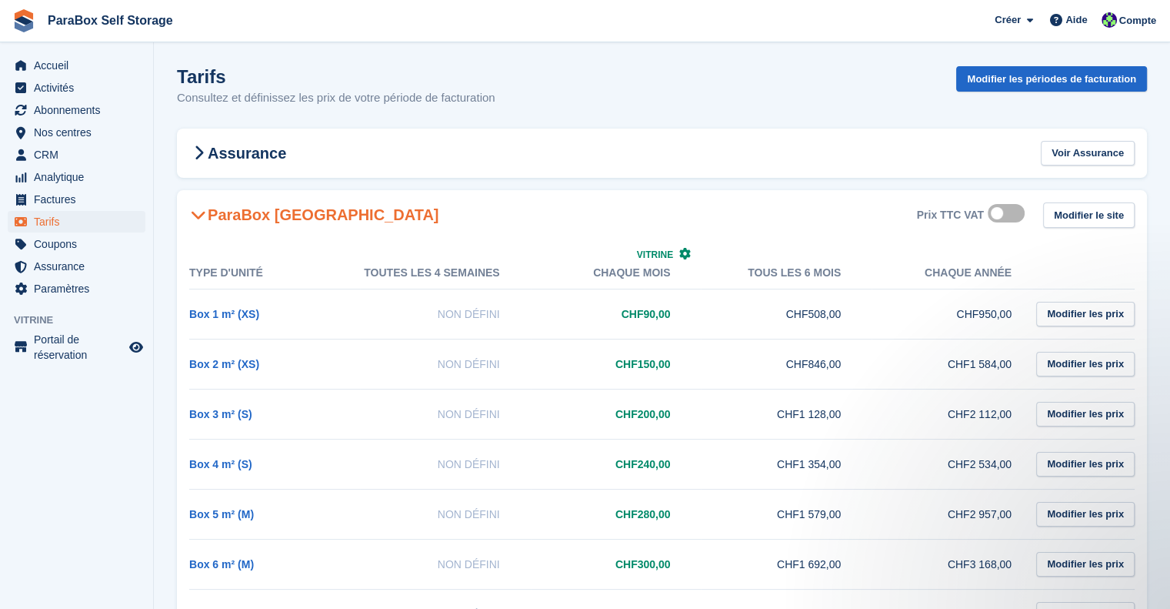
drag, startPoint x: 598, startPoint y: 274, endPoint x: 693, endPoint y: 277, distance: 94.7
click at [693, 277] on th "Vitrine Chaque mois" at bounding box center [616, 273] width 171 height 32
click at [641, 106] on div "Tarifs Consultez et définissez les prix de votre période de facturation Modifie…" at bounding box center [662, 95] width 970 height 59
click at [86, 117] on span "Abonnements" at bounding box center [80, 110] width 92 height 22
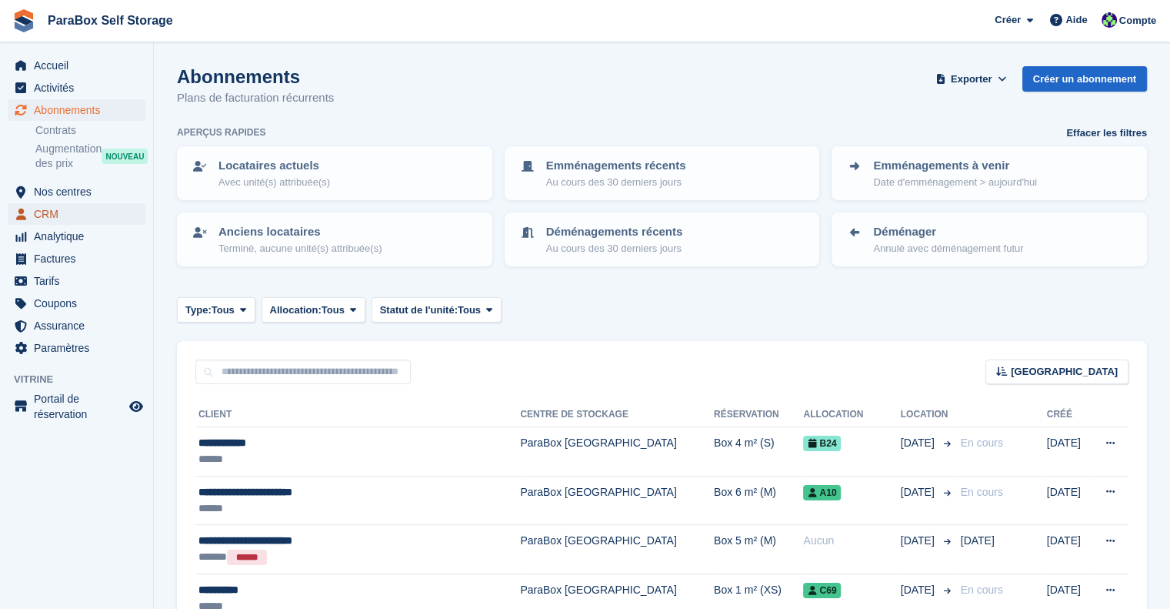
click at [63, 212] on span "CRM" at bounding box center [80, 214] width 92 height 22
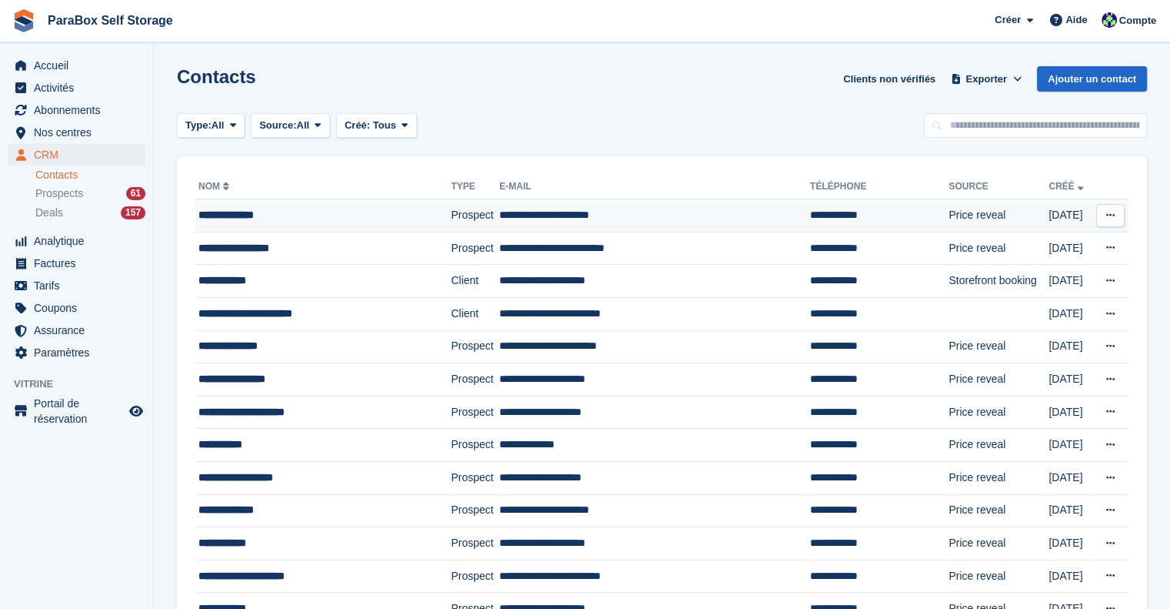
click at [339, 218] on div "**********" at bounding box center [310, 215] width 222 height 16
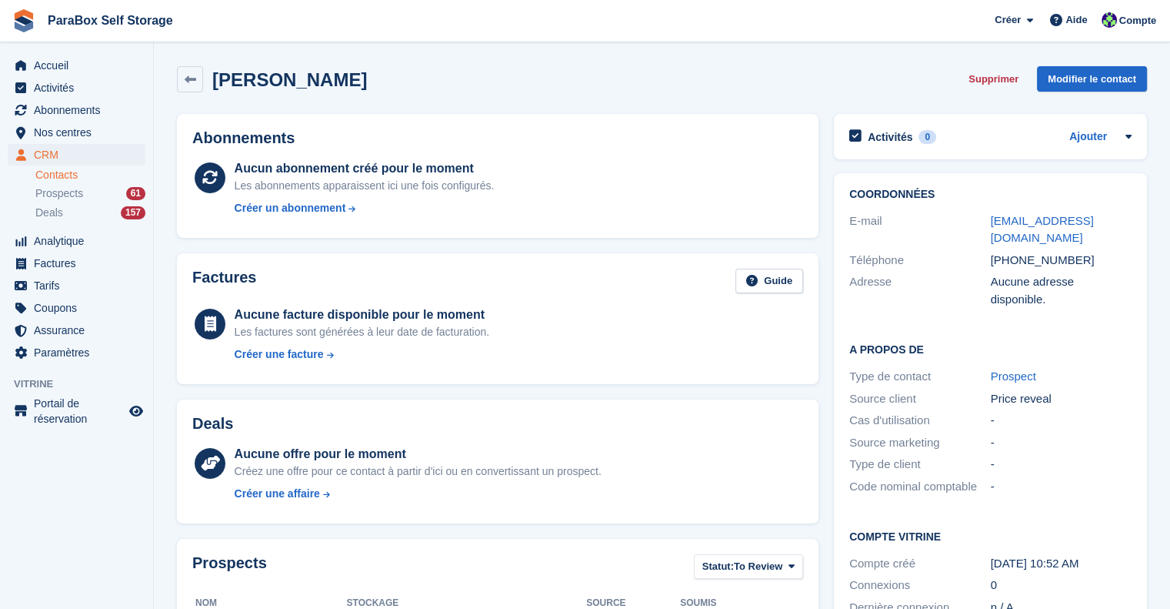
drag, startPoint x: 933, startPoint y: 213, endPoint x: 1163, endPoint y: 221, distance: 231.0
click at [1163, 221] on section "[PERSON_NAME] Supprimer Modifier le contact Abonnements Aucun abonnement créé p…" at bounding box center [662, 490] width 1016 height 980
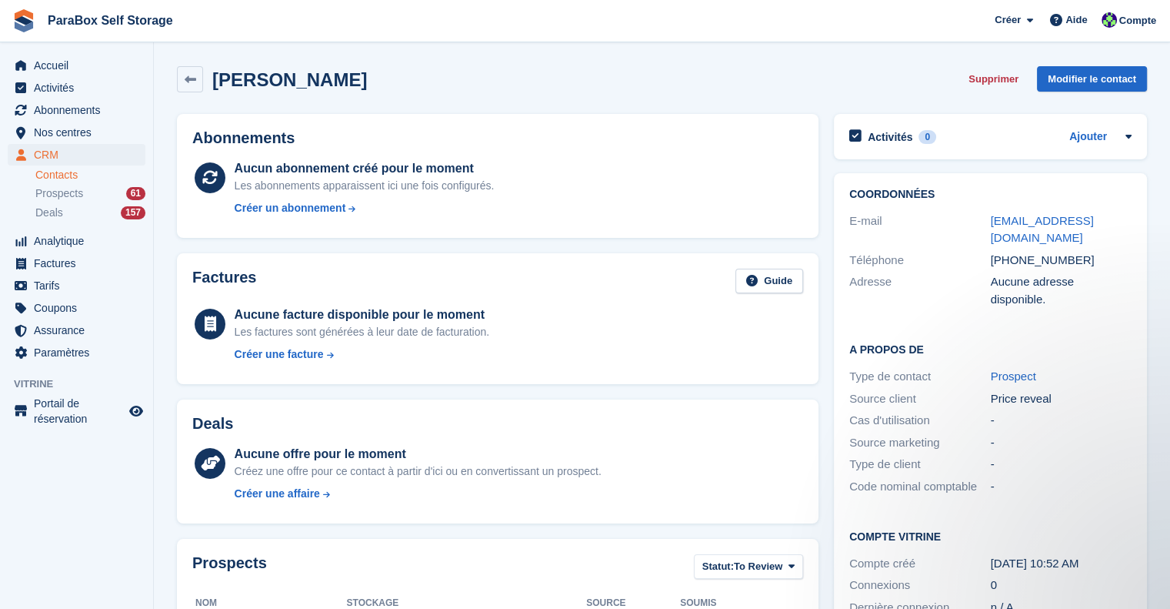
copy div "[EMAIL_ADDRESS][DOMAIN_NAME]"
click at [74, 312] on span "Coupons" at bounding box center [80, 308] width 92 height 22
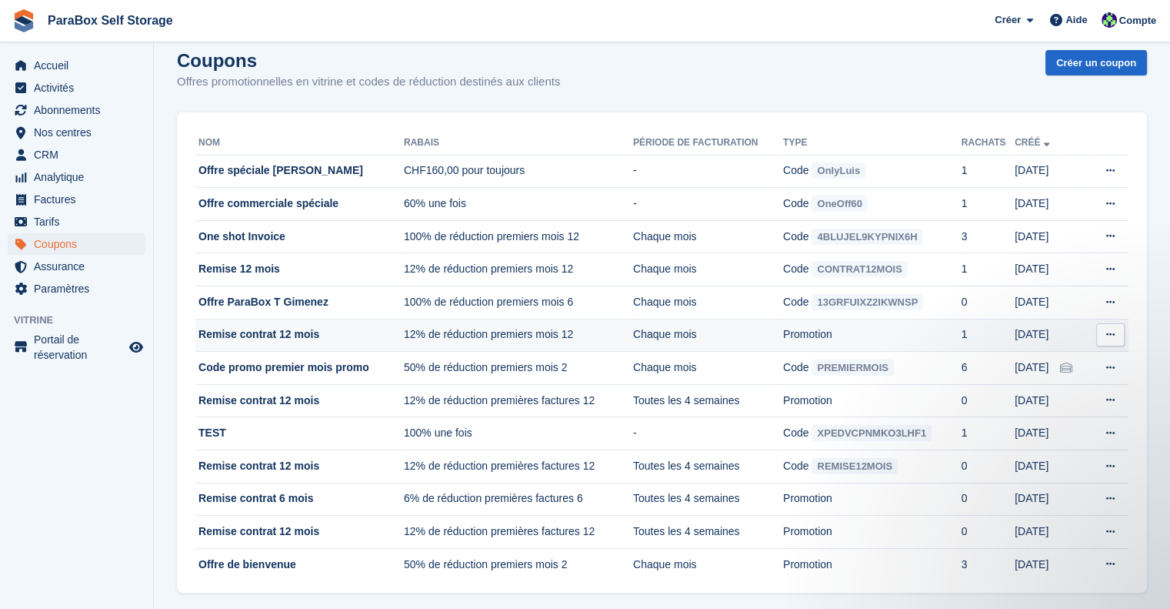
scroll to position [31, 0]
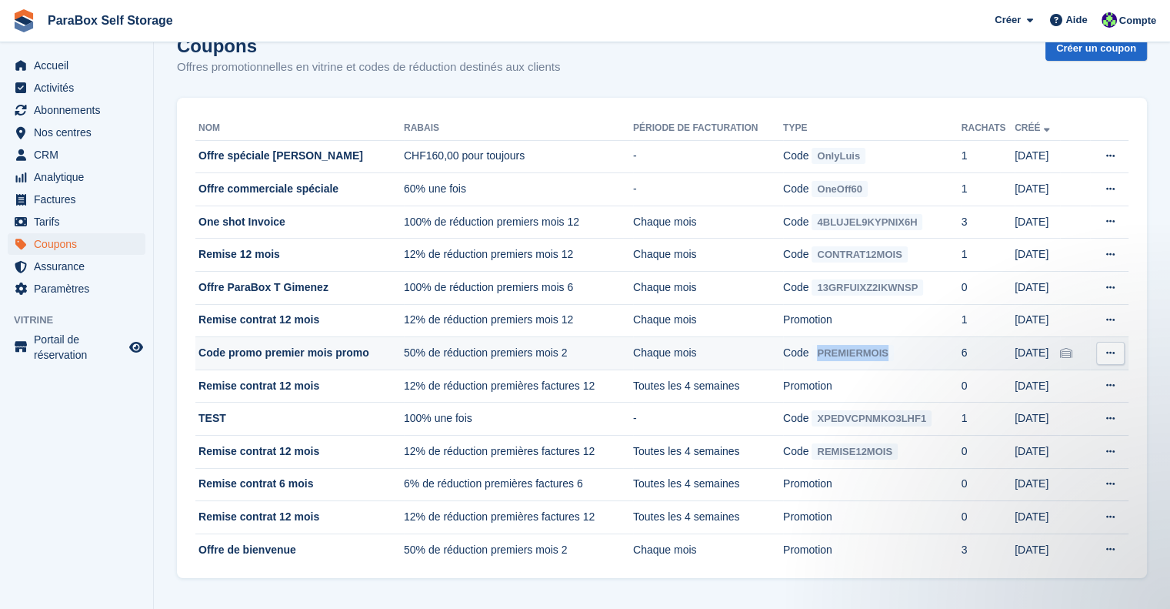
drag, startPoint x: 926, startPoint y: 353, endPoint x: 825, endPoint y: 359, distance: 101.7
click at [825, 359] on td "Code PREMIERMOIS" at bounding box center [872, 353] width 179 height 33
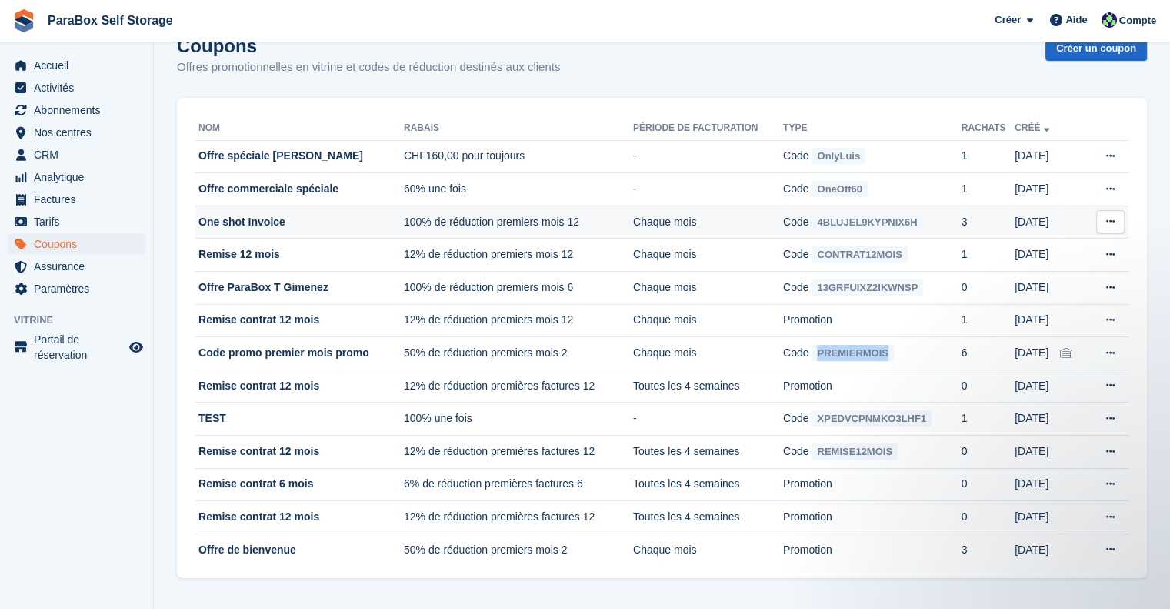
copy span "PREMIERMOIS"
click at [68, 108] on span "Abonnements" at bounding box center [80, 110] width 92 height 22
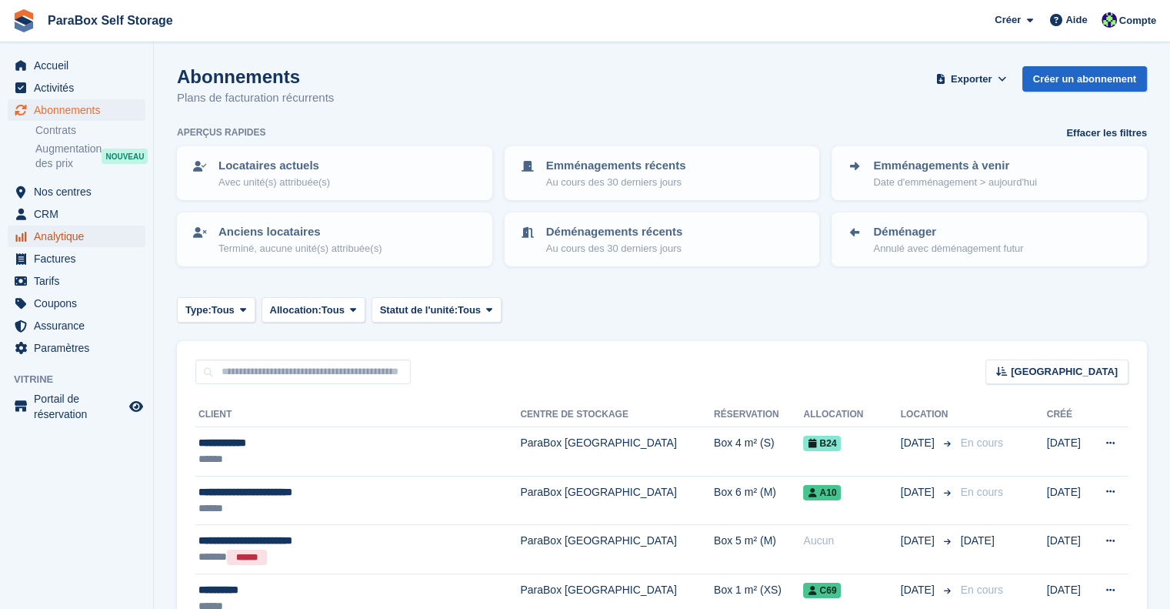
click at [52, 227] on span "Analytique" at bounding box center [80, 236] width 92 height 22
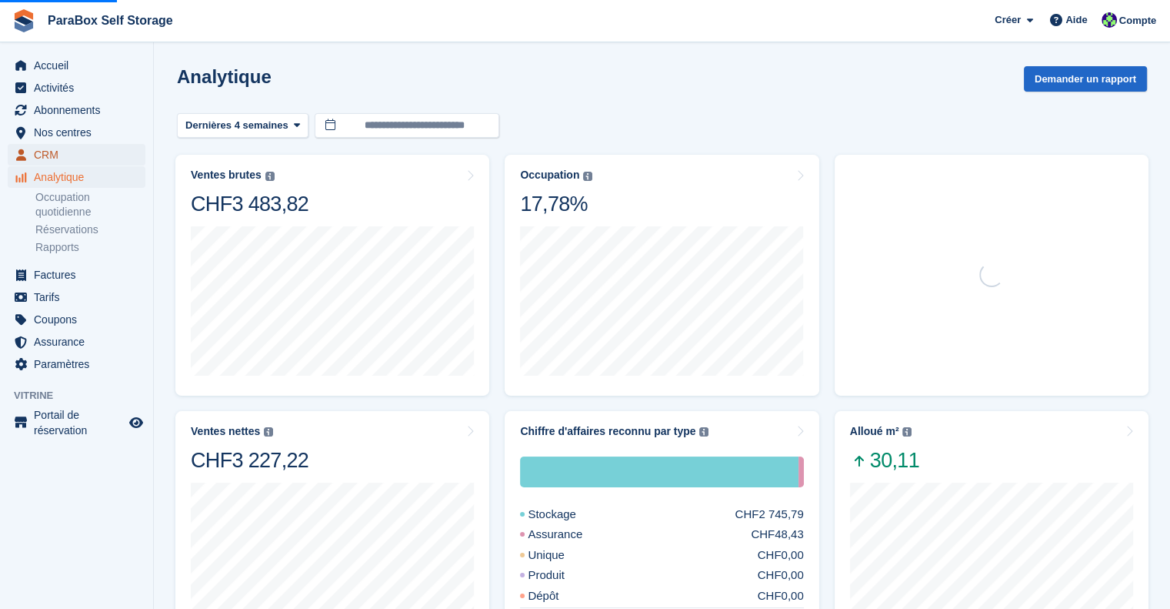
click at [68, 159] on span "CRM" at bounding box center [80, 155] width 92 height 22
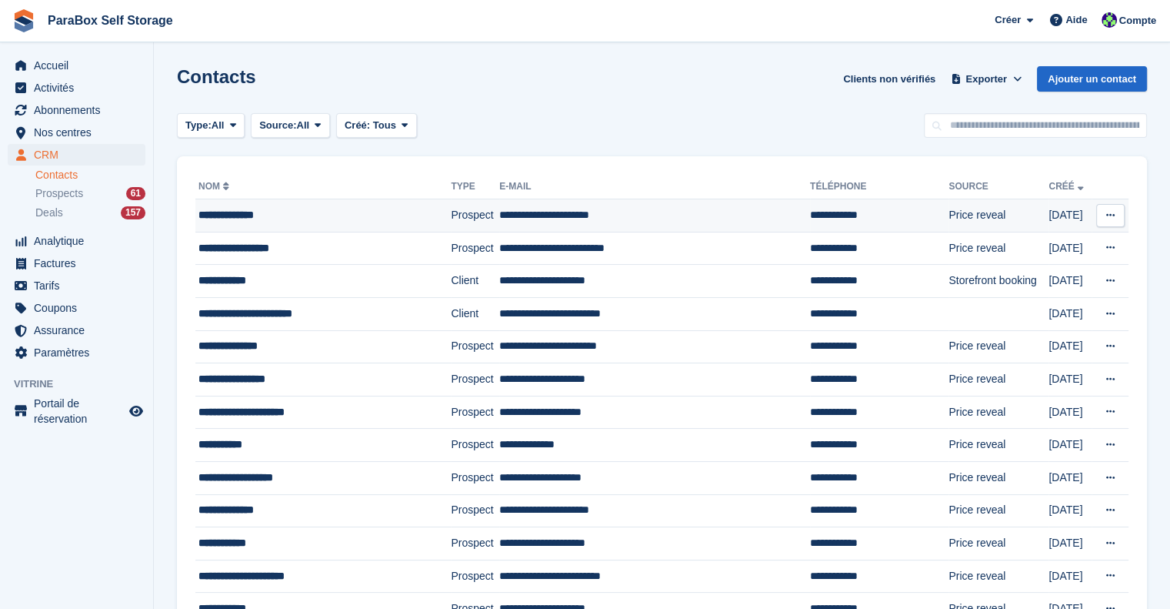
click at [314, 219] on div "**********" at bounding box center [310, 215] width 222 height 16
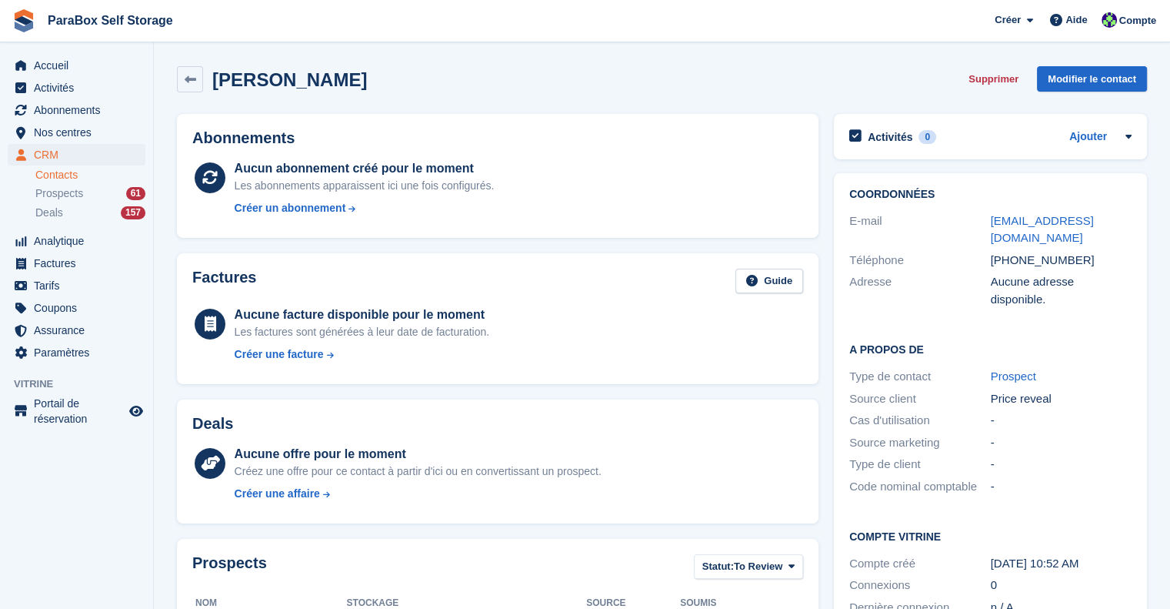
drag, startPoint x: 1154, startPoint y: 216, endPoint x: 985, endPoint y: 222, distance: 169.4
click at [985, 222] on div "Coordonnées E-mail [EMAIL_ADDRESS][DOMAIN_NAME] Téléphone [PHONE_NUMBER] Adress…" at bounding box center [990, 403] width 329 height 476
copy div "[EMAIL_ADDRESS][DOMAIN_NAME]"
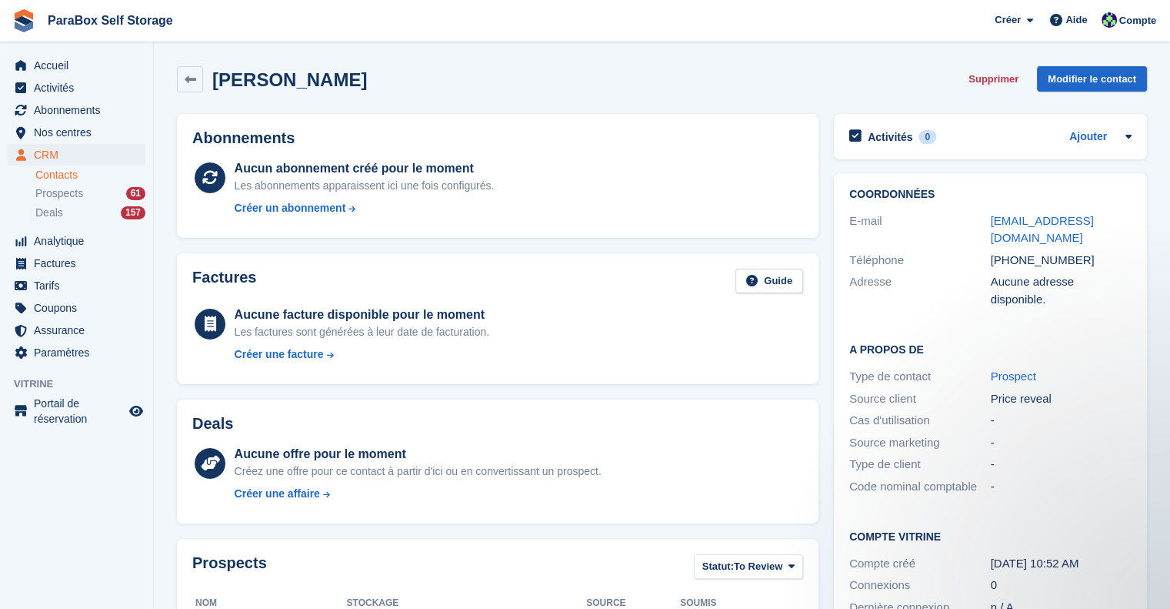
click at [69, 181] on link "Contacts" at bounding box center [90, 175] width 110 height 15
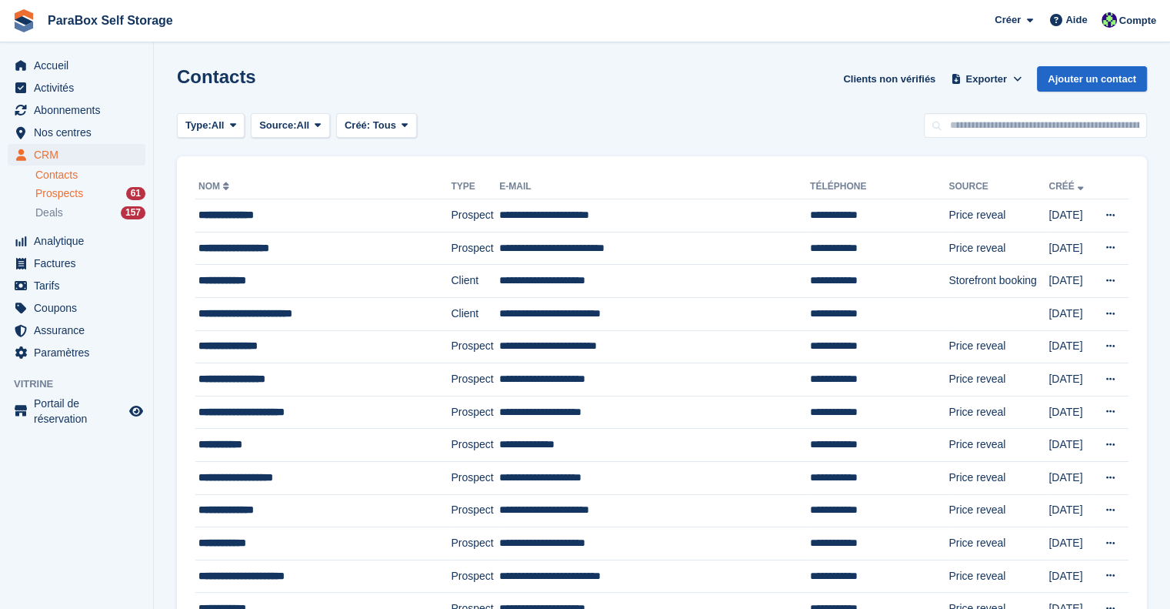
click at [62, 194] on span "Prospects" at bounding box center [59, 193] width 48 height 15
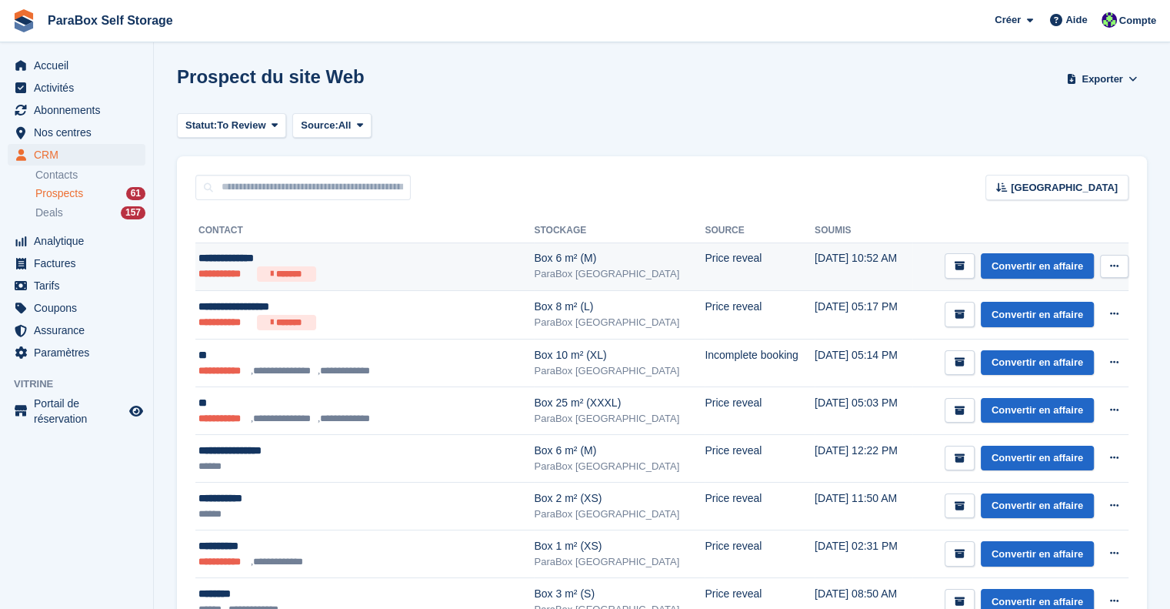
click at [1009, 253] on div "Convertir en affaire Voir le contact Modifier le contact Supprimer le prospect" at bounding box center [1037, 265] width 184 height 25
click at [1053, 264] on link "Convertir en affaire" at bounding box center [1037, 265] width 113 height 25
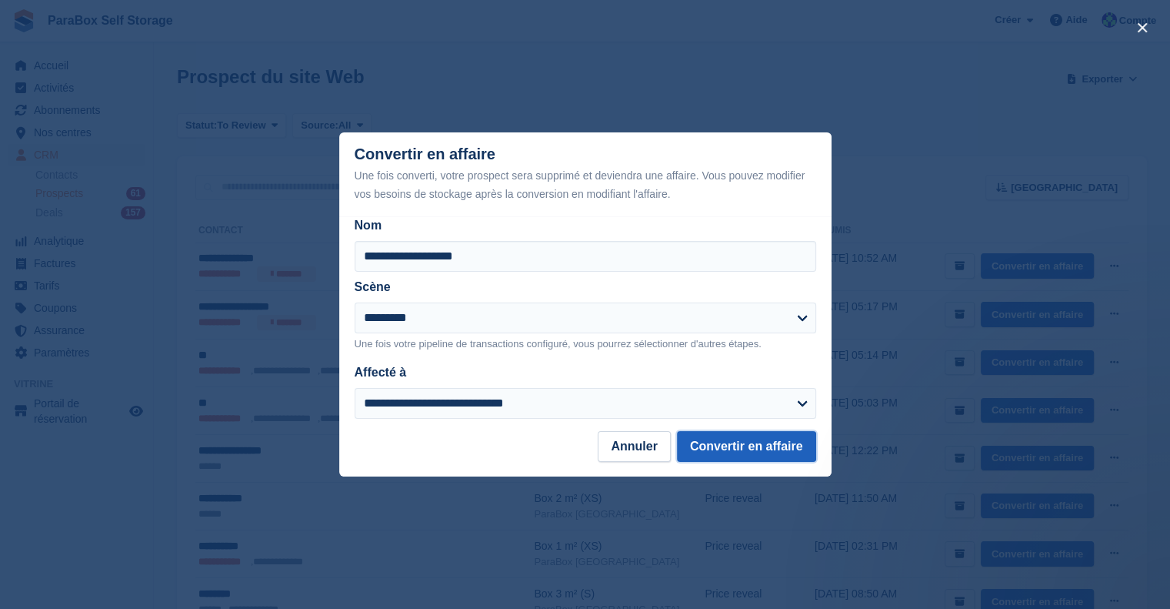
click at [739, 442] on button "Convertir en affaire" at bounding box center [746, 446] width 139 height 31
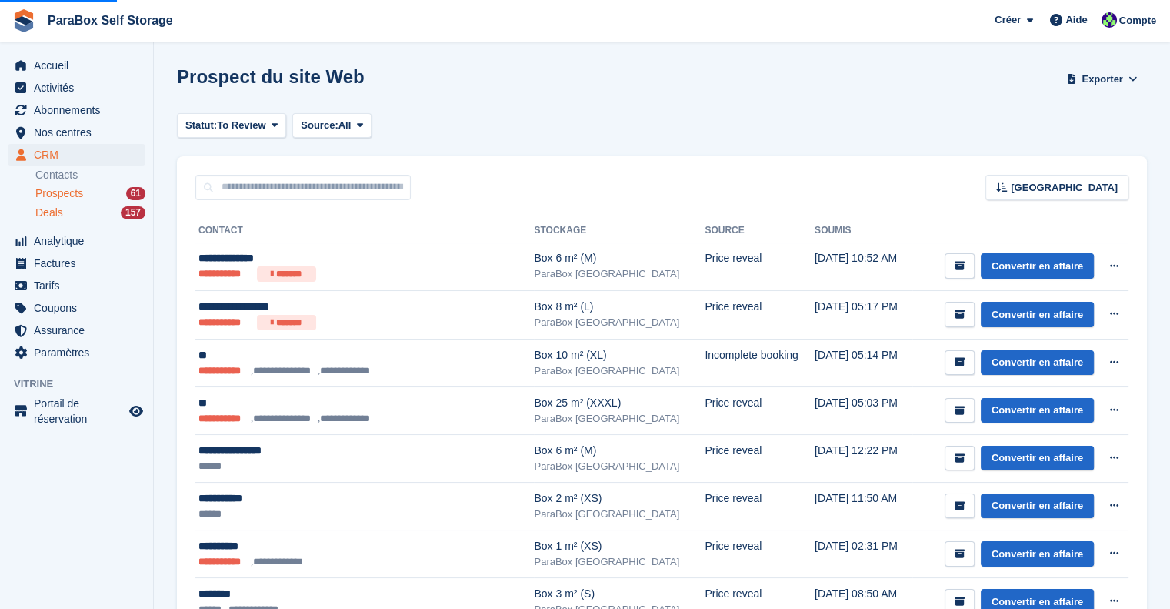
click at [69, 216] on div "Deals 157" at bounding box center [90, 212] width 110 height 15
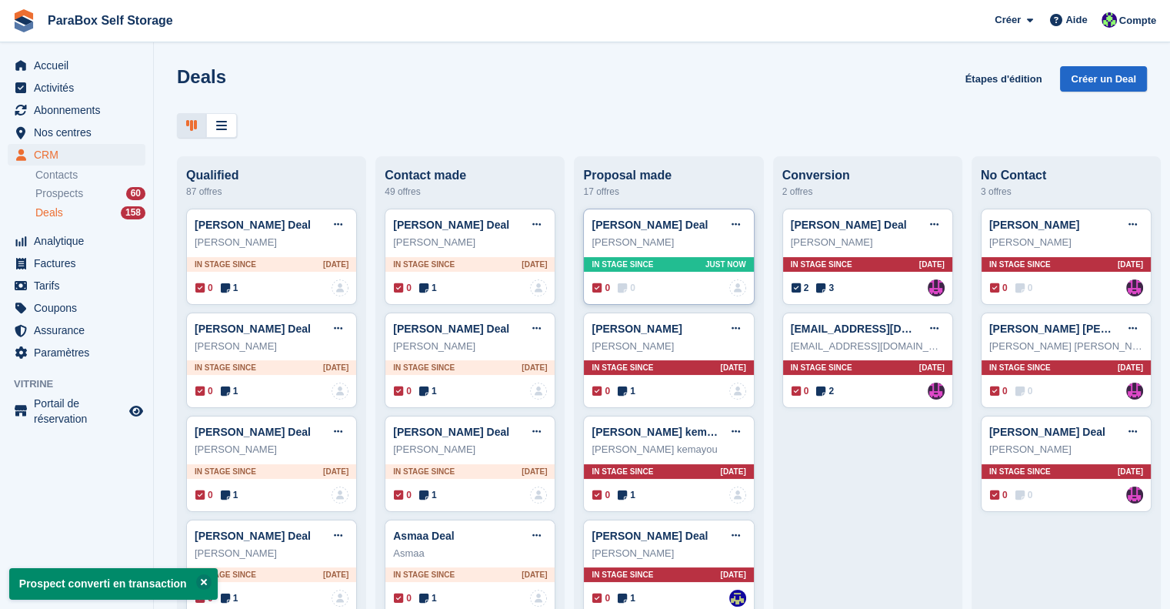
click at [622, 293] on icon at bounding box center [622, 287] width 9 height 11
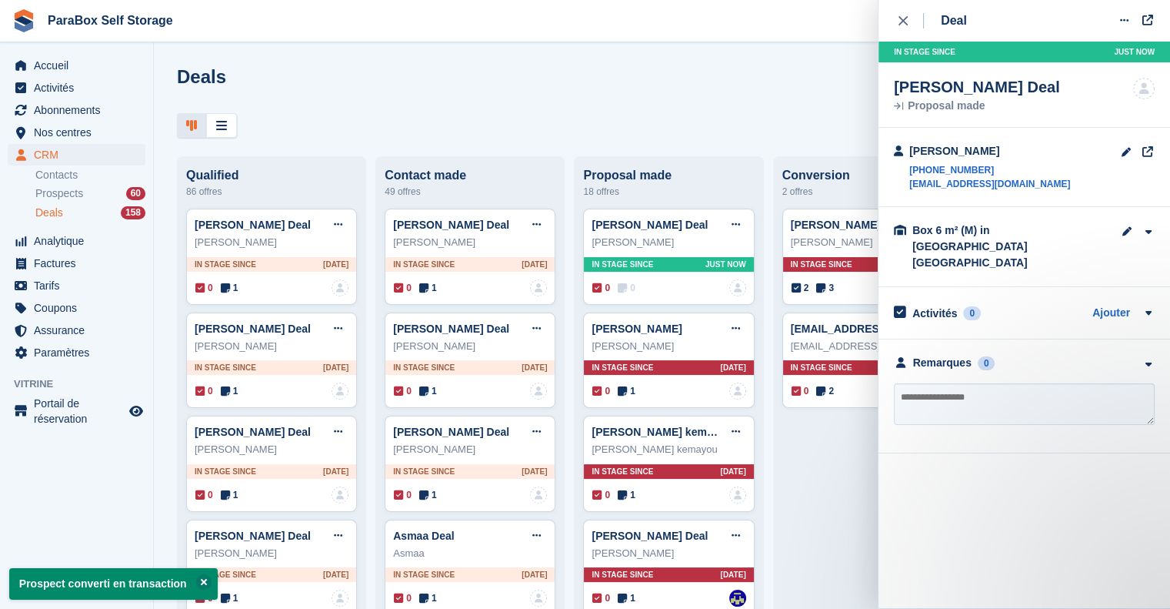
click at [954, 383] on textarea at bounding box center [1024, 404] width 261 height 42
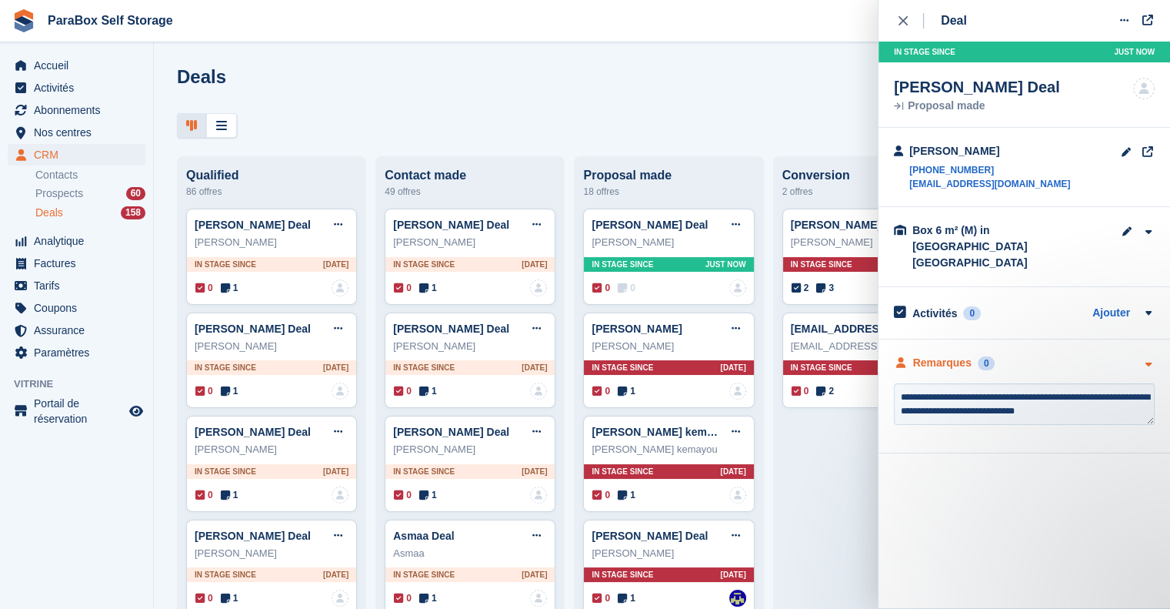
type textarea "**********"
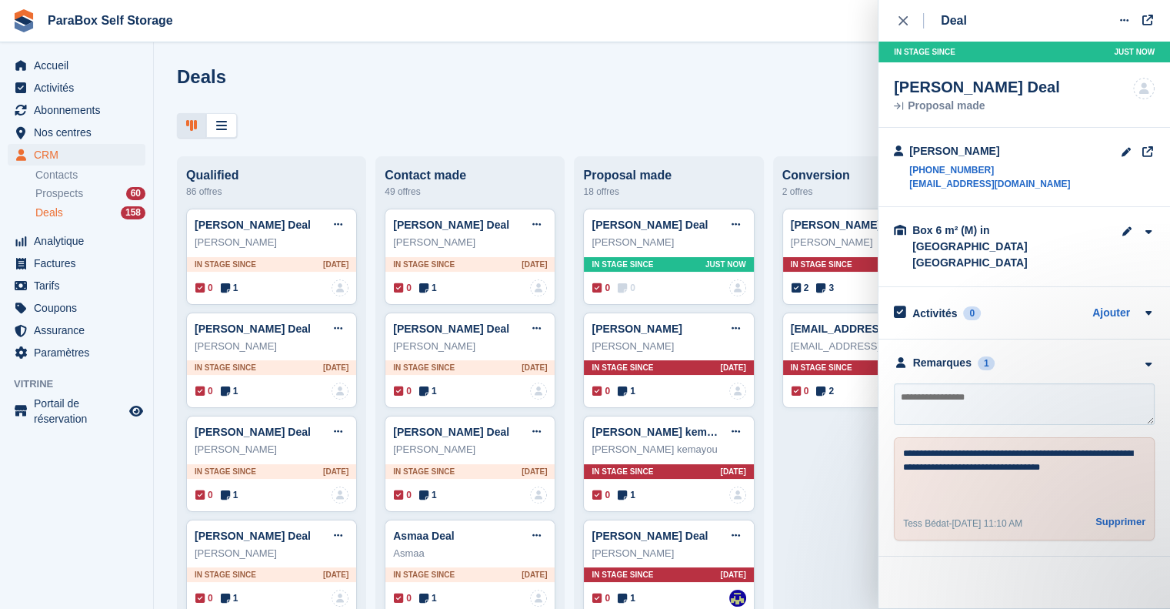
click at [1066, 437] on div "**********" at bounding box center [1024, 488] width 261 height 103
click at [1099, 459] on textarea "**********" at bounding box center [1024, 473] width 243 height 55
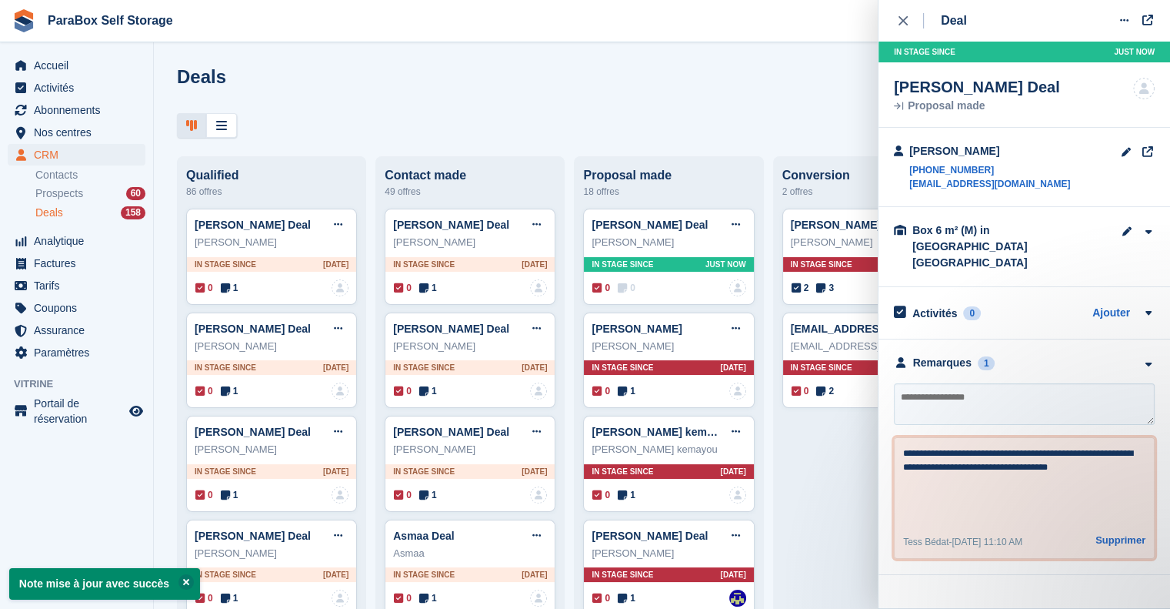
type textarea "**********"
click at [993, 446] on textarea "**********" at bounding box center [1024, 483] width 243 height 74
click at [966, 482] on textarea "**********" at bounding box center [1024, 483] width 243 height 74
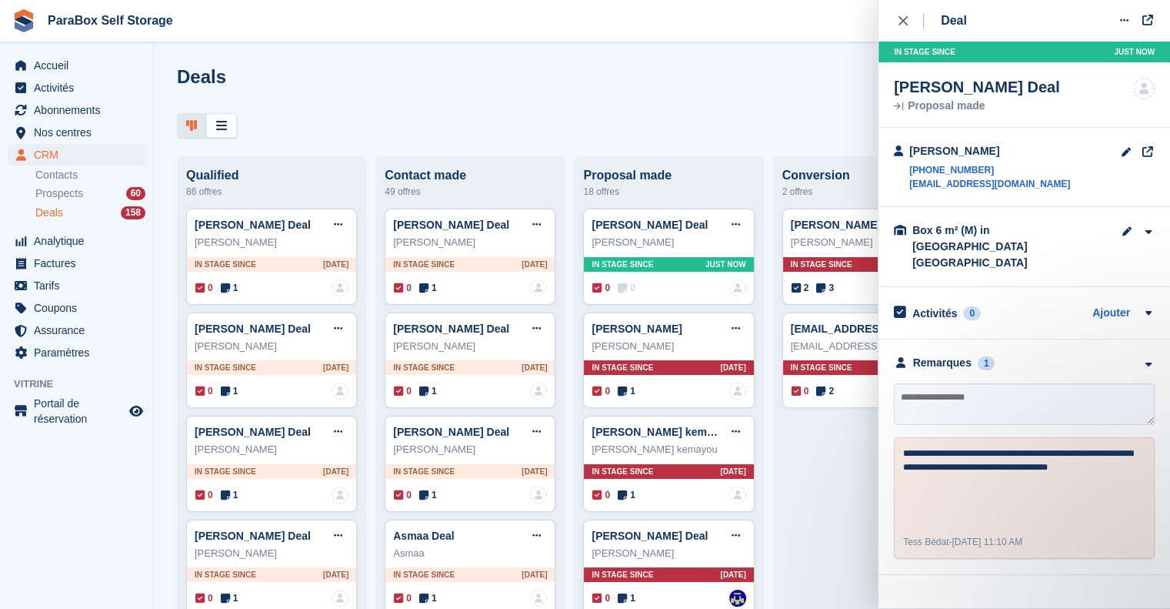
click at [900, 18] on icon "close" at bounding box center [903, 20] width 9 height 9
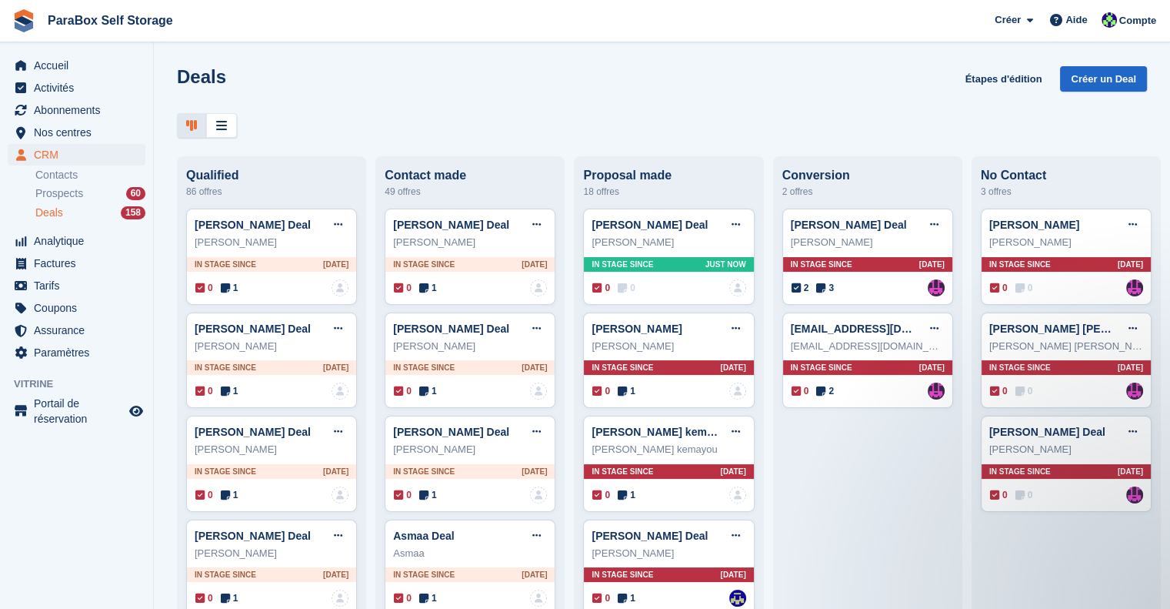
click at [803, 120] on div at bounding box center [662, 125] width 970 height 25
click at [618, 284] on span "0" at bounding box center [627, 288] width 18 height 14
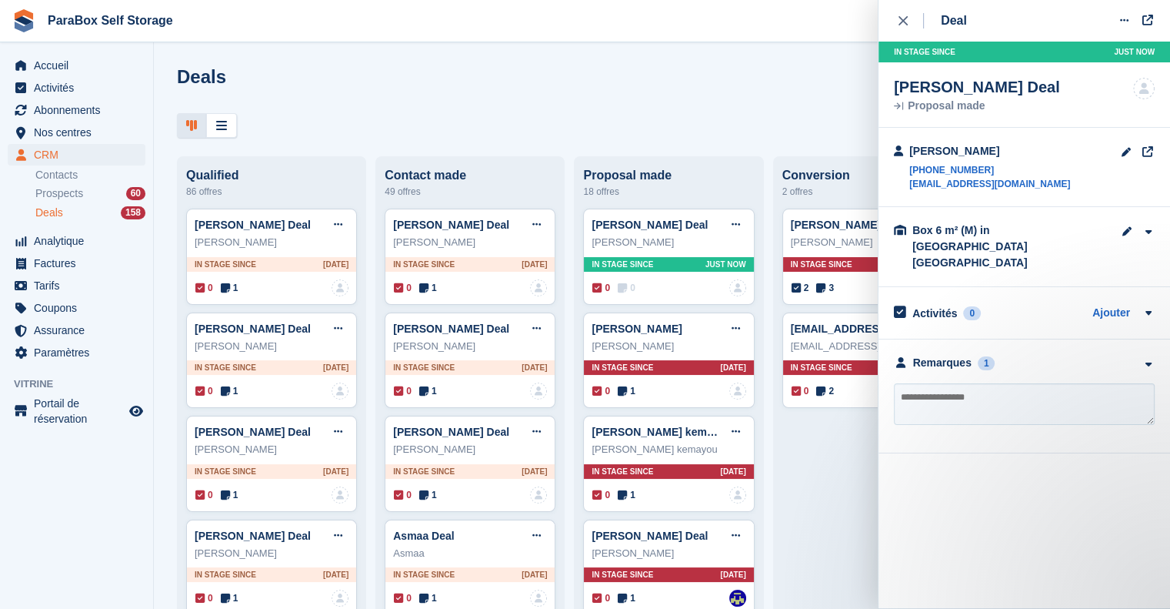
click at [539, 179] on div "Contact made" at bounding box center [470, 176] width 171 height 14
click at [82, 179] on link "Contacts" at bounding box center [90, 175] width 110 height 15
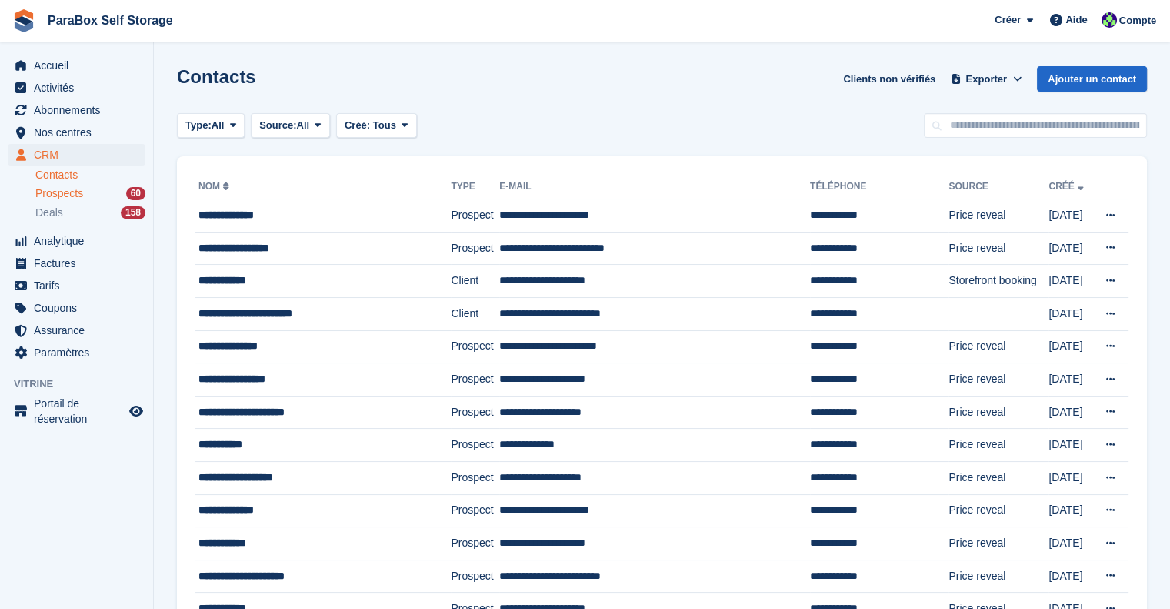
click at [68, 197] on span "Prospects" at bounding box center [59, 193] width 48 height 15
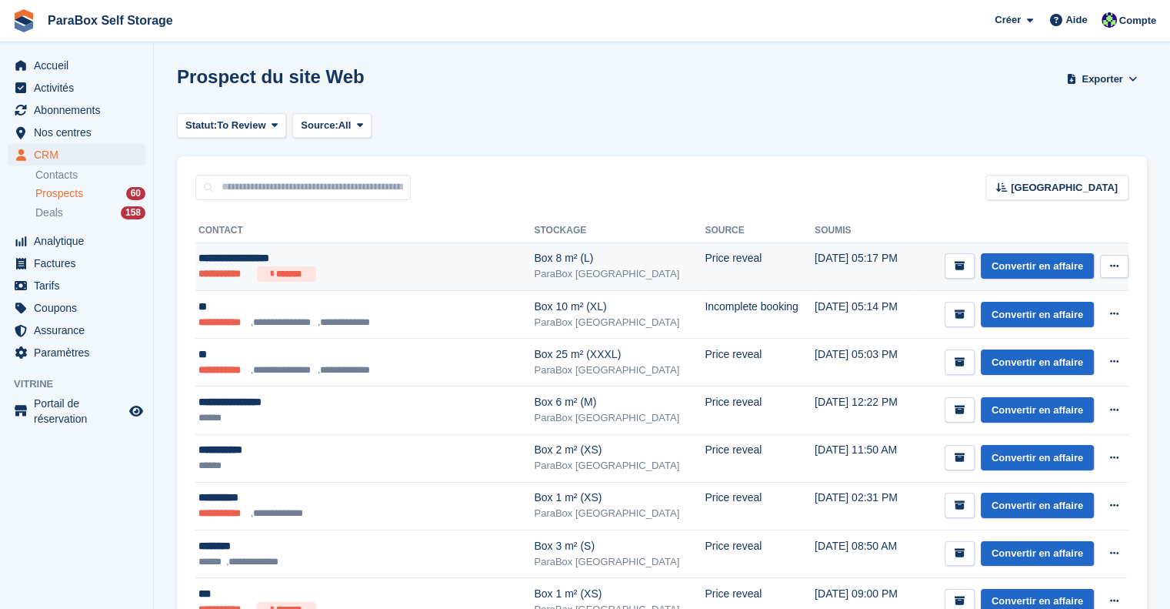
click at [431, 252] on div "**********" at bounding box center [341, 258] width 285 height 16
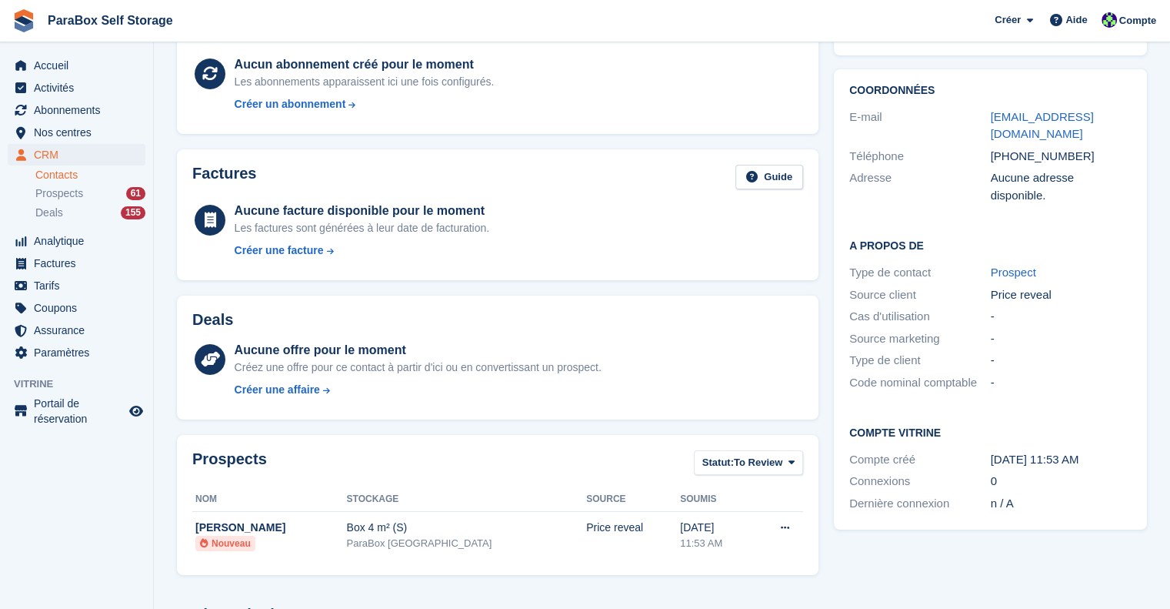
scroll to position [77, 0]
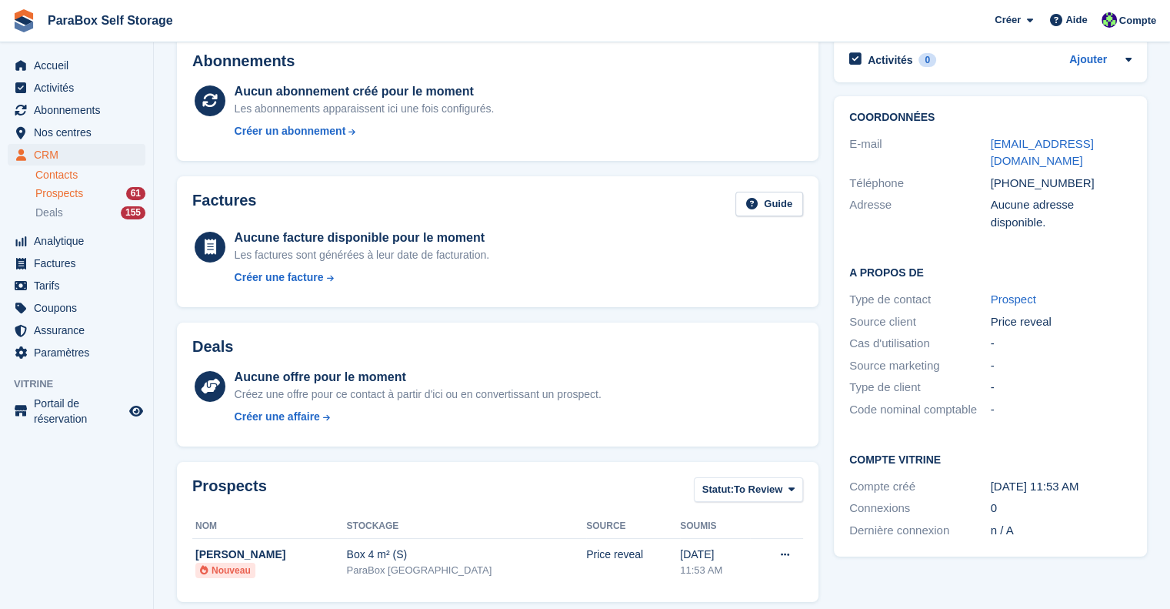
click at [71, 186] on span "Prospects" at bounding box center [59, 193] width 48 height 15
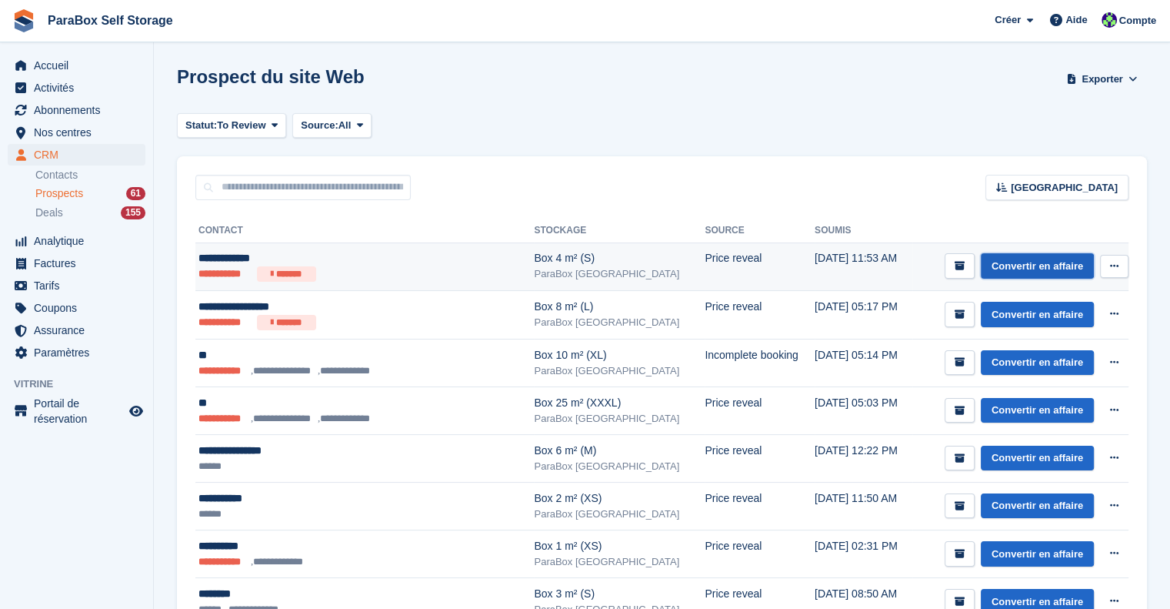
click at [1053, 262] on link "Convertir en affaire" at bounding box center [1037, 265] width 113 height 25
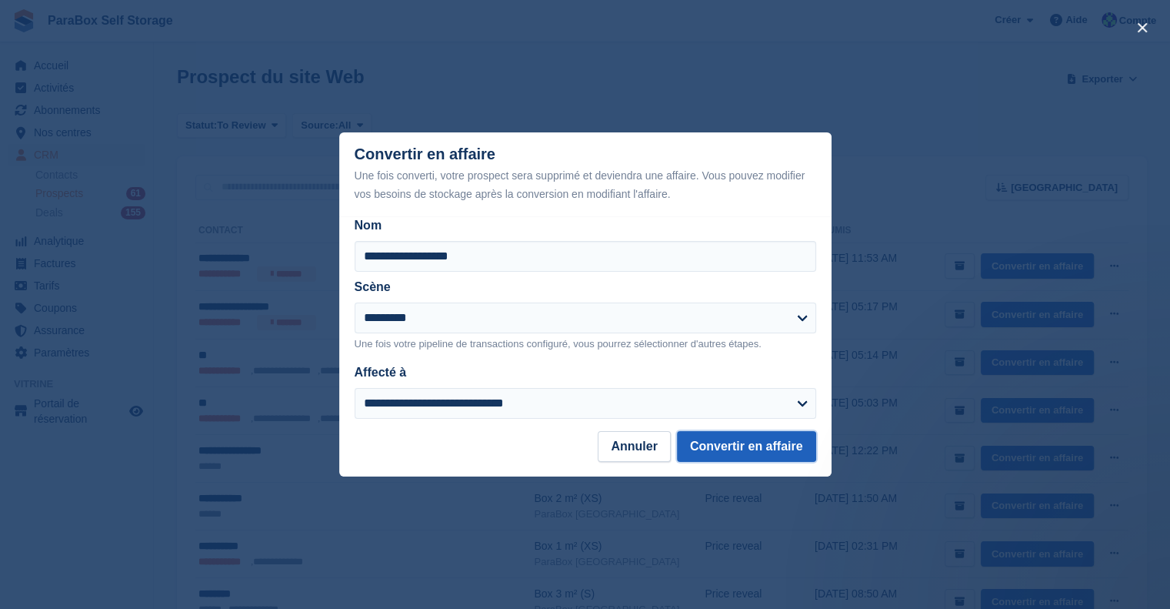
click at [800, 455] on button "Convertir en affaire" at bounding box center [746, 446] width 139 height 31
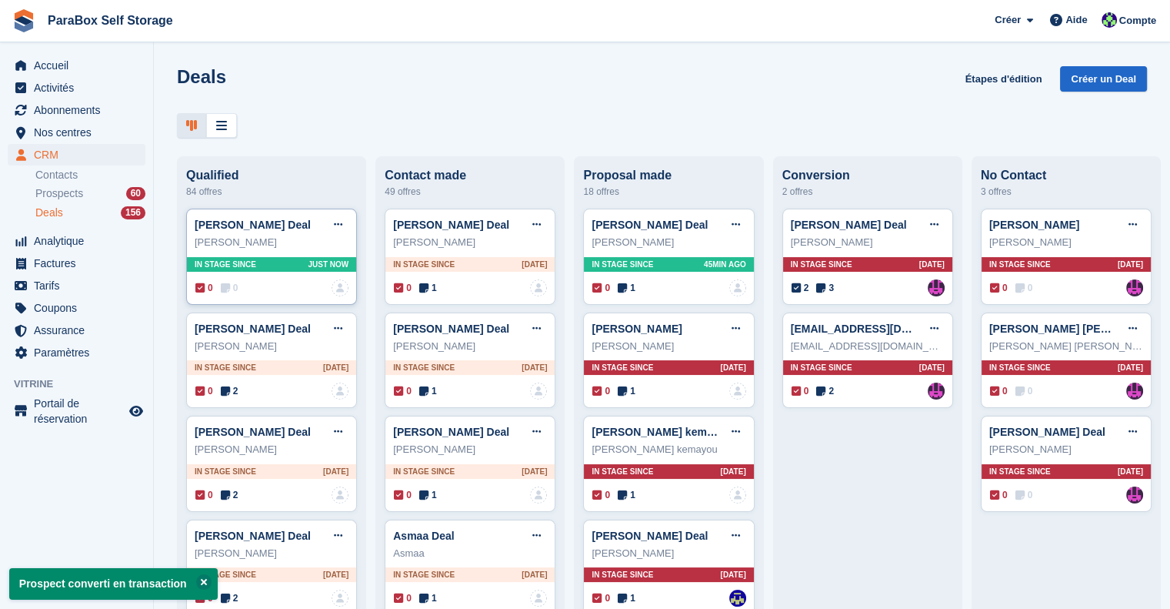
click at [228, 293] on icon at bounding box center [225, 287] width 9 height 11
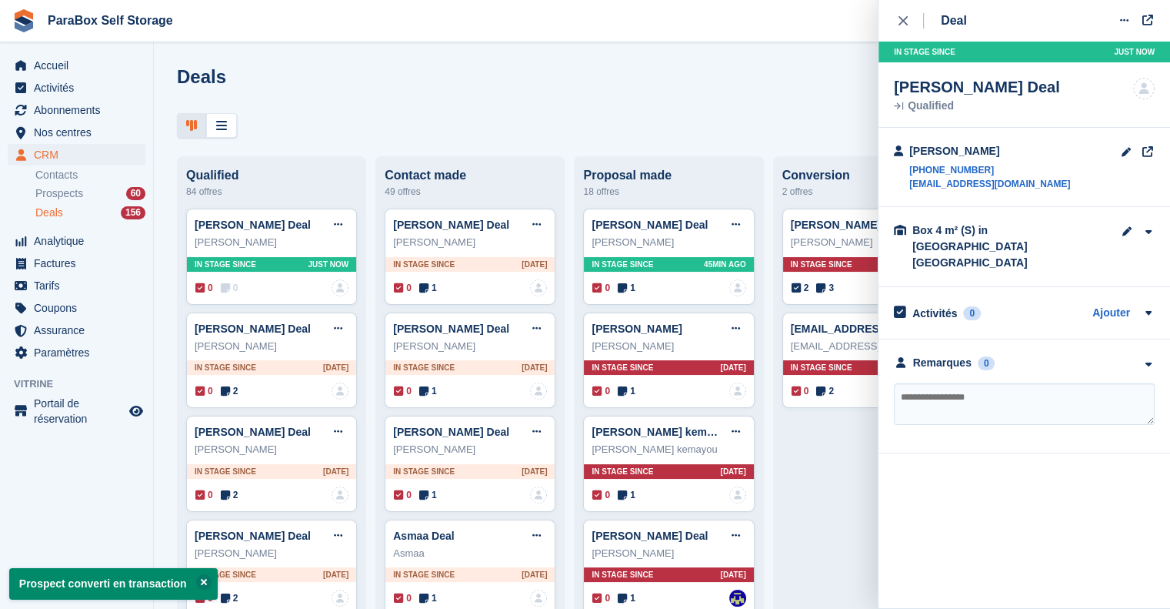
click at [989, 383] on textarea at bounding box center [1024, 404] width 261 height 42
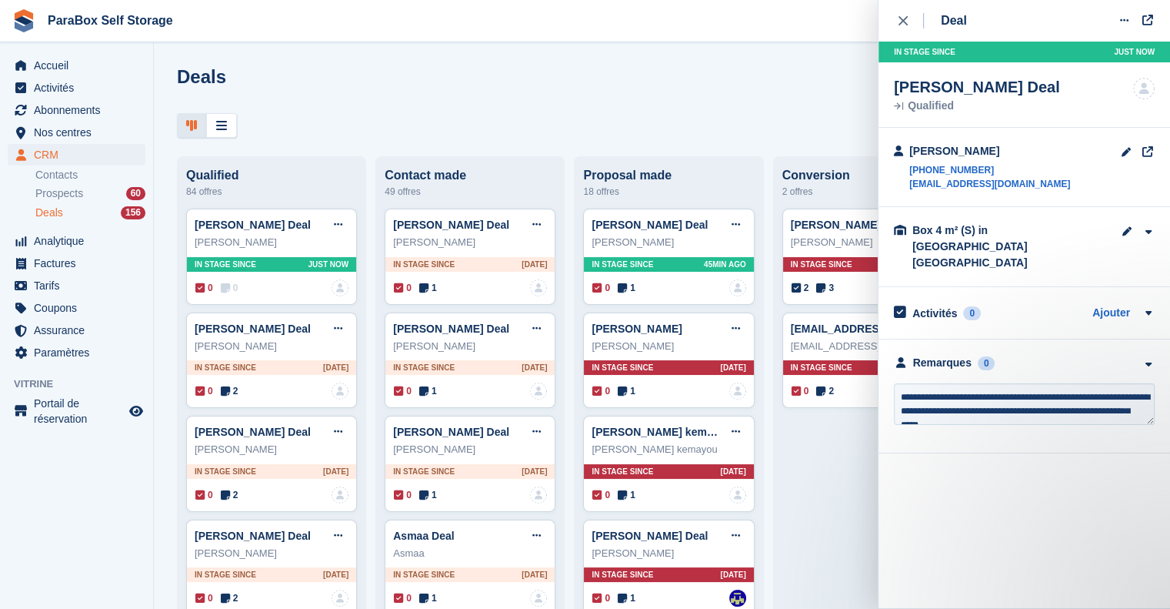
type textarea "**********"
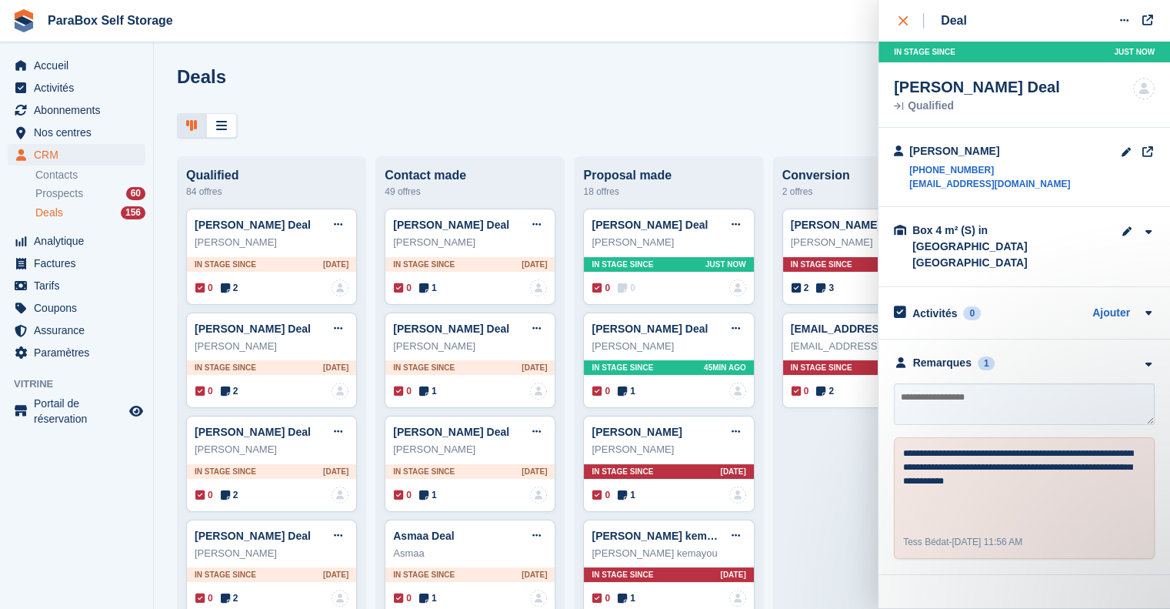
click at [908, 21] on div "close" at bounding box center [911, 20] width 25 height 15
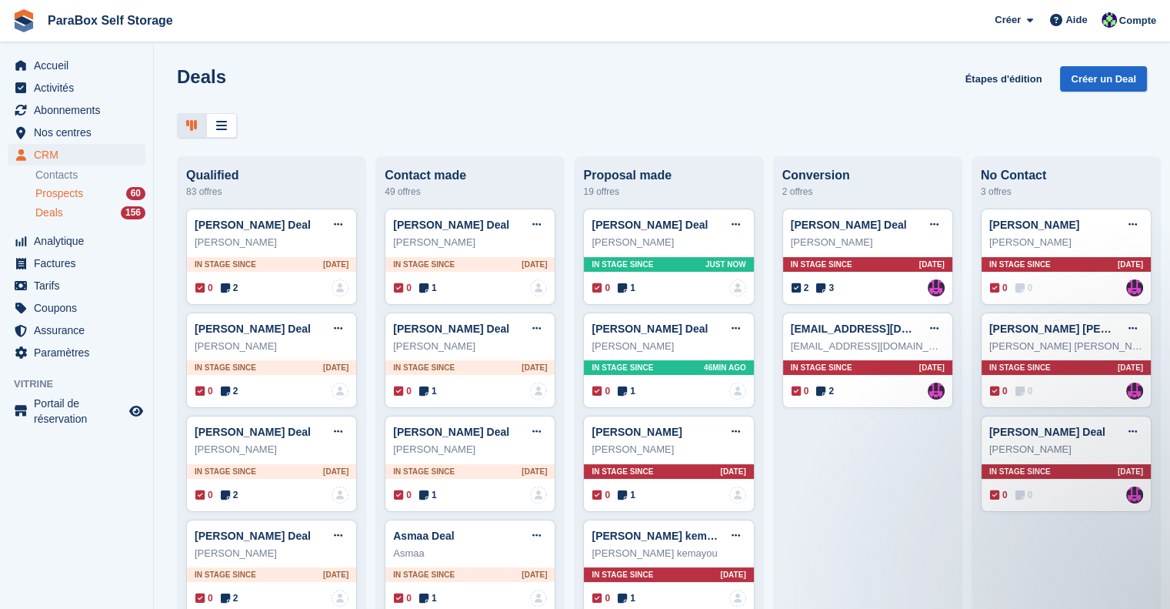
click at [65, 193] on span "Prospects" at bounding box center [59, 193] width 48 height 15
